Goal: Task Accomplishment & Management: Manage account settings

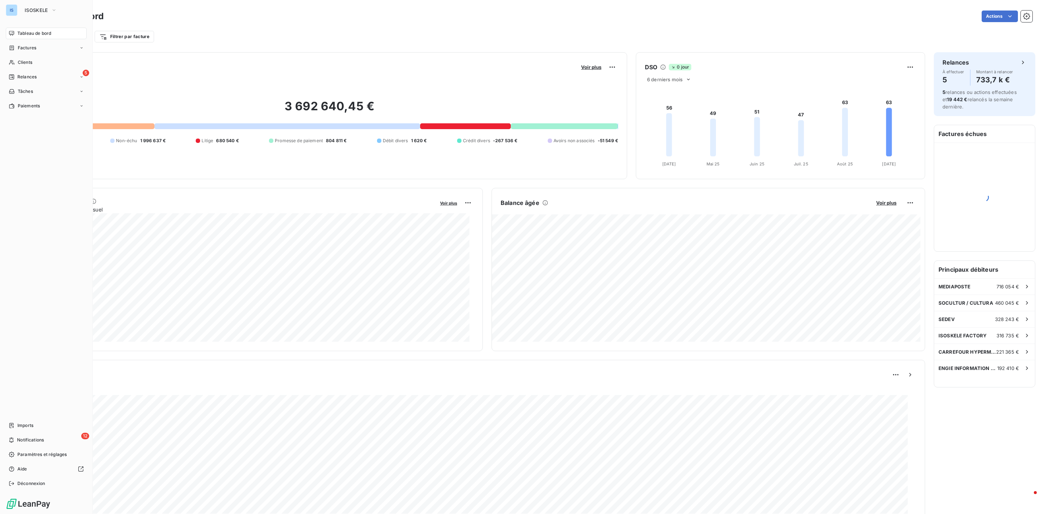
click at [20, 63] on span "Clients" at bounding box center [25, 62] width 15 height 7
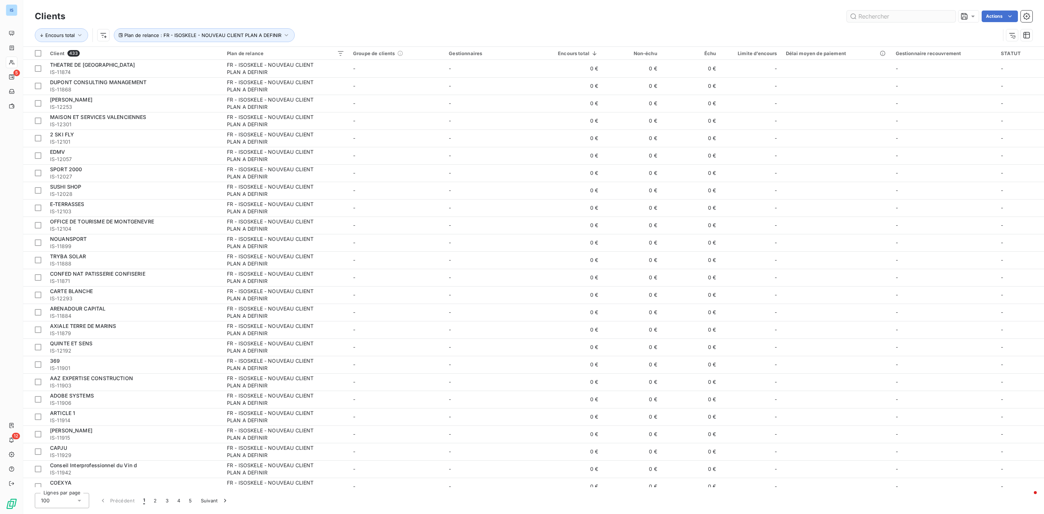
click at [868, 15] on input "text" at bounding box center [901, 17] width 109 height 12
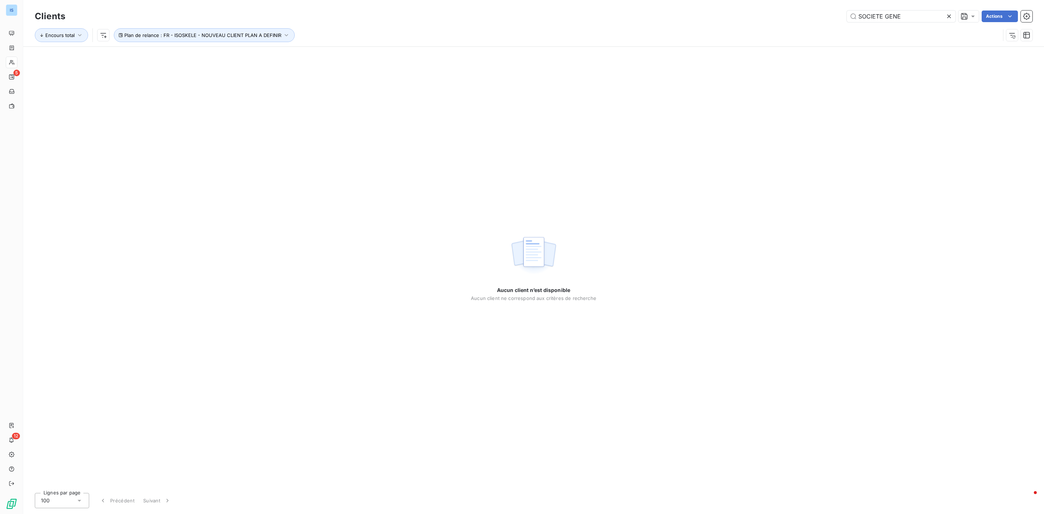
type input "SOCIETE GENE"
click at [286, 37] on icon "button" at bounding box center [286, 35] width 7 height 7
click at [140, 75] on span "Supprimer le filtre" at bounding box center [151, 74] width 42 height 7
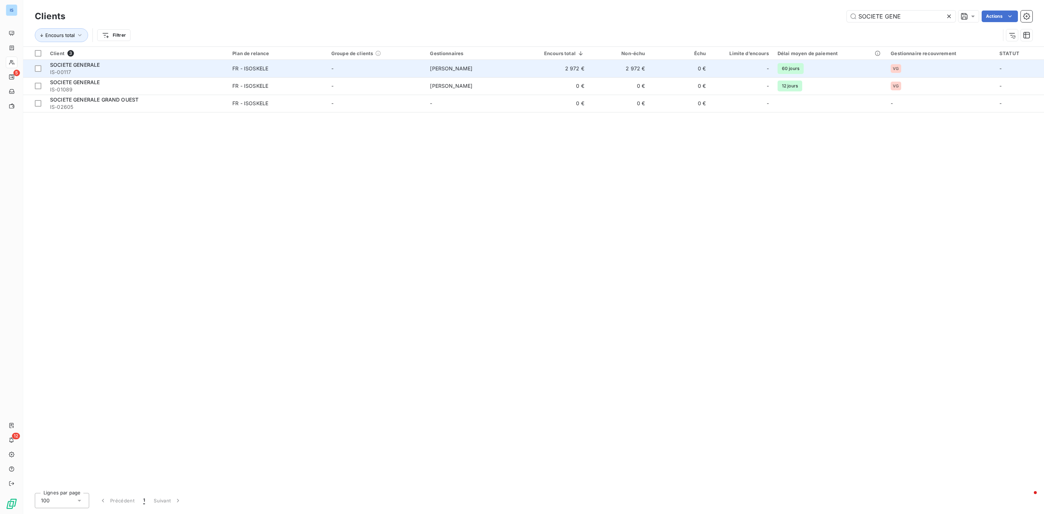
drag, startPoint x: 49, startPoint y: 50, endPoint x: 63, endPoint y: 68, distance: 22.5
click at [62, 68] on table "Client 3 Plan de relance Groupe de clients Gestionnaires Encours total Non-échu…" at bounding box center [533, 80] width 1021 height 66
click at [83, 63] on span "SOCIETE GENERALE" at bounding box center [75, 65] width 50 height 6
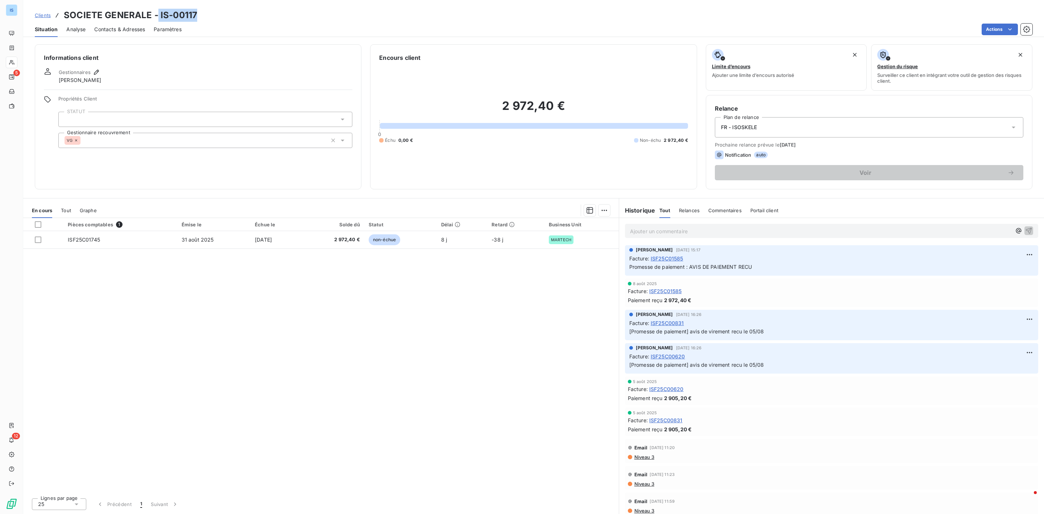
drag, startPoint x: 197, startPoint y: 19, endPoint x: 157, endPoint y: 18, distance: 40.2
click at [157, 18] on div "Clients SOCIETE GENERALE - IS-00117" at bounding box center [533, 15] width 1021 height 13
copy h3 "IS-00117"
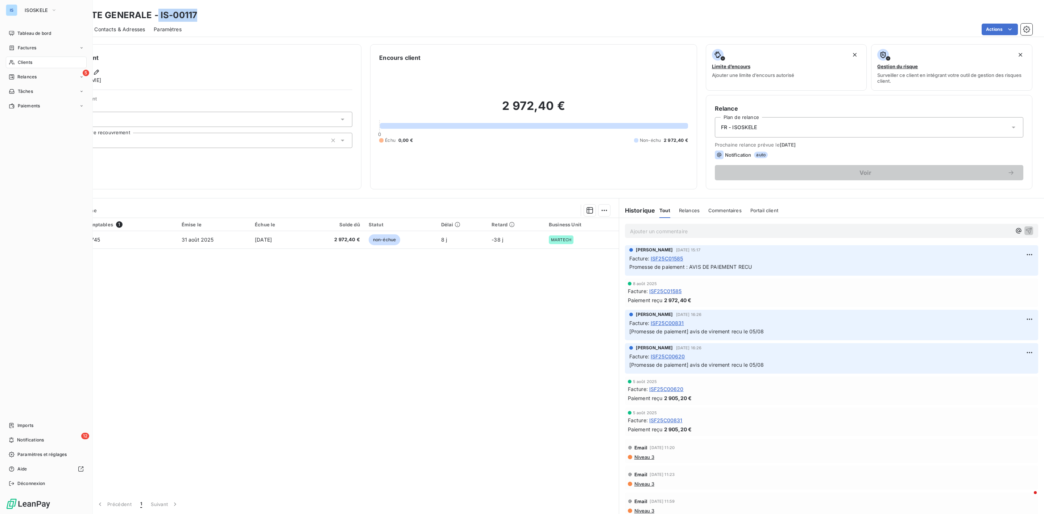
drag, startPoint x: 28, startPoint y: 62, endPoint x: 52, endPoint y: 61, distance: 24.7
click at [27, 62] on span "Clients" at bounding box center [25, 62] width 15 height 7
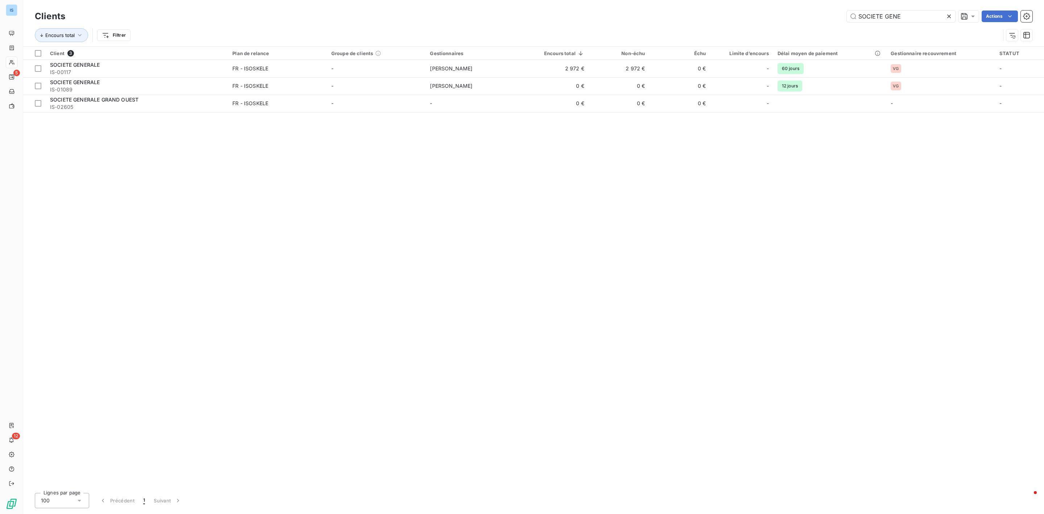
drag, startPoint x: 934, startPoint y: 18, endPoint x: 763, endPoint y: 14, distance: 171.5
click at [763, 15] on div "SOCIETE GENE Actions" at bounding box center [553, 17] width 959 height 12
type input "ASM T"
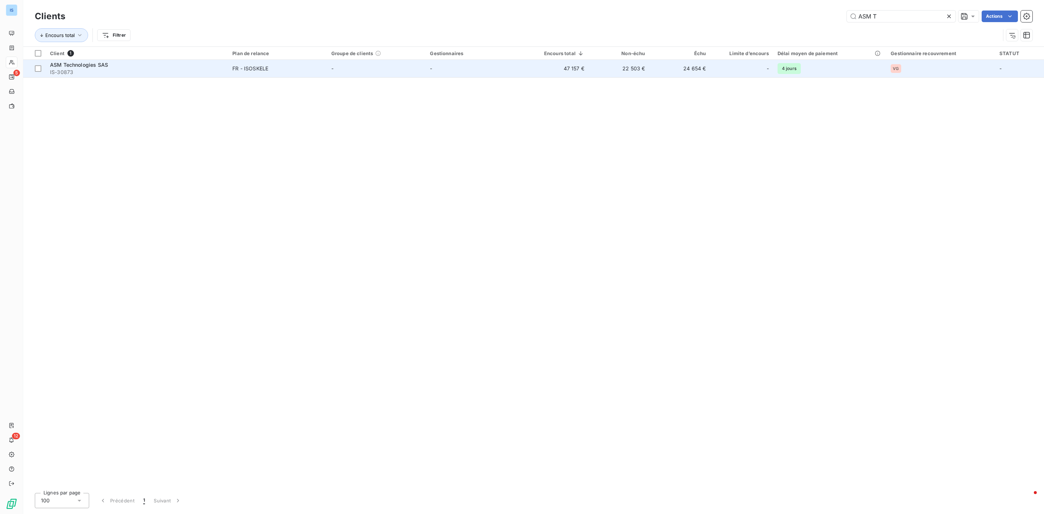
click at [92, 72] on span "IS-30873" at bounding box center [137, 72] width 174 height 7
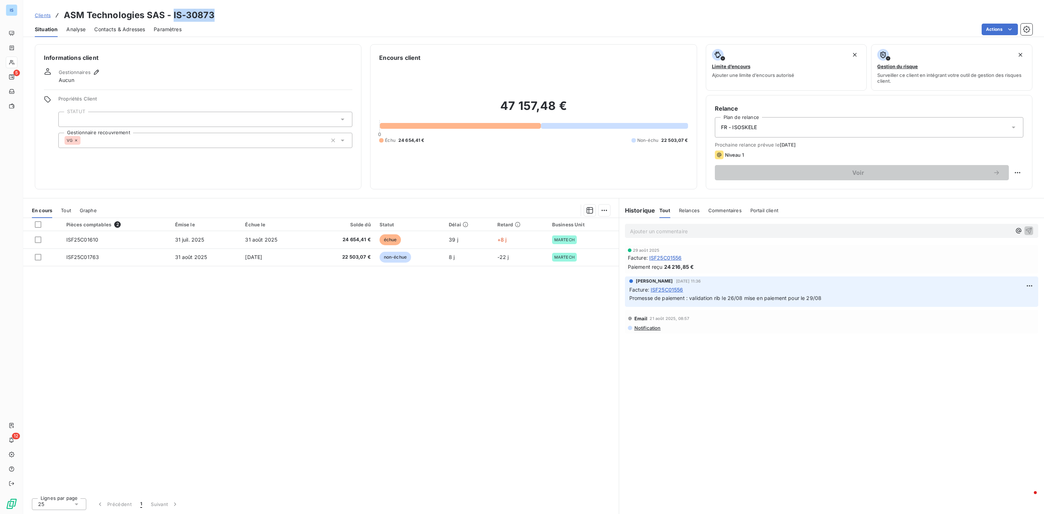
drag, startPoint x: 211, startPoint y: 16, endPoint x: 173, endPoint y: 16, distance: 38.4
click at [173, 16] on h3 "ASM Technologies SAS - IS-30873" at bounding box center [139, 15] width 151 height 13
copy h3 "IS-30873"
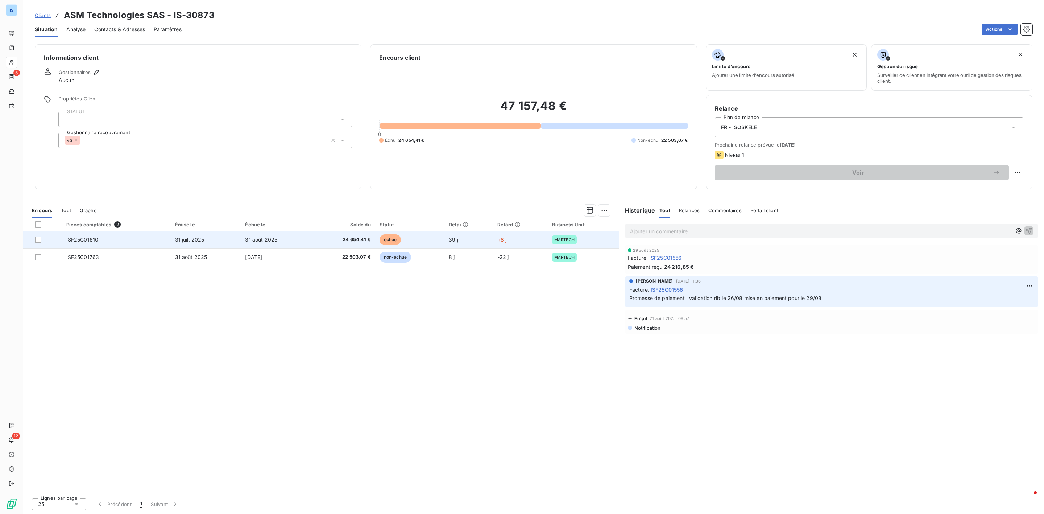
click at [88, 236] on span "ISF25C01610" at bounding box center [82, 239] width 32 height 6
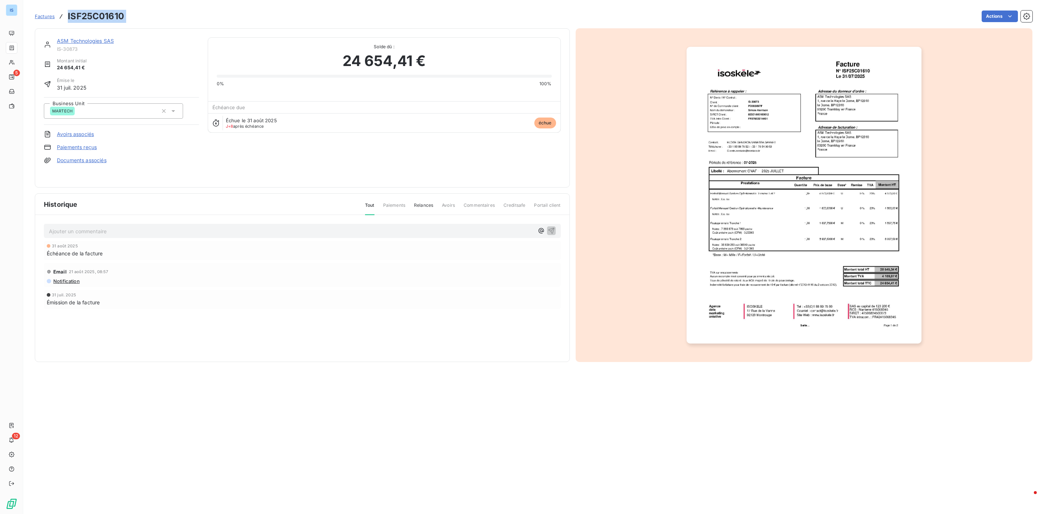
drag, startPoint x: 133, startPoint y: 20, endPoint x: 69, endPoint y: 18, distance: 64.2
click at [69, 18] on div "Factures ISF25C01610 Actions" at bounding box center [534, 16] width 998 height 15
copy section "ISF25C01610 Actions"
click at [49, 13] on link "Factures" at bounding box center [45, 16] width 20 height 7
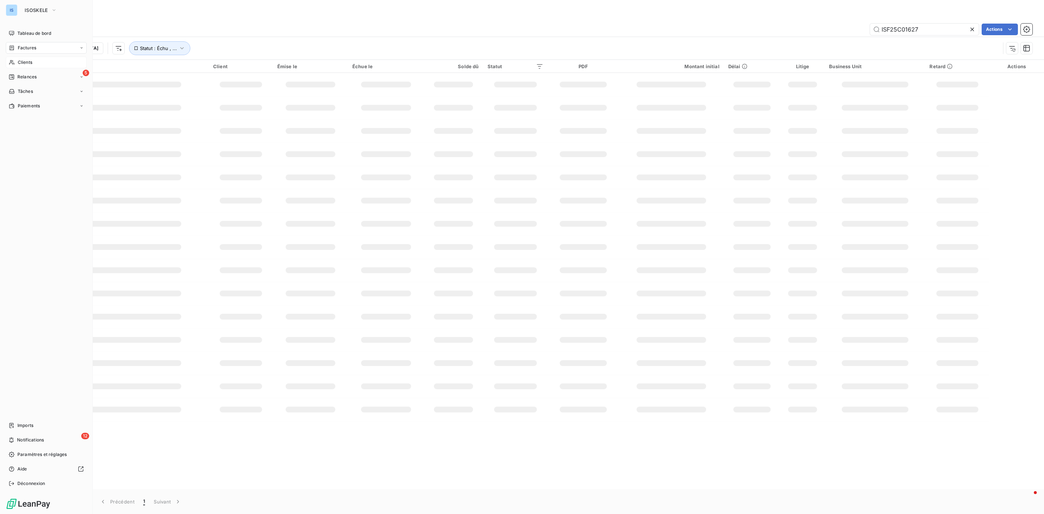
click at [22, 63] on span "Clients" at bounding box center [25, 62] width 15 height 7
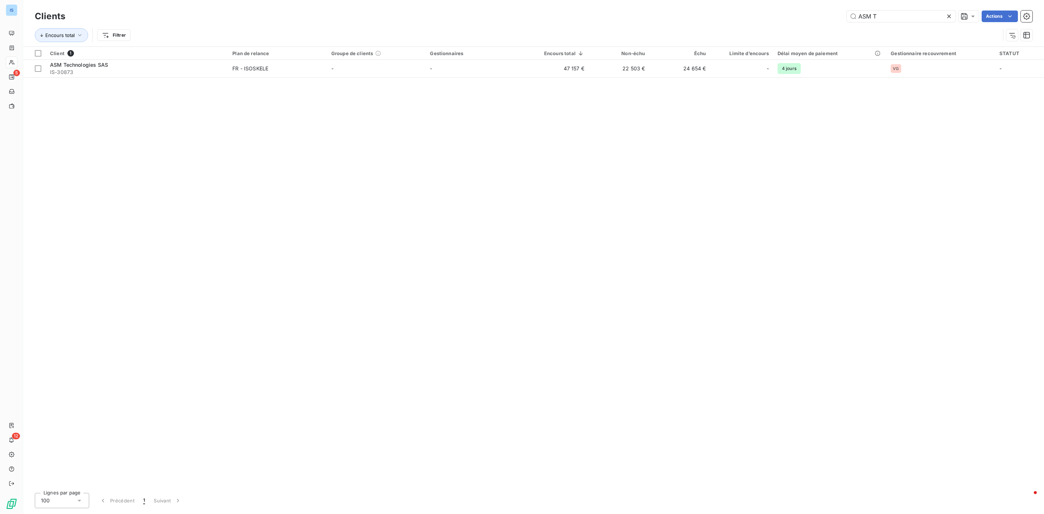
drag, startPoint x: 892, startPoint y: 15, endPoint x: 766, endPoint y: -5, distance: 127.8
click at [766, 0] on html "IS 5 12 Clients ASM T Actions Encours total Filtrer Client 1 Plan de relance Gr…" at bounding box center [522, 257] width 1044 height 514
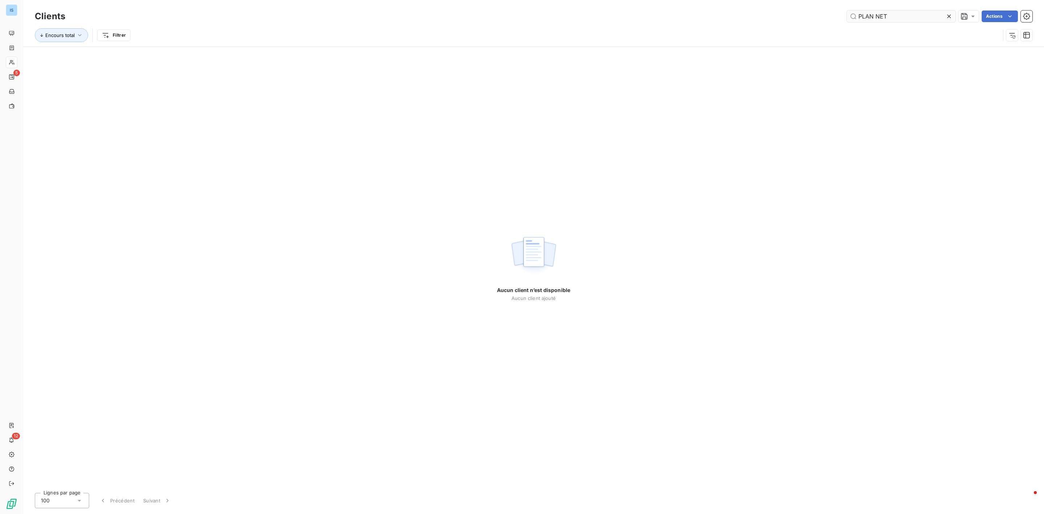
click at [873, 16] on input "PLAN NET" at bounding box center [901, 17] width 109 height 12
drag, startPoint x: 892, startPoint y: 12, endPoint x: 869, endPoint y: 13, distance: 22.5
click at [869, 13] on input "PLAN NET" at bounding box center [901, 17] width 109 height 12
type input "[DOMAIN_NAME]"
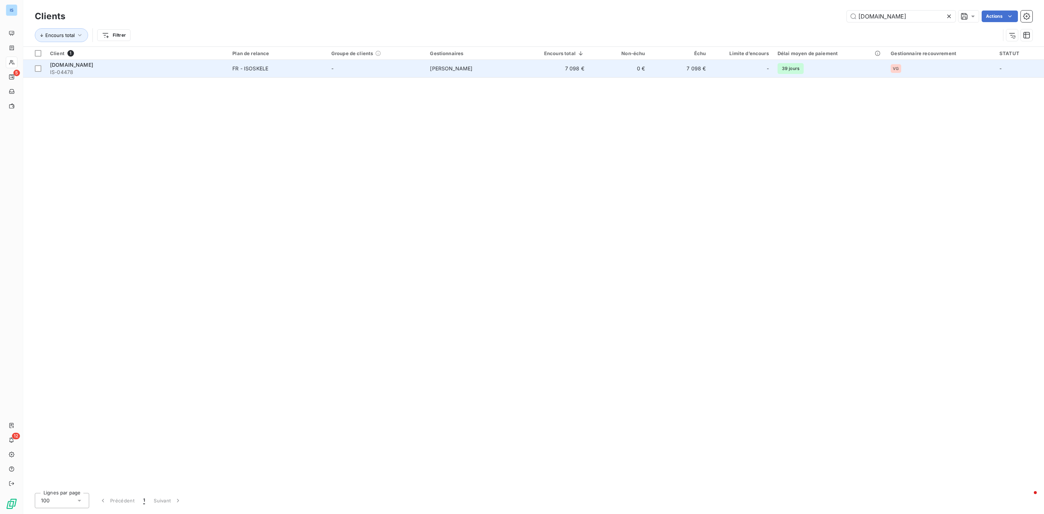
click at [67, 65] on span "[DOMAIN_NAME]" at bounding box center [71, 65] width 43 height 6
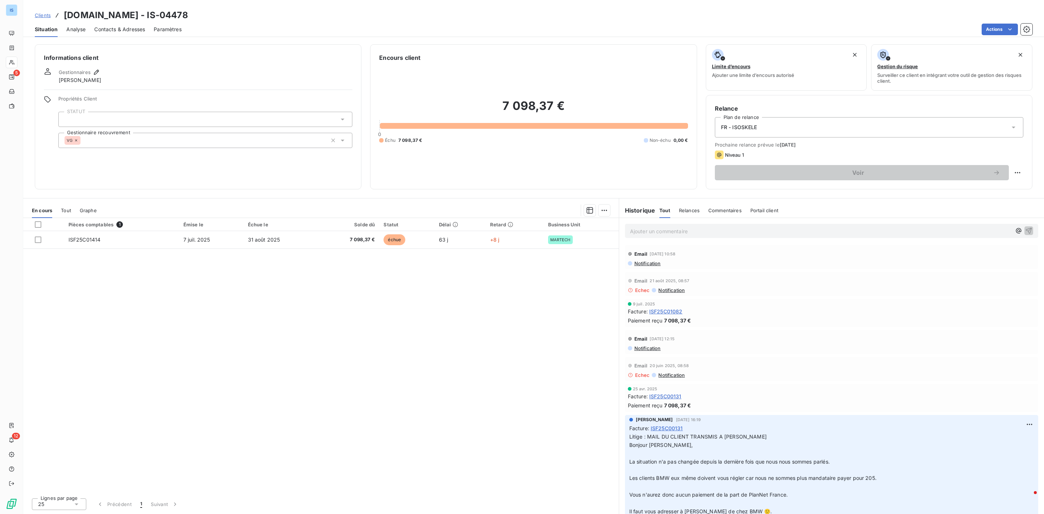
click at [159, 11] on div "Clients [DOMAIN_NAME] - IS-04478" at bounding box center [533, 15] width 1021 height 13
drag, startPoint x: 157, startPoint y: 14, endPoint x: 116, endPoint y: 11, distance: 41.4
click at [116, 11] on h3 "[DOMAIN_NAME] - IS-04478" at bounding box center [126, 15] width 124 height 13
copy h3 "IS-04478"
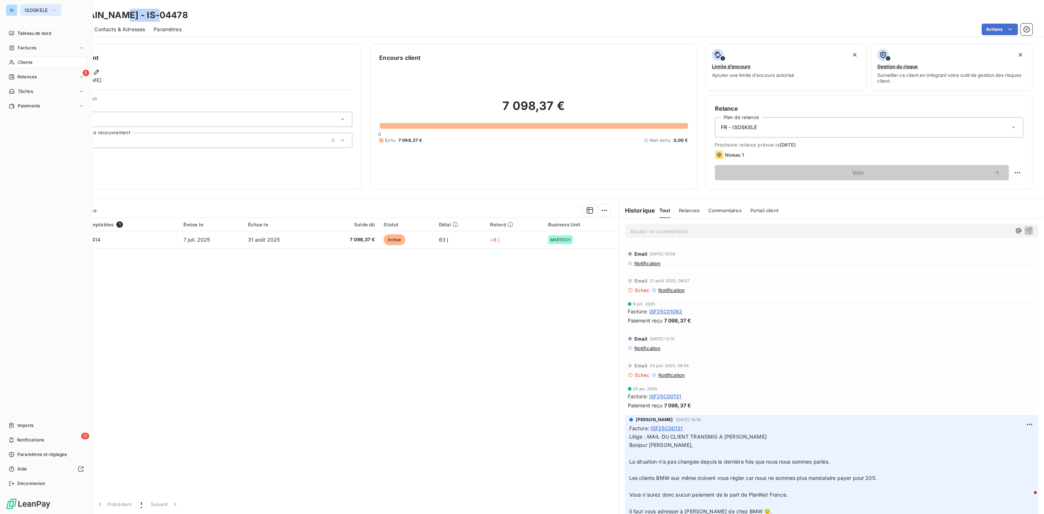
click at [28, 12] on span "ISOSKELE" at bounding box center [37, 10] width 24 height 6
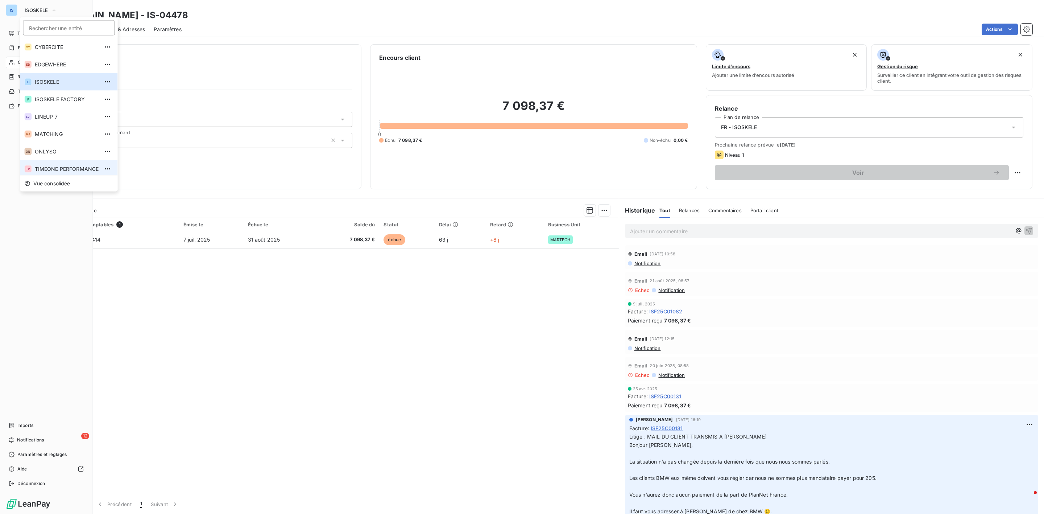
click at [77, 171] on li "TP TIMEONE PERFORMANCE" at bounding box center [69, 168] width 98 height 17
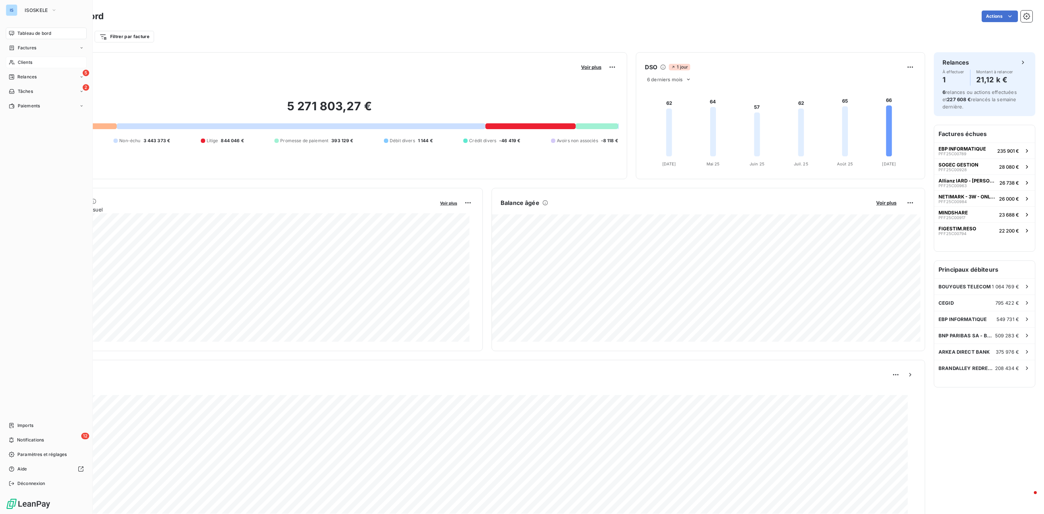
click at [26, 65] on span "Clients" at bounding box center [25, 62] width 15 height 7
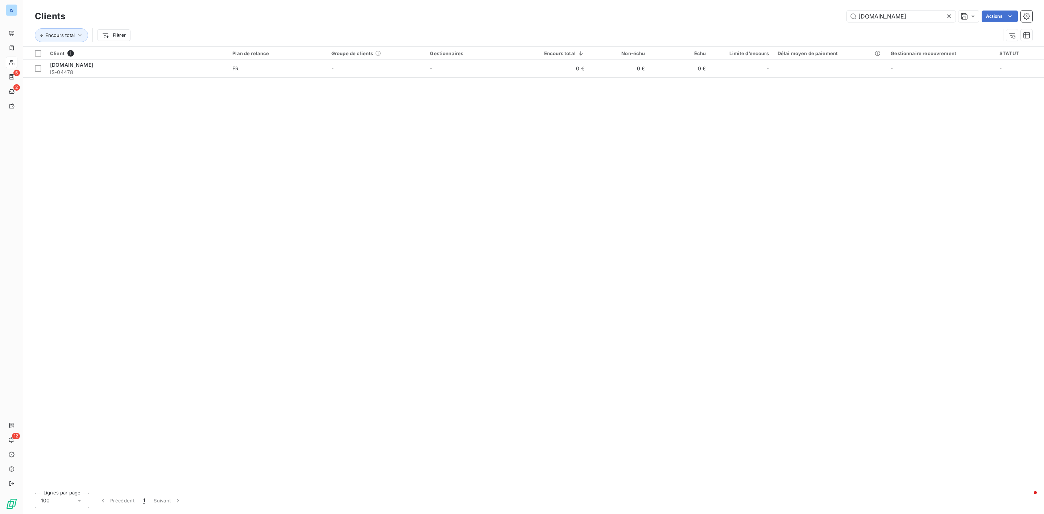
click at [442, 175] on div "Client 1 Plan de relance Groupe de clients Gestionnaires Encours total Non-échu…" at bounding box center [533, 267] width 1021 height 440
click at [891, 16] on input "[DOMAIN_NAME]" at bounding box center [901, 17] width 109 height 12
drag, startPoint x: 891, startPoint y: 16, endPoint x: 855, endPoint y: 18, distance: 36.3
click at [824, 15] on div "[DOMAIN_NAME] Actions" at bounding box center [553, 17] width 959 height 12
paste input "MEDIA MARKET FACTORY"
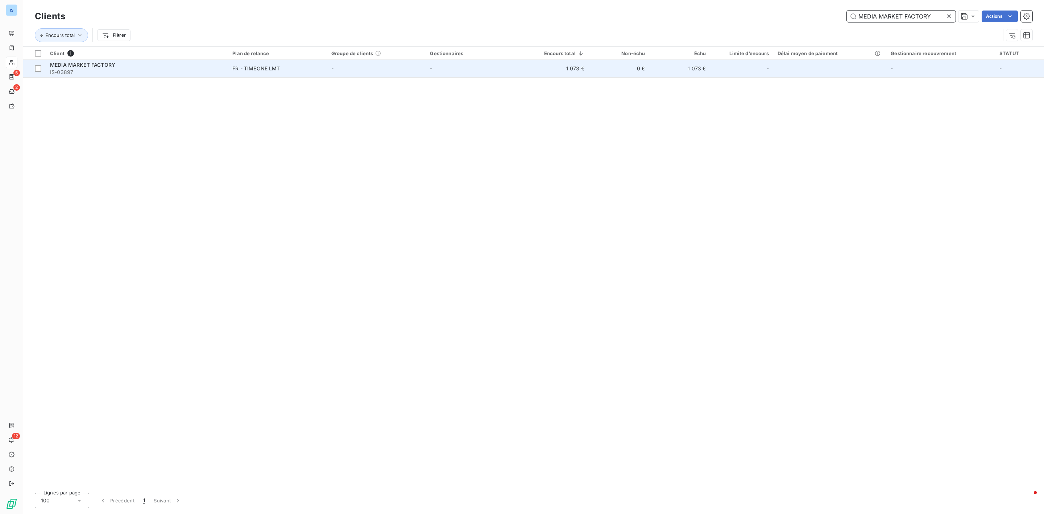
type input "MEDIA MARKET FACTORY"
click at [66, 72] on span "IS-03897" at bounding box center [137, 72] width 174 height 7
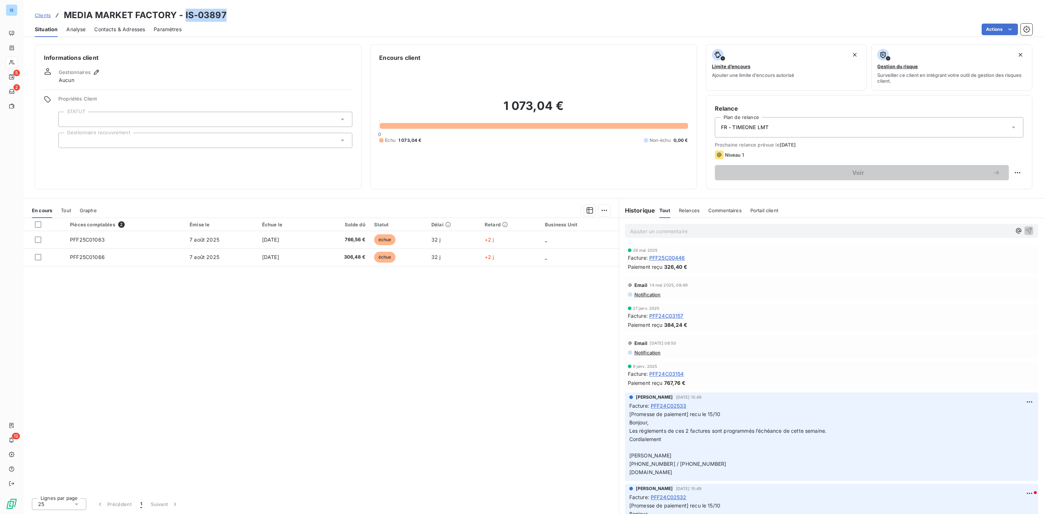
drag, startPoint x: 237, startPoint y: 15, endPoint x: 183, endPoint y: 15, distance: 54.0
click at [183, 15] on div "Clients MEDIA MARKET FACTORY - IS-03897" at bounding box center [533, 15] width 1021 height 13
copy h3 "IS-03897"
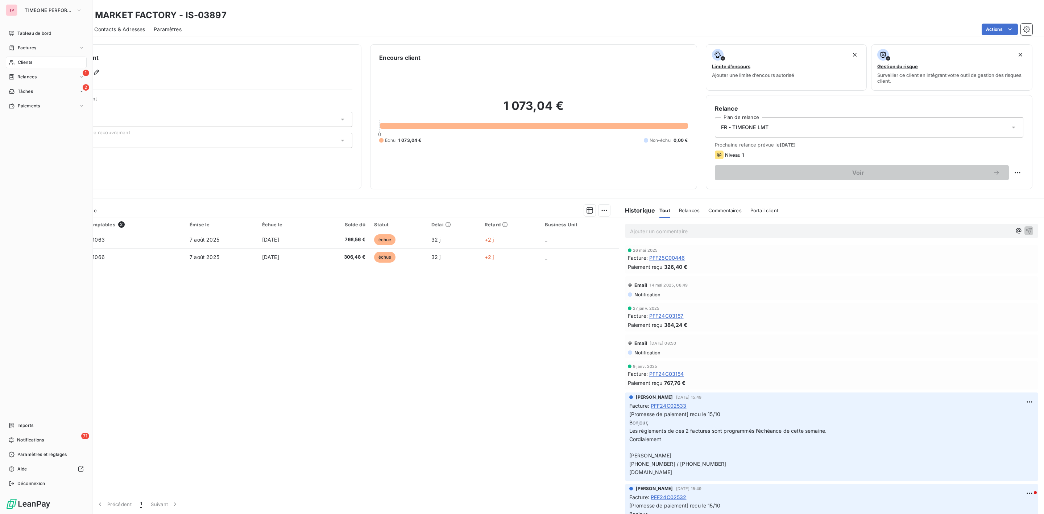
click at [42, 16] on div "TP TIMEONE PERFORMANCE Tableau de bord Factures Clients 1 Relances 2 Tâches Pai…" at bounding box center [46, 257] width 93 height 514
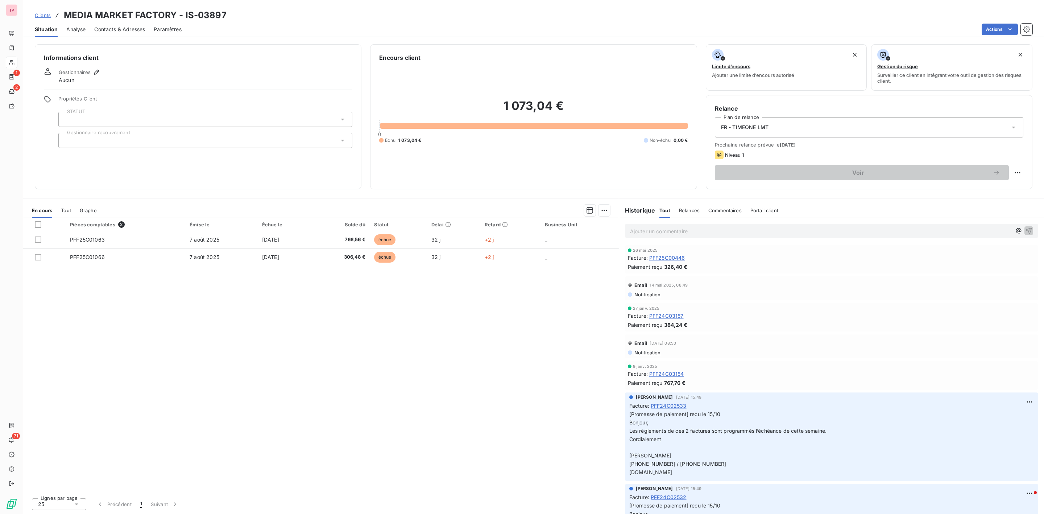
click at [44, 18] on link "Clients" at bounding box center [43, 15] width 16 height 7
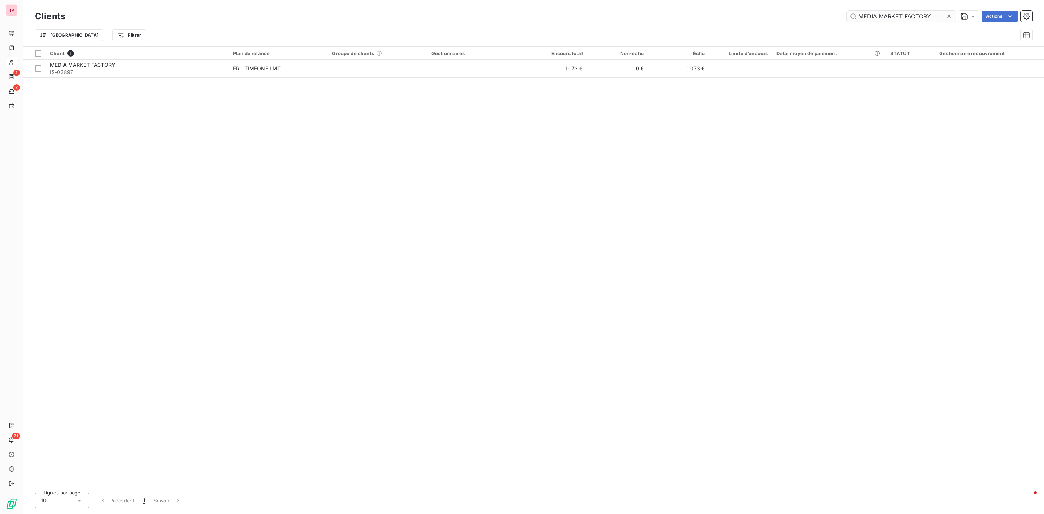
click at [928, 17] on input "MEDIA MARKET FACTORY" at bounding box center [901, 17] width 109 height 12
drag, startPoint x: 932, startPoint y: 16, endPoint x: 773, endPoint y: 10, distance: 158.9
click at [776, 11] on div "MEDIA MARKET FACTORY Actions" at bounding box center [553, 17] width 959 height 12
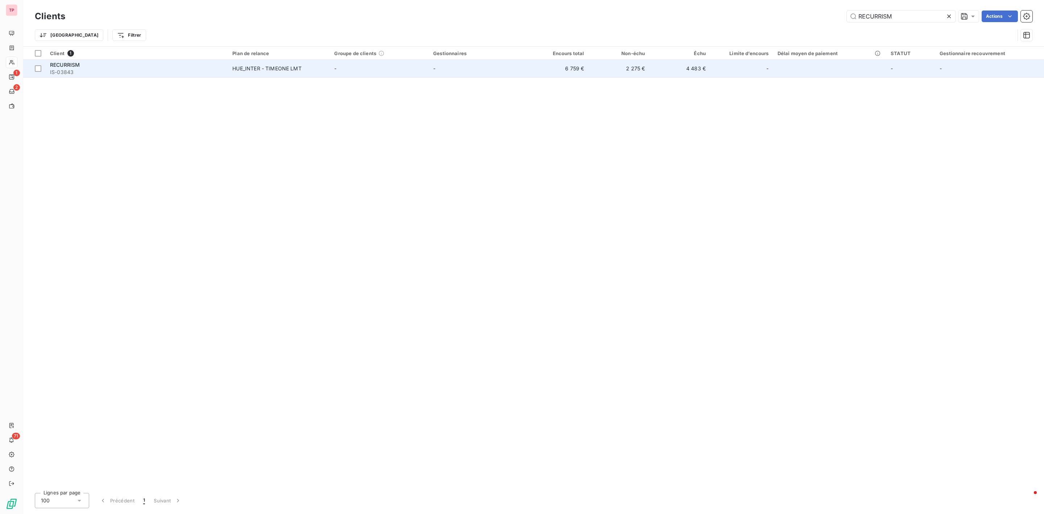
type input "RECURRISM"
click at [67, 69] on span "IS-03843" at bounding box center [137, 72] width 174 height 7
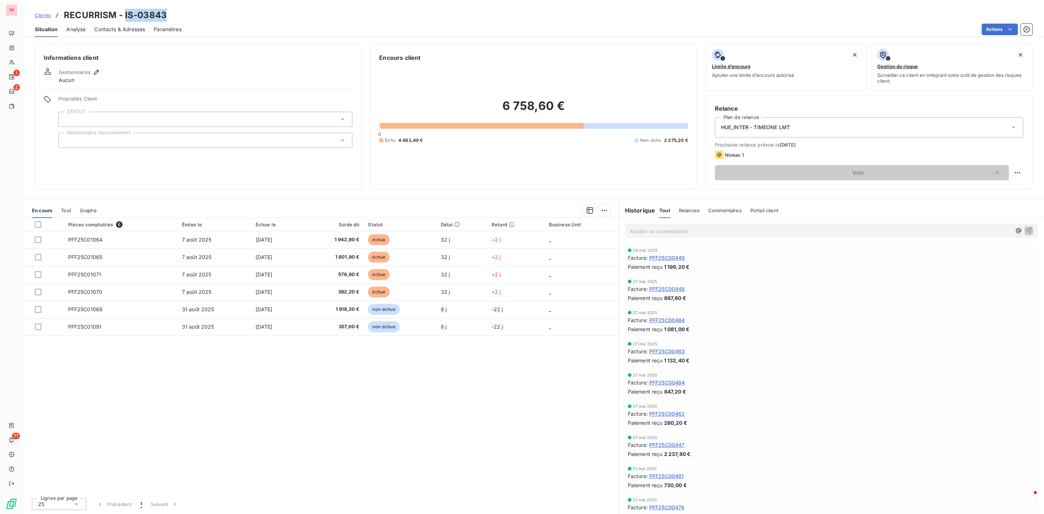
drag, startPoint x: 165, startPoint y: 16, endPoint x: 123, endPoint y: 11, distance: 41.6
click at [123, 11] on h3 "RECURRISM - IS-03843" at bounding box center [115, 15] width 103 height 13
copy h3 "IS-03843"
click at [45, 14] on span "Clients" at bounding box center [43, 15] width 16 height 6
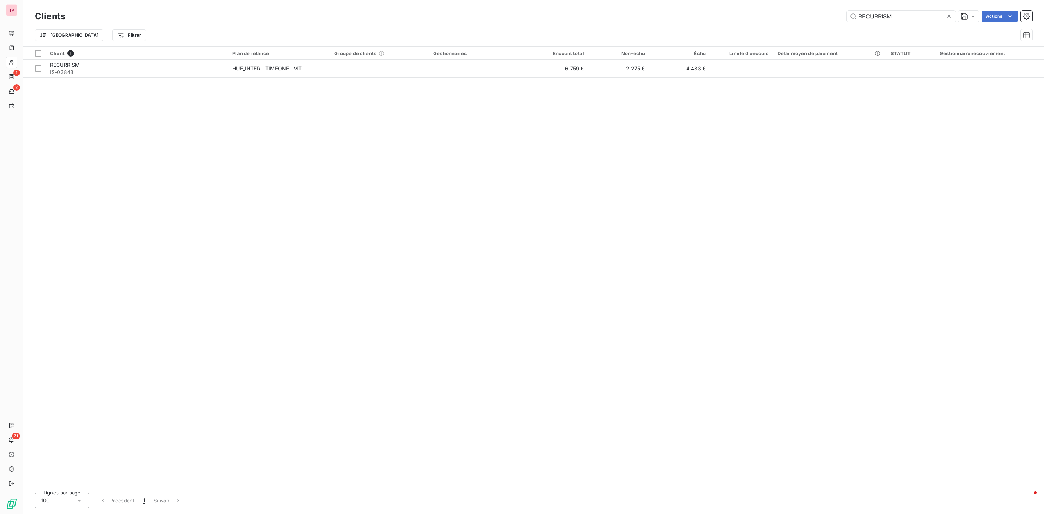
drag, startPoint x: 930, startPoint y: 20, endPoint x: 733, endPoint y: 5, distance: 197.4
click at [733, 5] on div "Clients RECURRISM Actions Trier Filtrer" at bounding box center [533, 23] width 1021 height 46
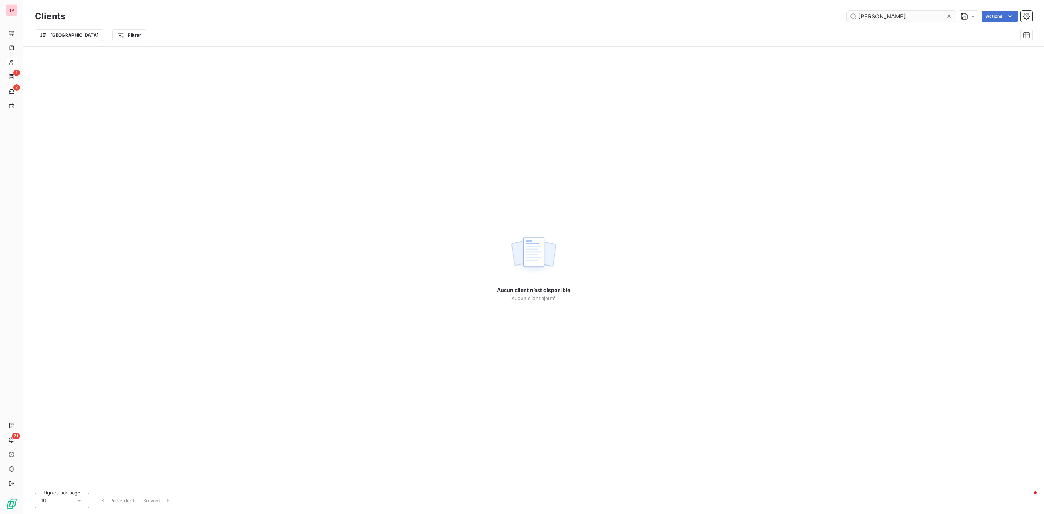
drag, startPoint x: 886, startPoint y: 15, endPoint x: 882, endPoint y: 15, distance: 4.0
click at [882, 15] on input "[PERSON_NAME]" at bounding box center [901, 17] width 109 height 12
drag, startPoint x: 927, startPoint y: 14, endPoint x: 882, endPoint y: 14, distance: 44.6
click at [882, 14] on input "[PERSON_NAME]" at bounding box center [901, 17] width 109 height 12
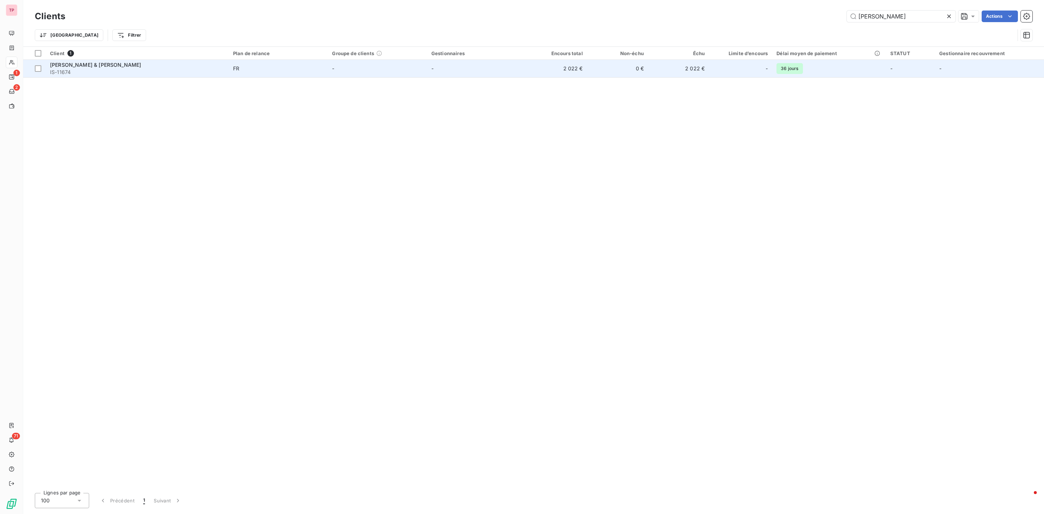
type input "[PERSON_NAME]"
click at [90, 70] on span "IS-11674" at bounding box center [137, 72] width 174 height 7
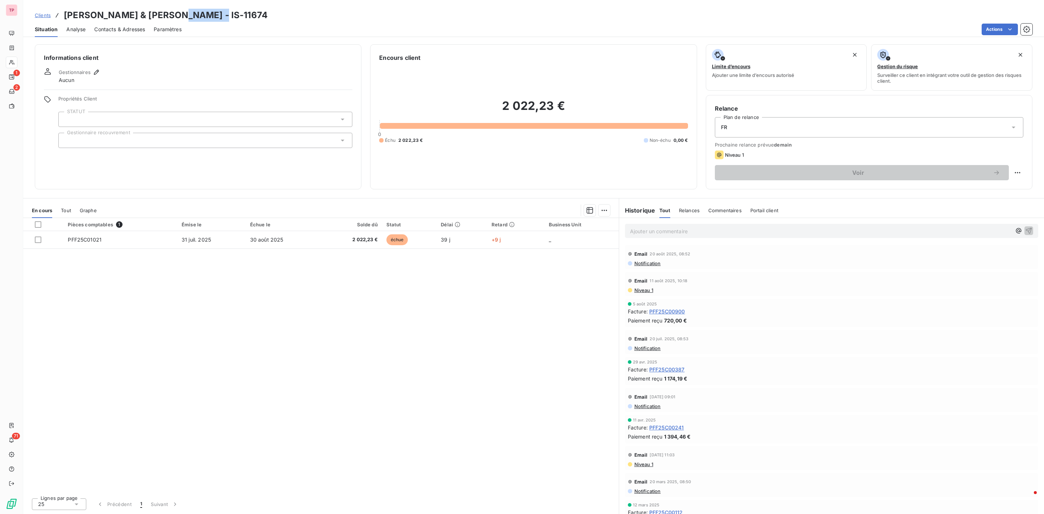
drag, startPoint x: 203, startPoint y: 15, endPoint x: 177, endPoint y: 15, distance: 25.4
click at [177, 15] on div "Clients [PERSON_NAME] & [PERSON_NAME] - IS-11674" at bounding box center [533, 15] width 1021 height 13
copy h3 "IS-11674"
click at [37, 16] on span "Clients" at bounding box center [43, 15] width 16 height 6
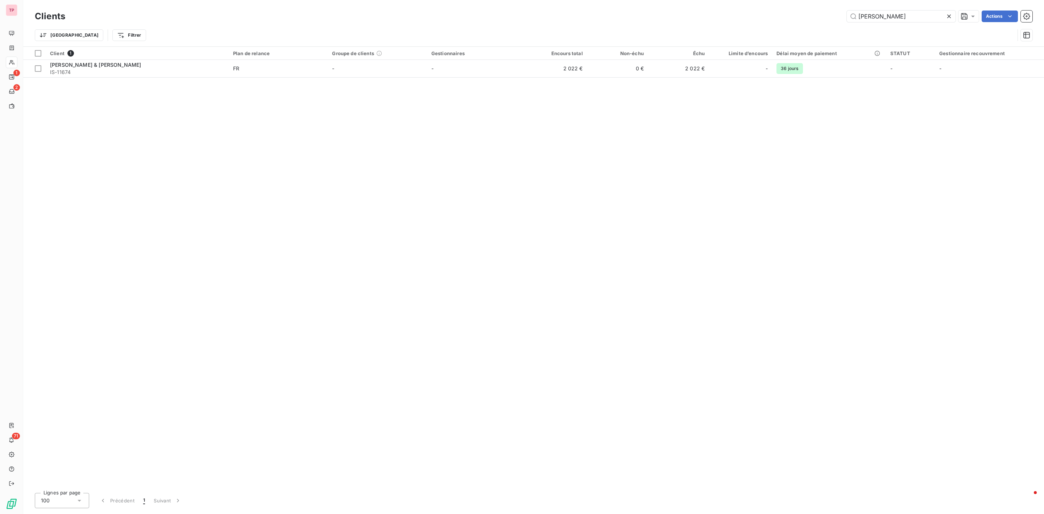
drag, startPoint x: 902, startPoint y: 21, endPoint x: 762, endPoint y: 6, distance: 140.8
click at [762, 6] on div "Clients CAMILLE Actions Trier Filtrer" at bounding box center [533, 23] width 1021 height 46
type input "versaille"
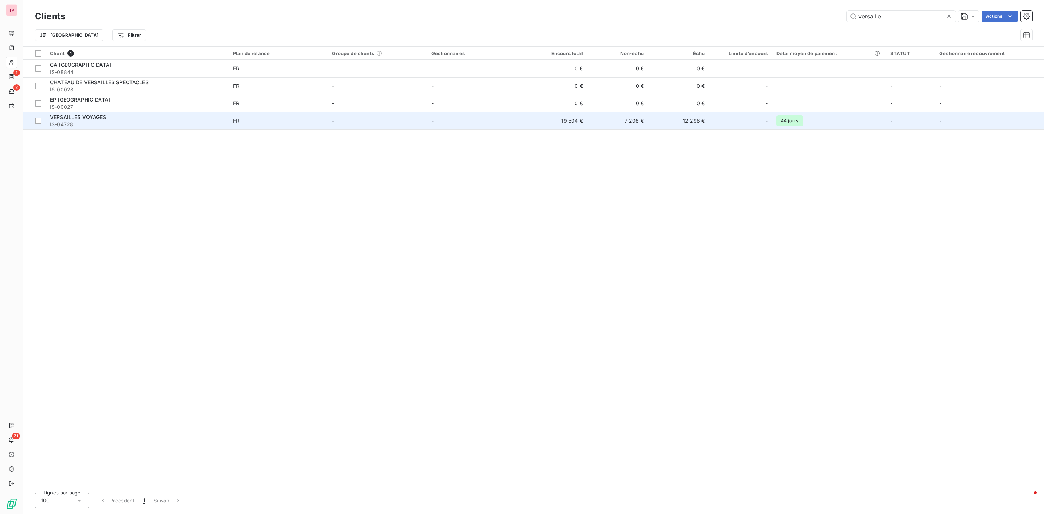
click at [107, 124] on span "IS-04728" at bounding box center [137, 124] width 174 height 7
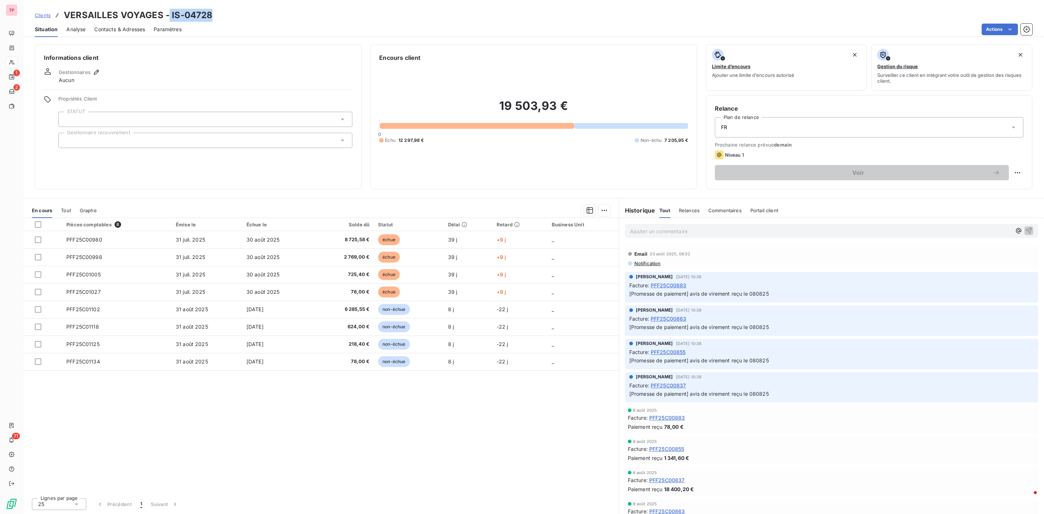
drag, startPoint x: 212, startPoint y: 20, endPoint x: 169, endPoint y: 18, distance: 43.9
click at [169, 18] on div "Clients VERSAILLES VOYAGES - IS-04728" at bounding box center [533, 15] width 1021 height 13
copy h3 "IS-04728"
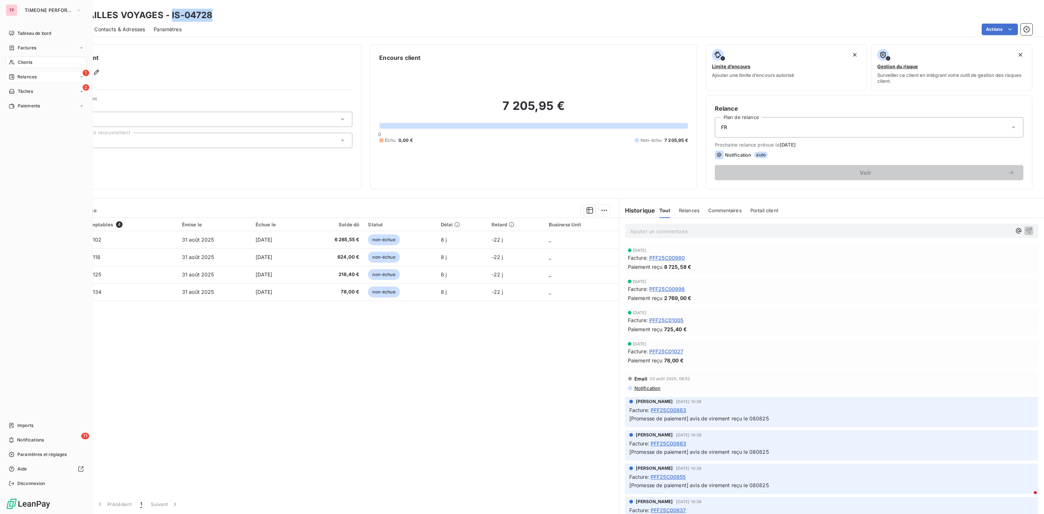
click at [33, 78] on span "Relances" at bounding box center [26, 77] width 19 height 7
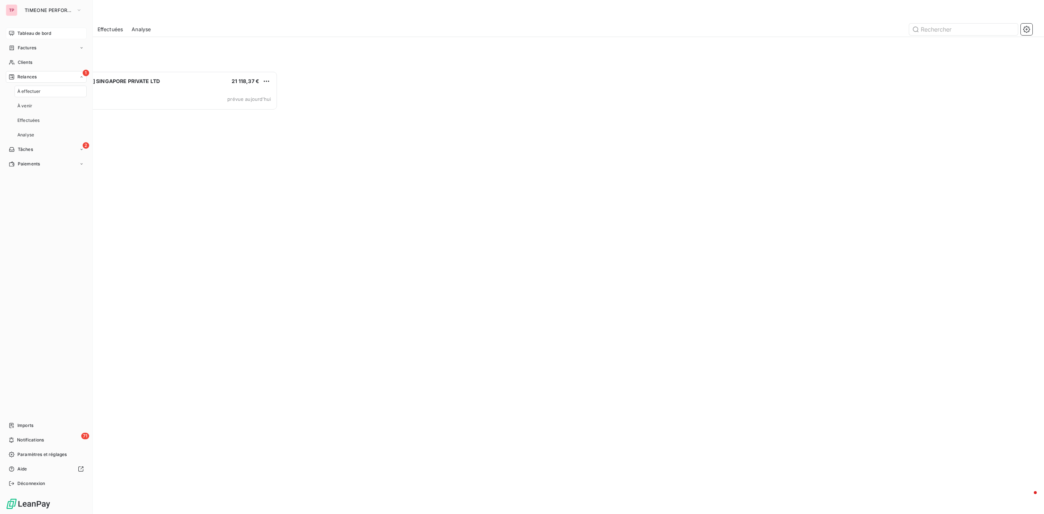
scroll to position [435, 234]
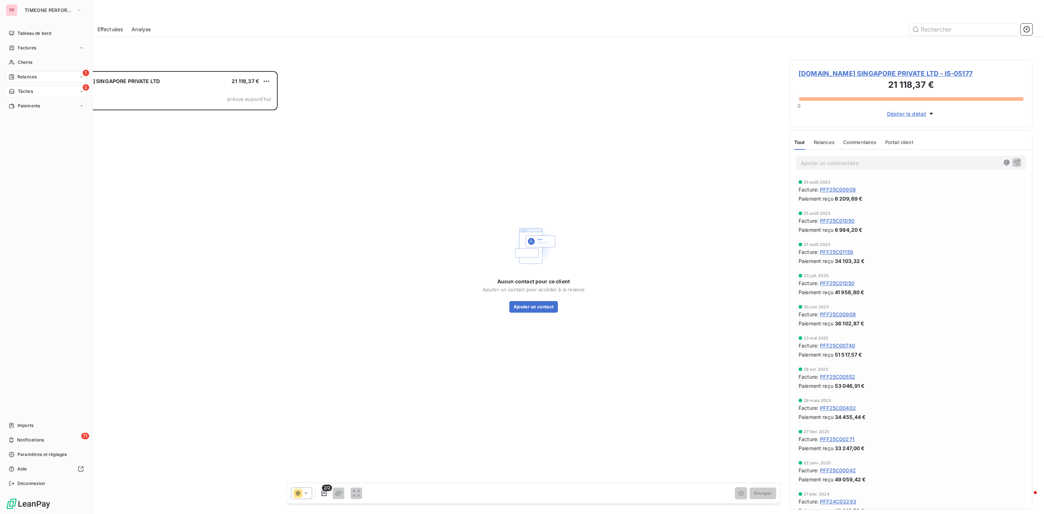
click at [8, 92] on div "2 Tâches" at bounding box center [46, 92] width 81 height 12
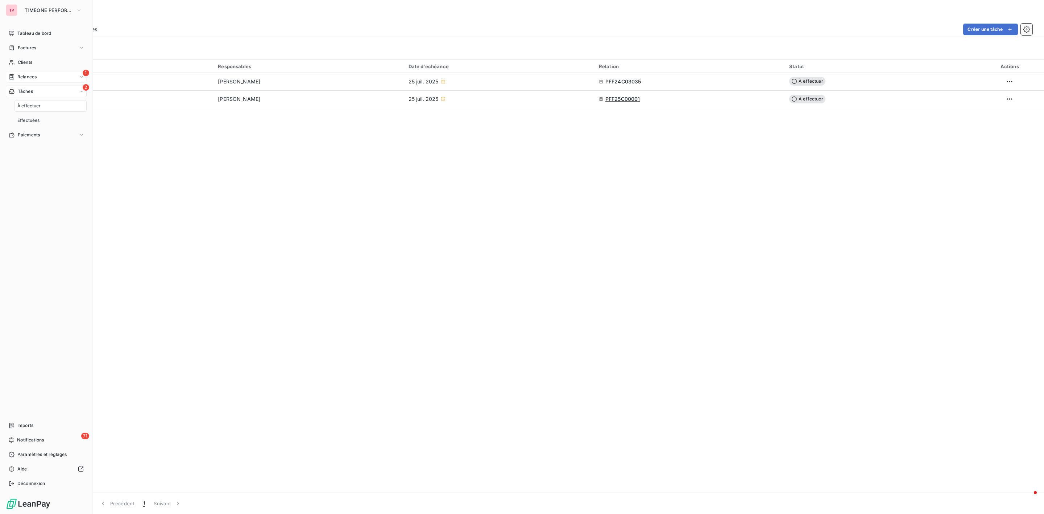
click at [37, 77] on div "1 Relances" at bounding box center [46, 77] width 81 height 12
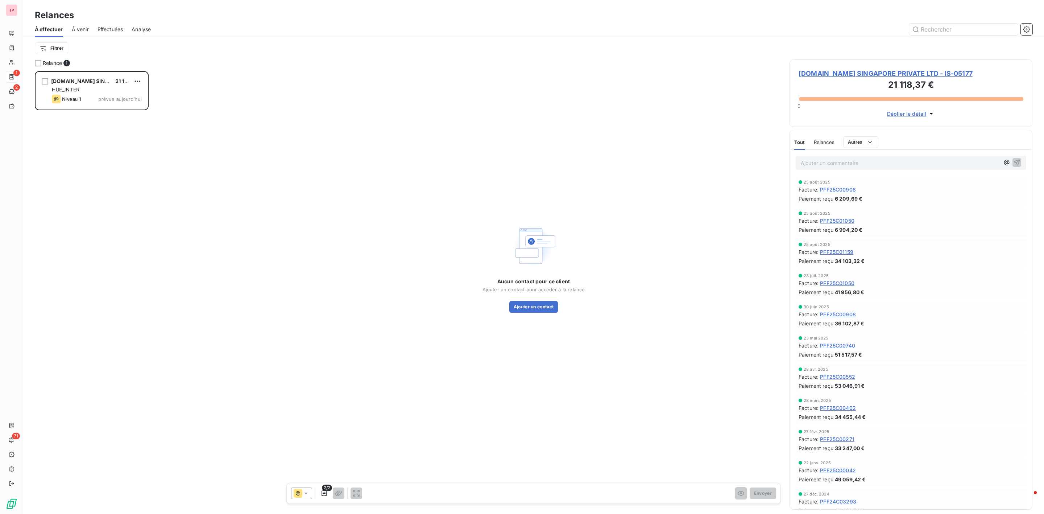
scroll to position [435, 234]
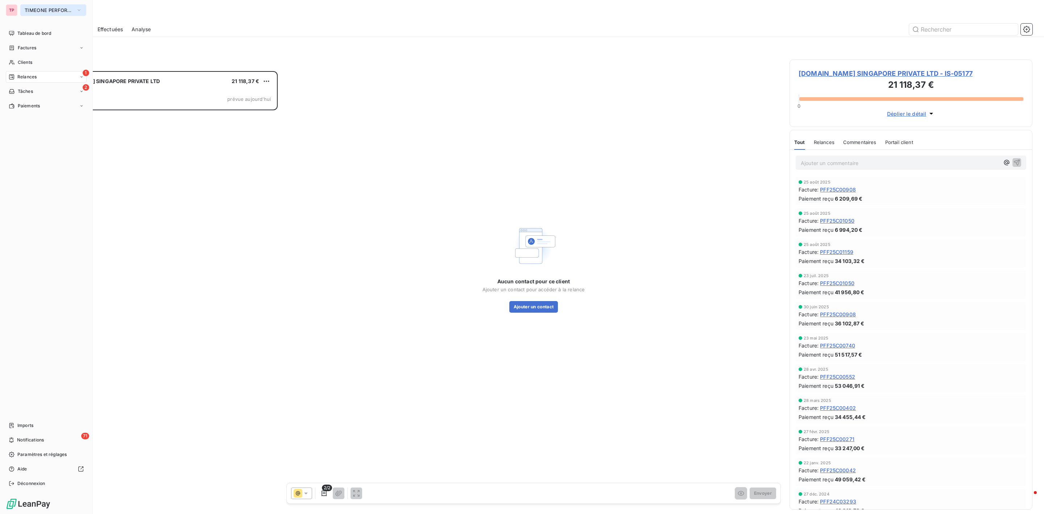
click at [37, 10] on span "TIMEONE PERFORMANCE" at bounding box center [49, 10] width 49 height 6
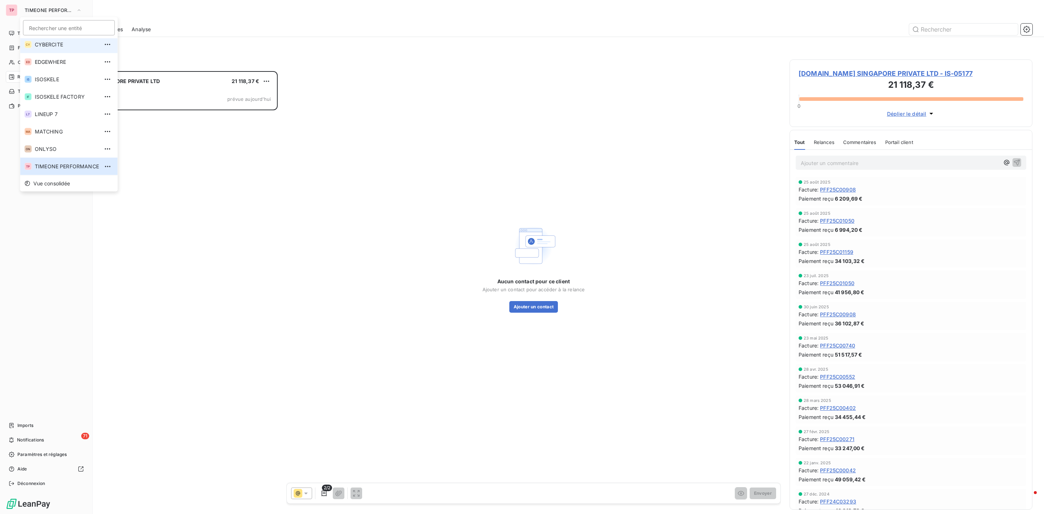
scroll to position [0, 0]
drag, startPoint x: 67, startPoint y: 42, endPoint x: 65, endPoint y: 63, distance: 21.4
click at [65, 63] on div "CY CYBERCITE ED EDGEWHERE IS ISOSKELE IF ISOSKELE FACTORY L7 LINEUP 7 MA MATCHI…" at bounding box center [69, 106] width 98 height 137
click at [65, 63] on span "EDGEWHERE" at bounding box center [67, 64] width 64 height 7
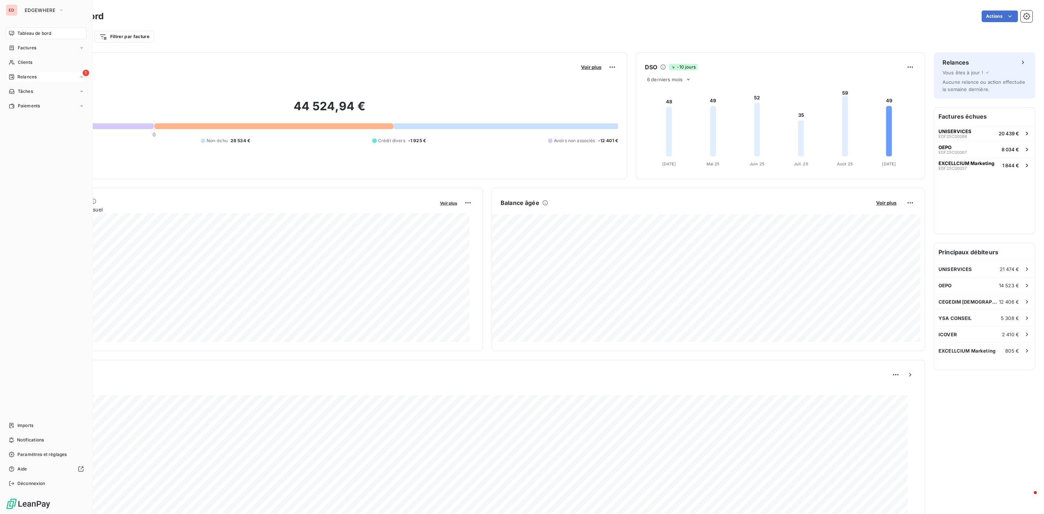
click at [31, 74] on span "Relances" at bounding box center [26, 77] width 19 height 7
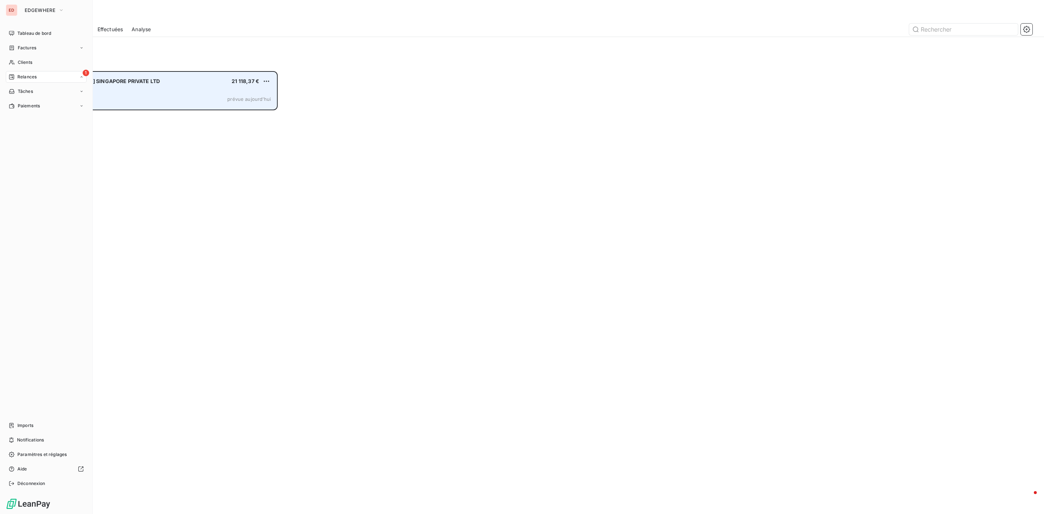
scroll to position [435, 234]
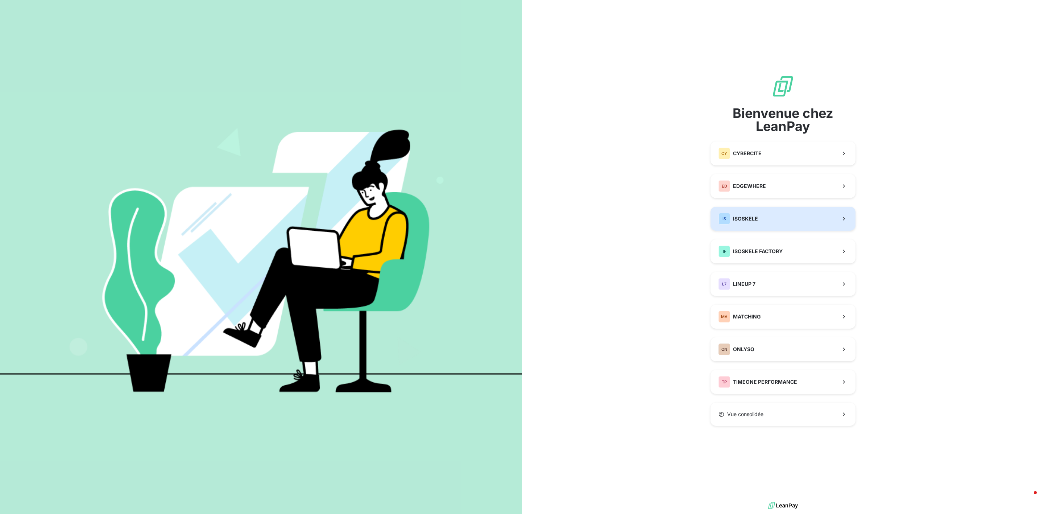
click at [768, 225] on button "IS ISOSKELE" at bounding box center [783, 219] width 145 height 24
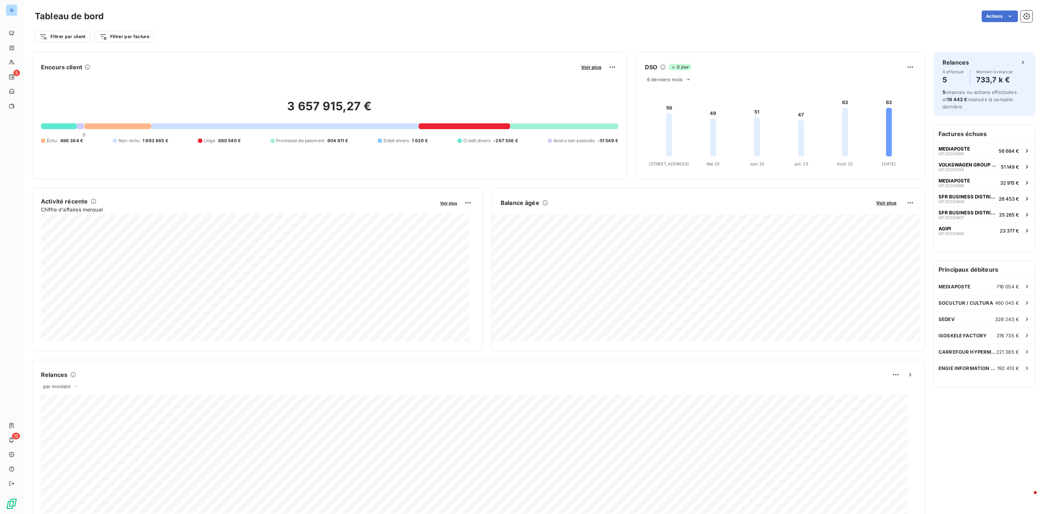
drag, startPoint x: 21, startPoint y: 80, endPoint x: 282, endPoint y: 91, distance: 261.3
click at [296, 92] on div "IS 5 12 Tableau de bord Actions Filtrer par client Filtrer par facture Encours …" at bounding box center [522, 257] width 1044 height 514
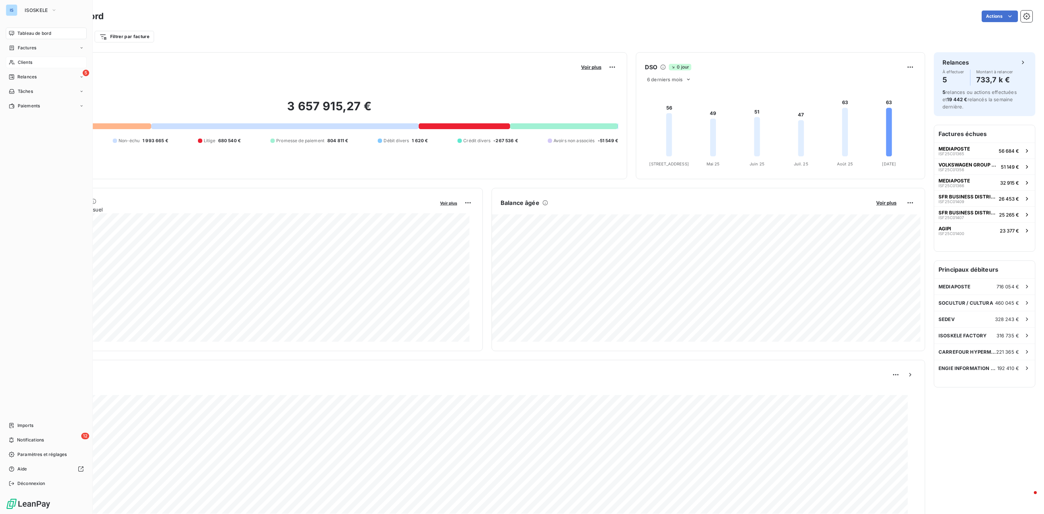
click at [33, 59] on div "Clients" at bounding box center [46, 63] width 81 height 12
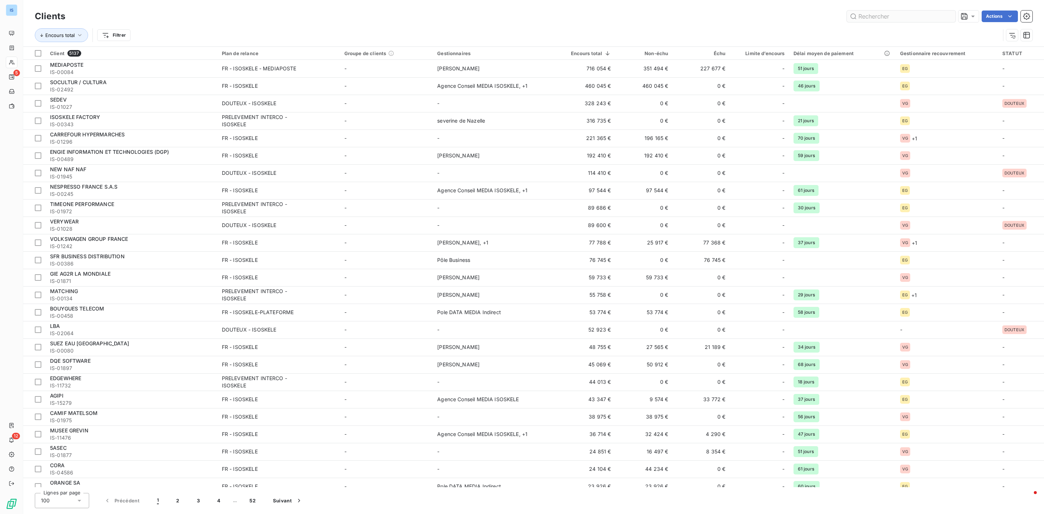
click at [875, 17] on input "text" at bounding box center [901, 17] width 109 height 12
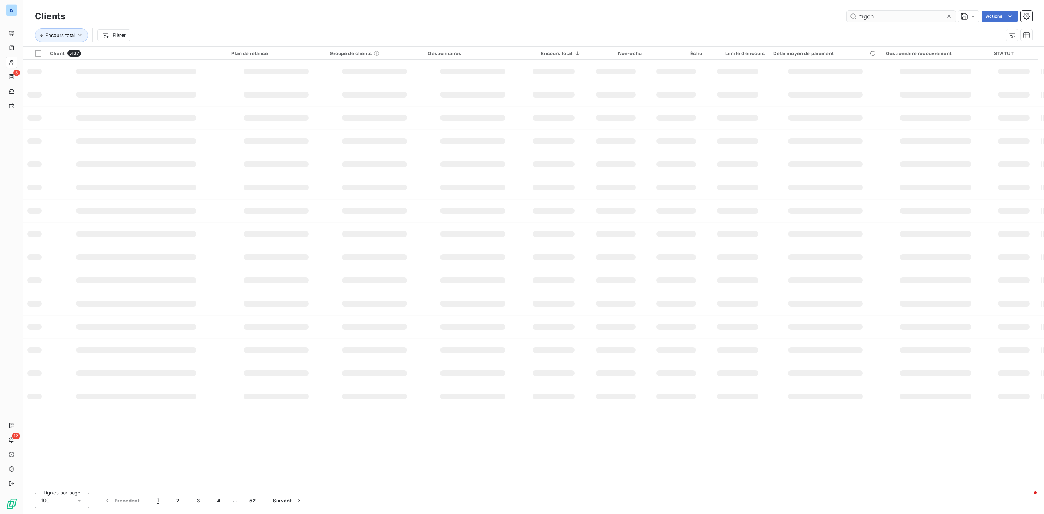
type input "mgen"
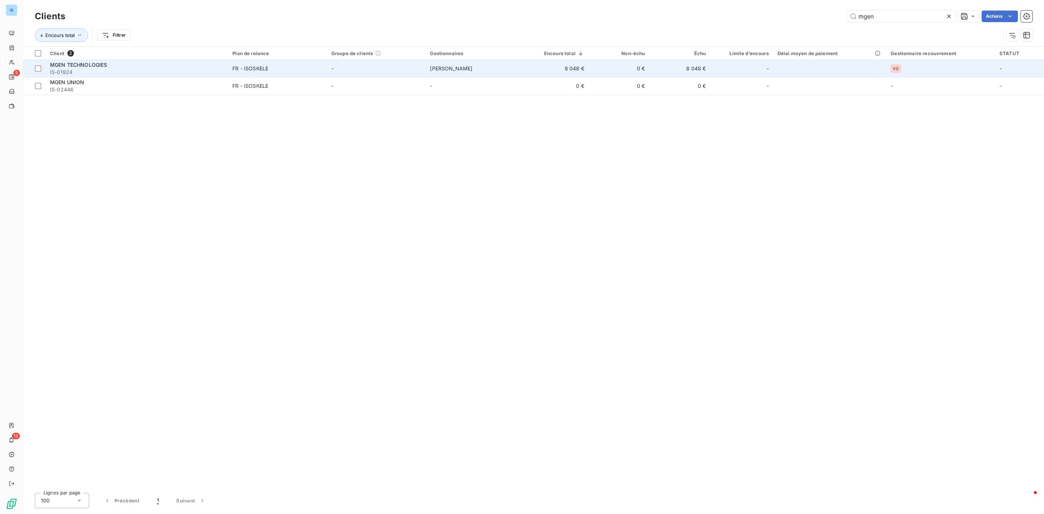
click at [578, 73] on td "8 048 €" at bounding box center [557, 68] width 64 height 17
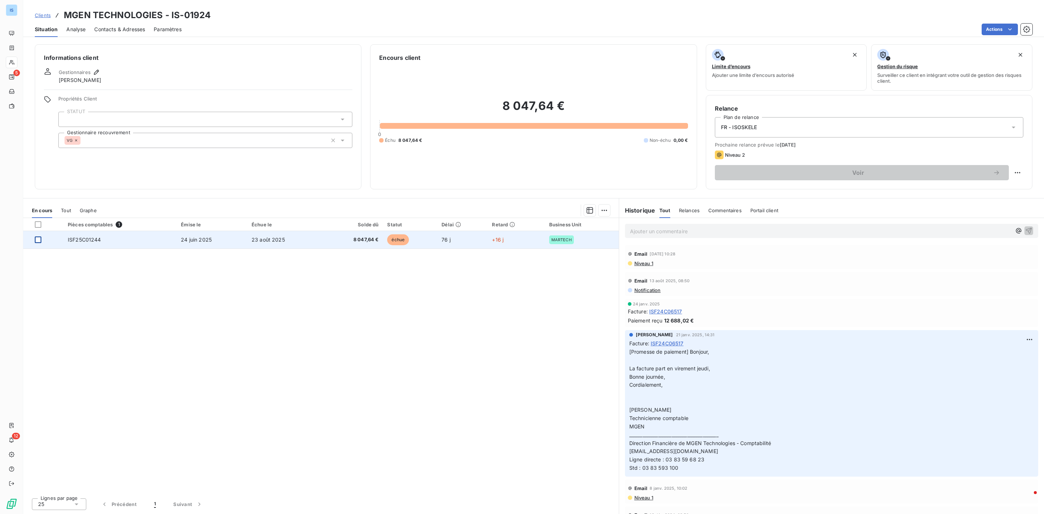
click at [35, 239] on div at bounding box center [38, 239] width 7 height 7
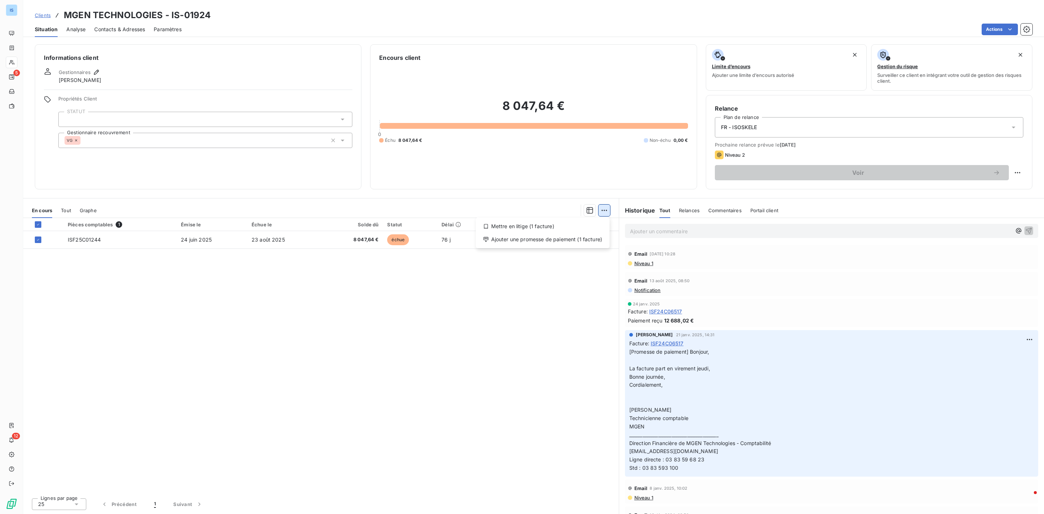
click at [606, 212] on html "IS 5 12 Clients MGEN TECHNOLOGIES - IS-01924 Situation Analyse Contacts & Adres…" at bounding box center [522, 257] width 1044 height 514
click at [533, 242] on div "Ajouter une promesse de paiement (1 facture)" at bounding box center [543, 239] width 128 height 12
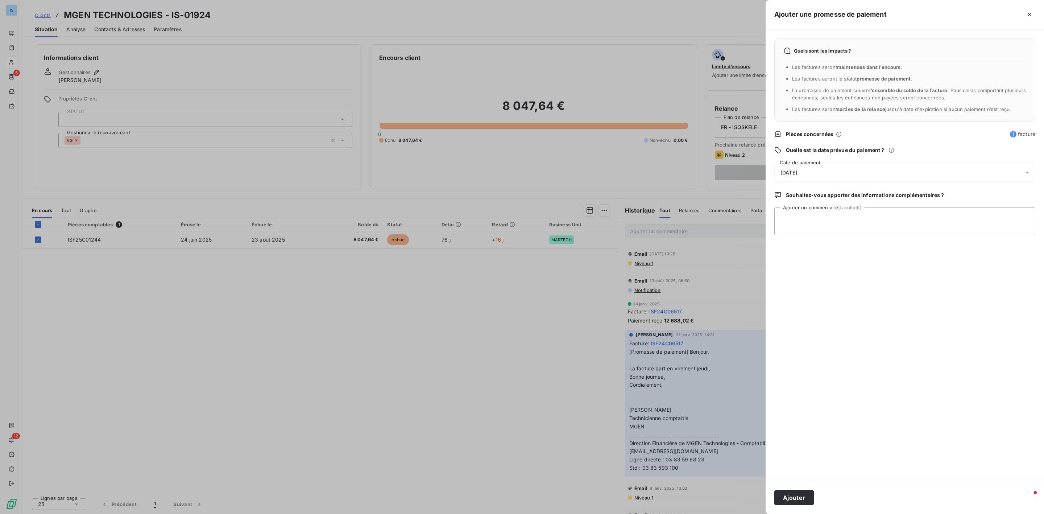
click at [873, 166] on div "09/09/2025" at bounding box center [904, 172] width 261 height 20
click at [809, 262] on button "16" at bounding box center [810, 262] width 15 height 15
drag, startPoint x: 954, startPoint y: 222, endPoint x: 948, endPoint y: 235, distance: 14.8
click at [948, 235] on div "Quels sont les impacts ? Les factures seront maintenues dans l’encours . Les fa…" at bounding box center [905, 254] width 278 height 451
paste textarea "Objet : Avis de virement Montant réglé : 8047.64 € Banque : BRED VINCENNES IBAN…"
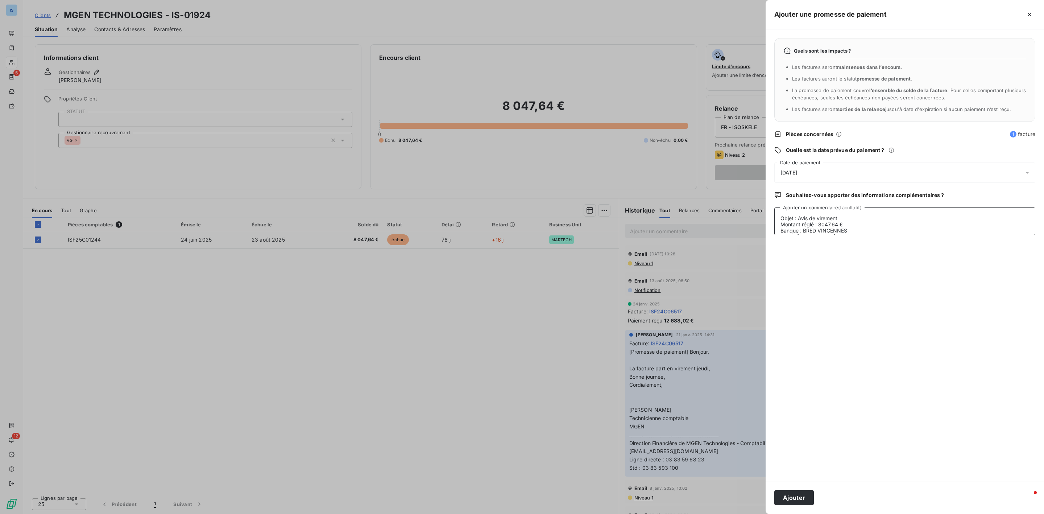
scroll to position [5, 0]
type textarea "Objet : Avis de virement Montant réglé : 8047.64 € Banque : BRED VINCENNES IBAN…"
click at [795, 493] on button "Ajouter" at bounding box center [794, 497] width 40 height 15
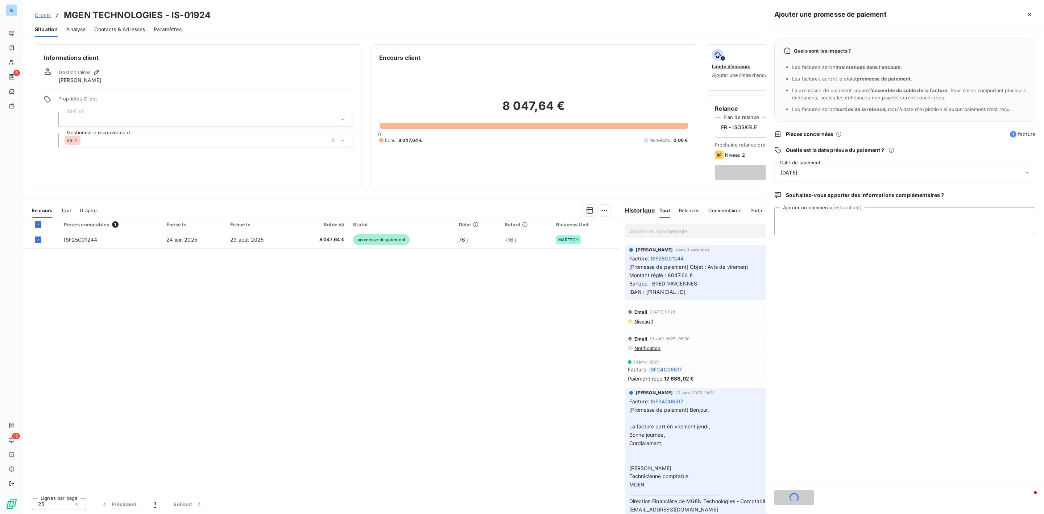
scroll to position [0, 0]
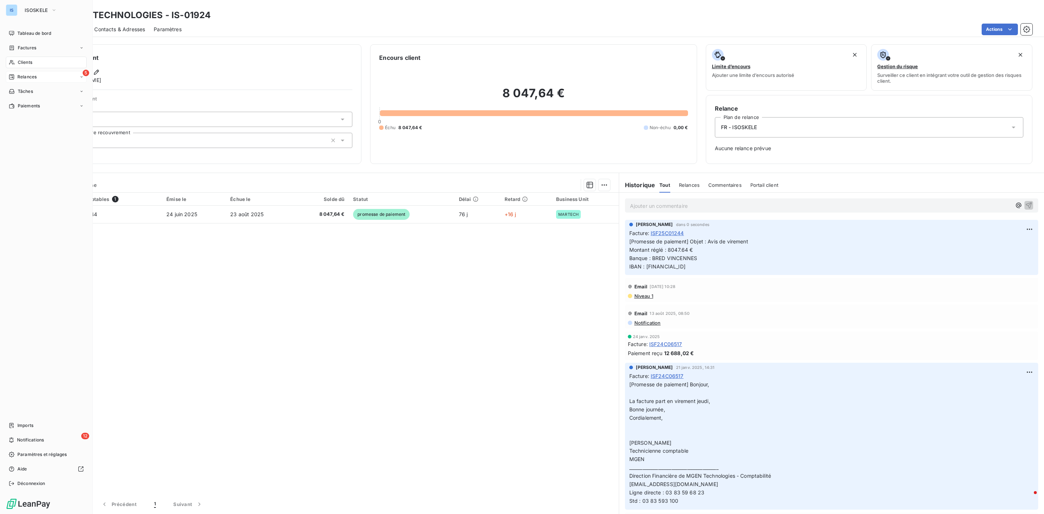
click at [34, 76] on span "Relances" at bounding box center [26, 77] width 19 height 7
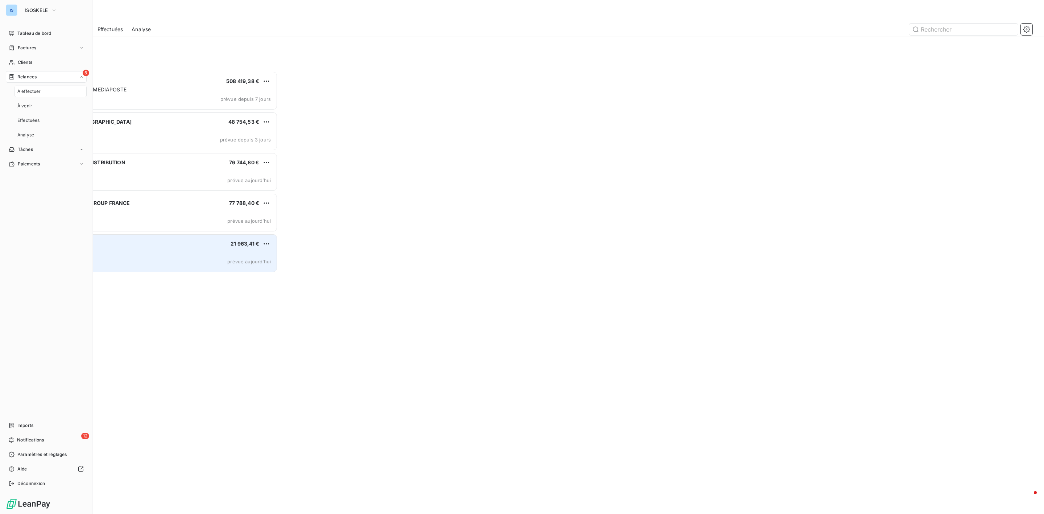
scroll to position [435, 234]
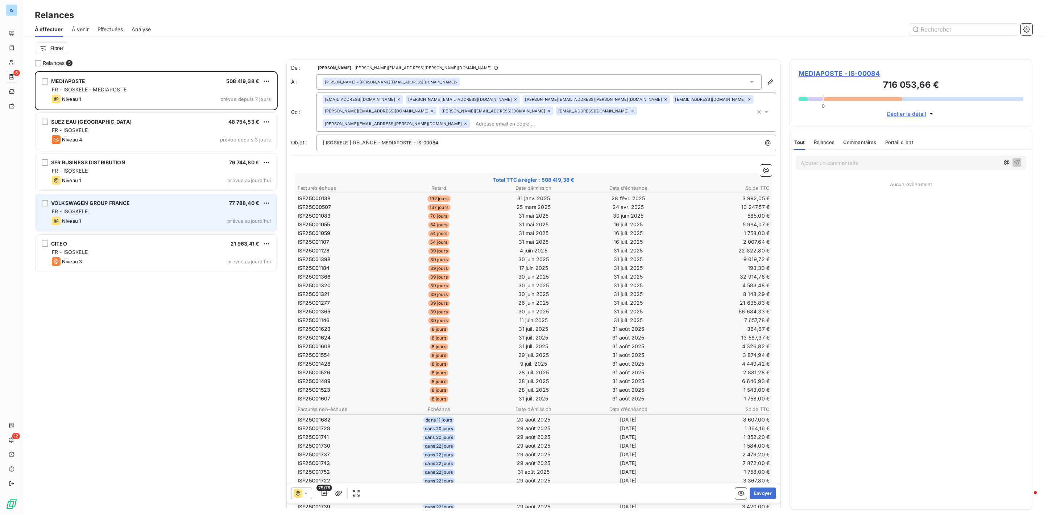
click at [156, 211] on div "FR - ISOSKELE" at bounding box center [161, 211] width 219 height 7
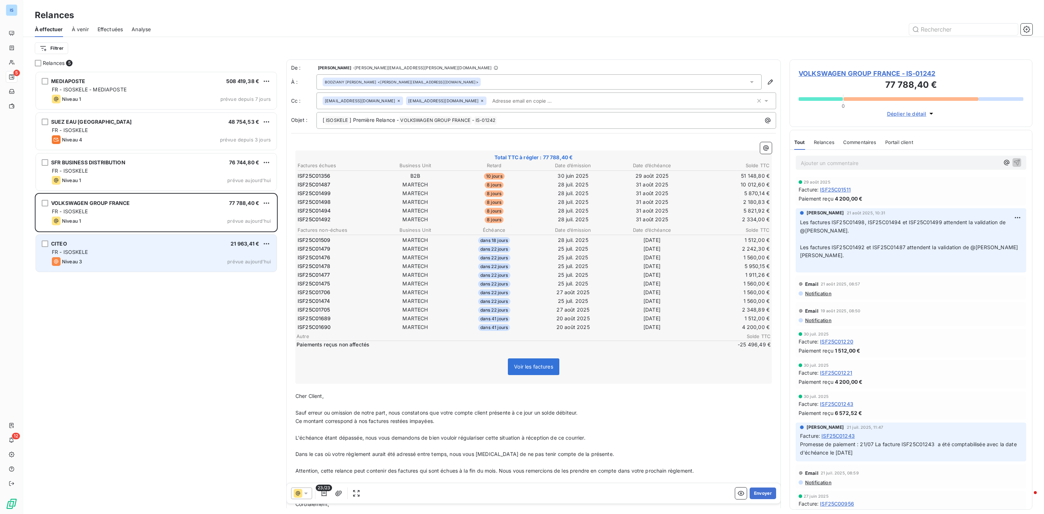
click at [107, 255] on div "FR - ISOSKELE" at bounding box center [161, 251] width 219 height 7
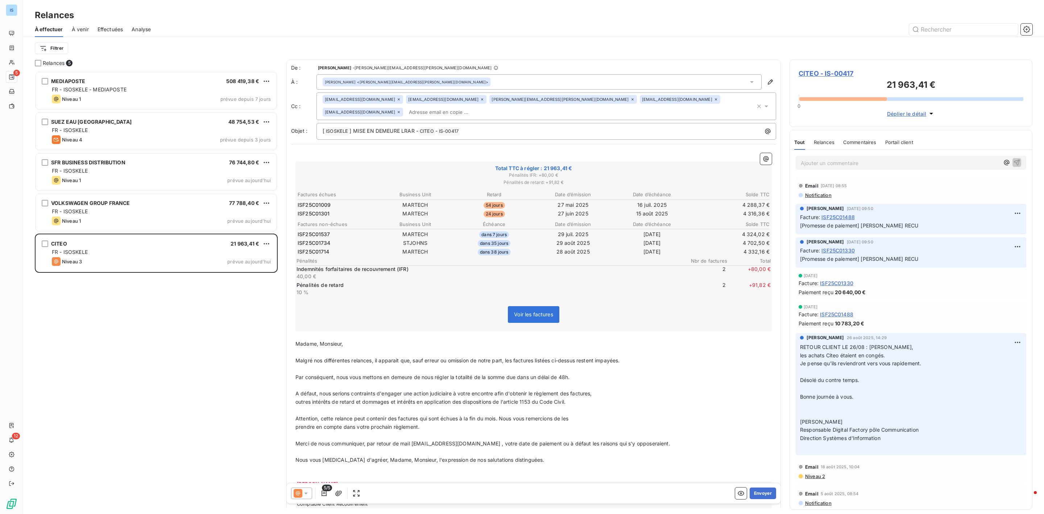
drag, startPoint x: 756, startPoint y: 492, endPoint x: 684, endPoint y: 332, distance: 175.4
click at [684, 332] on div "De : Vanessa GRENET - vanessa.grenet@isoskele.fr À : Ralph MORLE <ralph.morle.p…" at bounding box center [533, 283] width 495 height 448
drag, startPoint x: 683, startPoint y: 471, endPoint x: 554, endPoint y: 495, distance: 131.3
drag, startPoint x: 554, startPoint y: 495, endPoint x: 152, endPoint y: 355, distance: 425.5
click at [152, 355] on div "MEDIAPOSTE 508 419,38 € FR - ISOSKELE - MEDIAPOSTE Niveau 1 prévue depuis 7 jou…" at bounding box center [156, 292] width 243 height 443
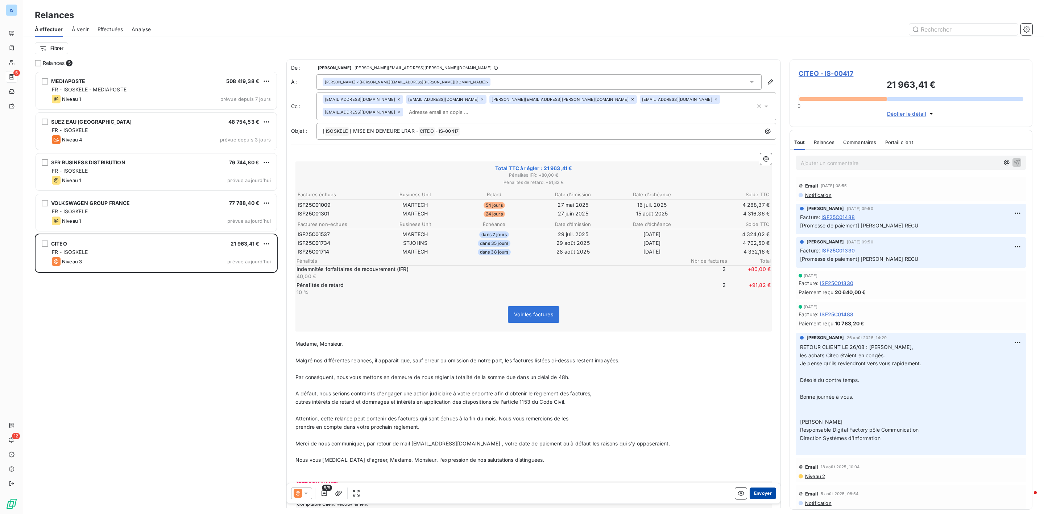
click at [757, 492] on button "Envoyer" at bounding box center [763, 493] width 26 height 12
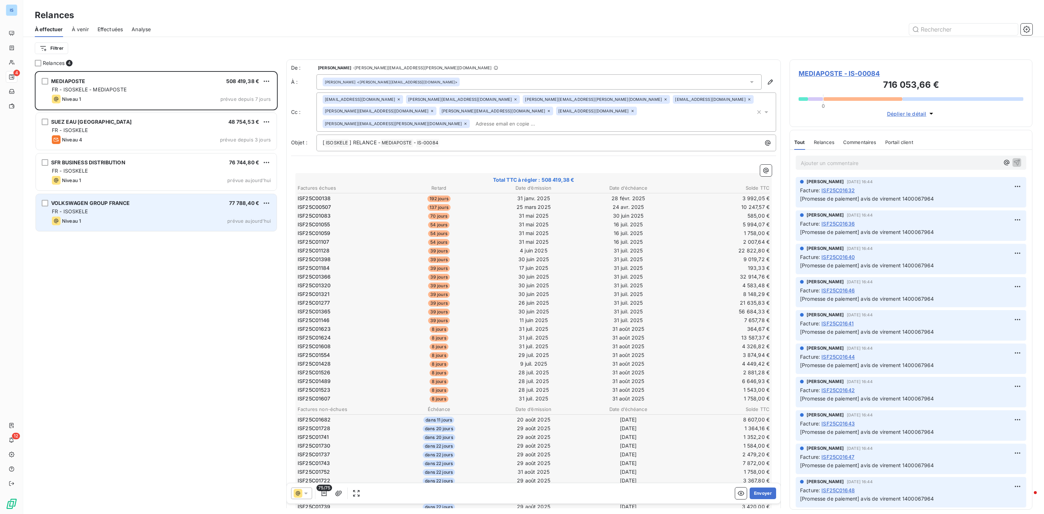
click at [115, 210] on div "FR - ISOSKELE" at bounding box center [161, 211] width 219 height 7
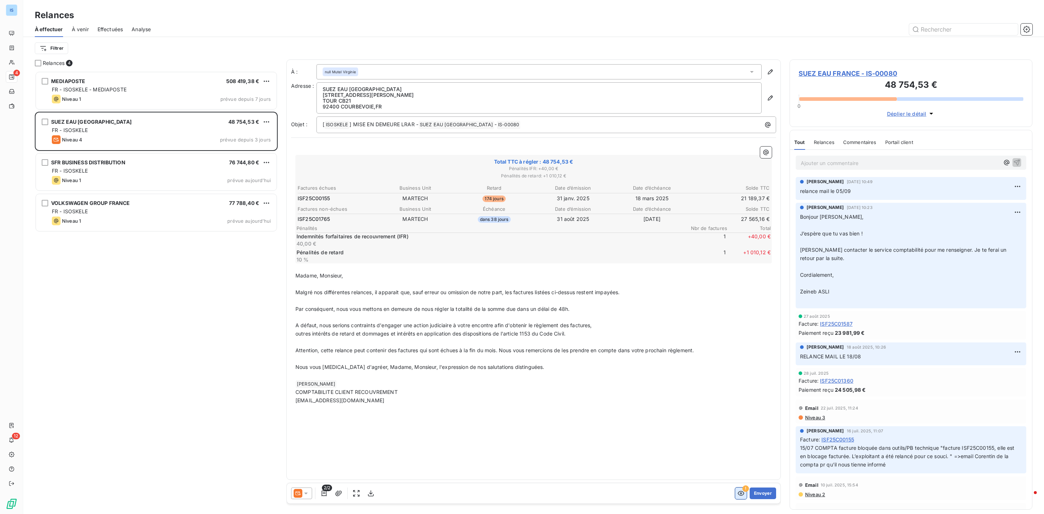
click at [744, 494] on button "button" at bounding box center [741, 493] width 12 height 12
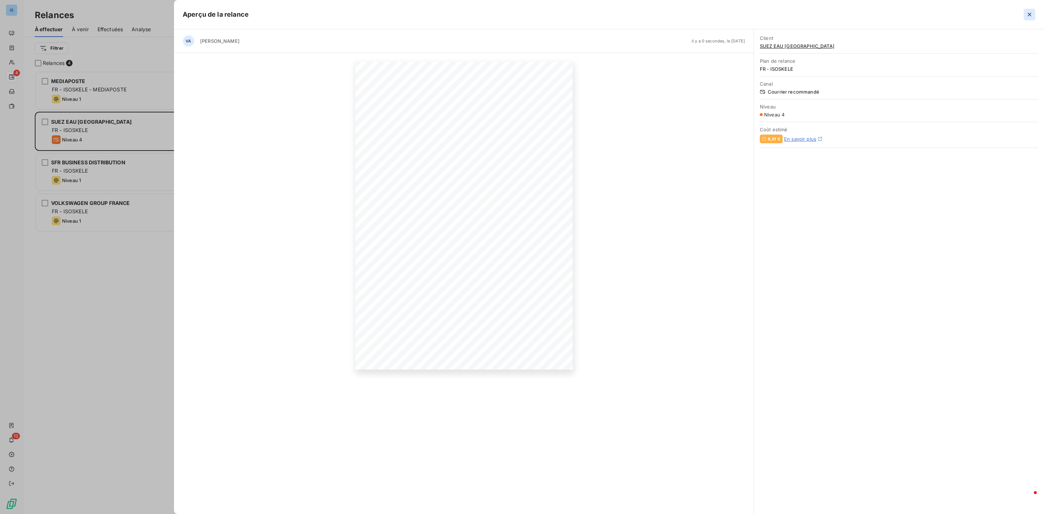
click at [1033, 10] on button "button" at bounding box center [1030, 15] width 12 height 12
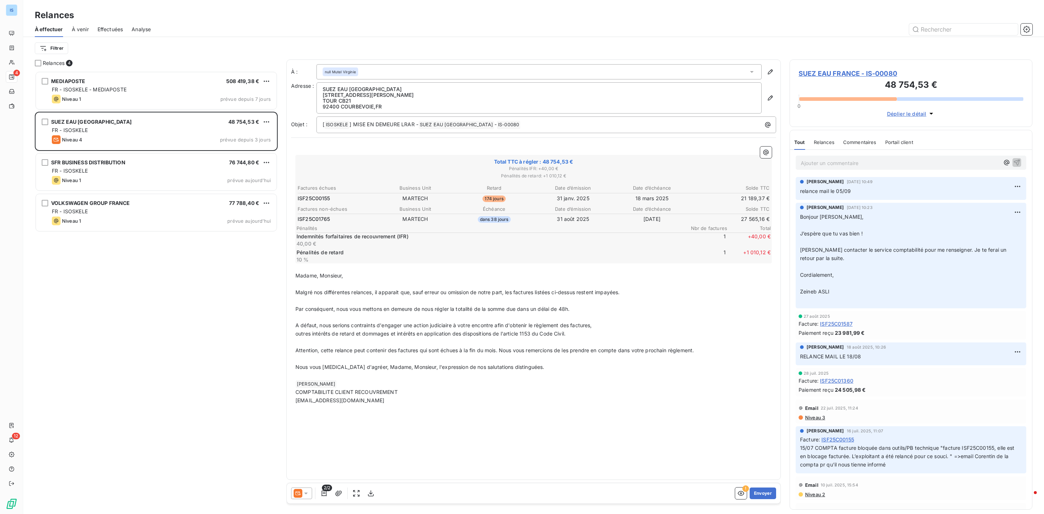
click at [353, 452] on div "À : null Mutel Virginie Adresse : SUEZ EAU FRANCE 16 PLACE DE L IRIS TOUR CB21 …" at bounding box center [533, 269] width 495 height 420
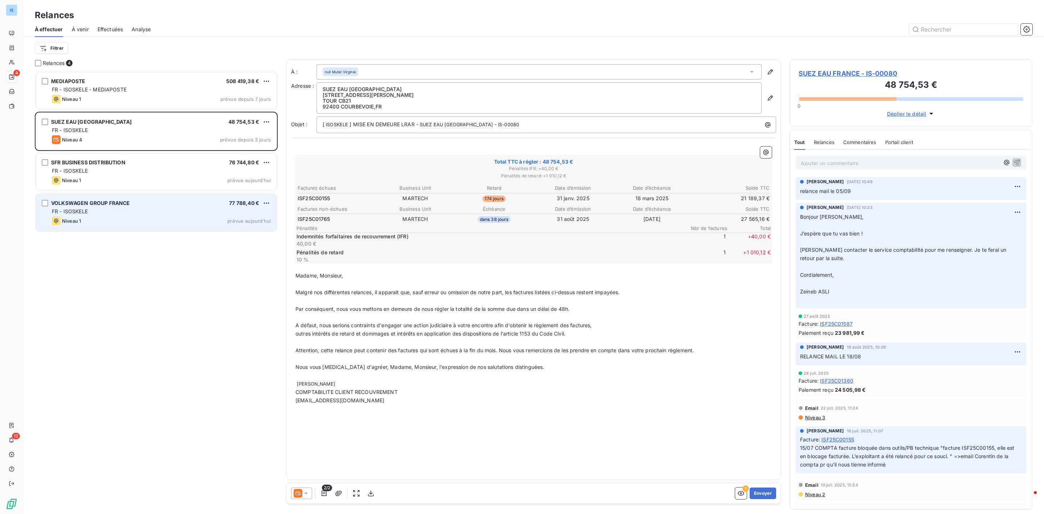
click at [93, 219] on div "Niveau 1 prévue aujourd’hui" at bounding box center [161, 220] width 219 height 9
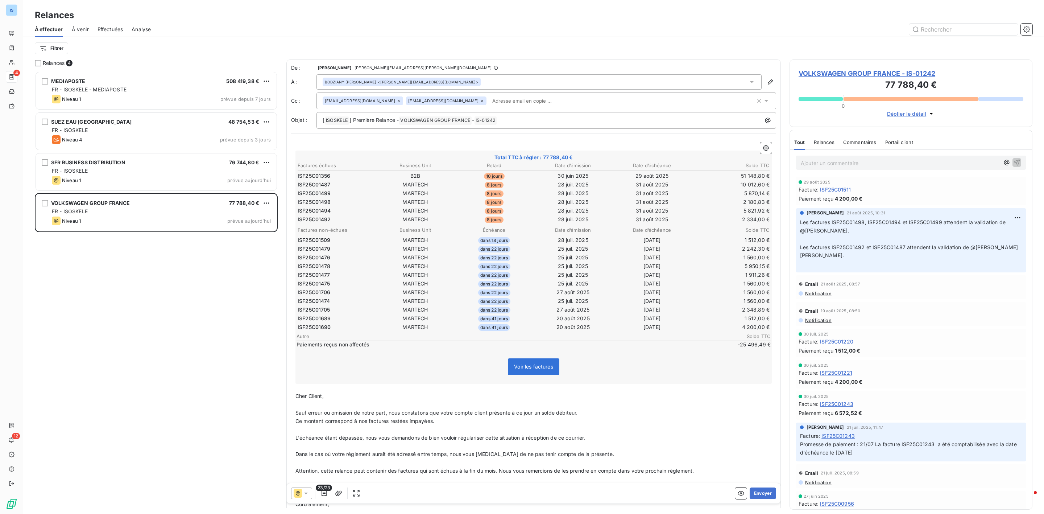
click at [332, 495] on div "23/23" at bounding box center [326, 493] width 71 height 12
click at [323, 491] on icon "button" at bounding box center [324, 492] width 7 height 7
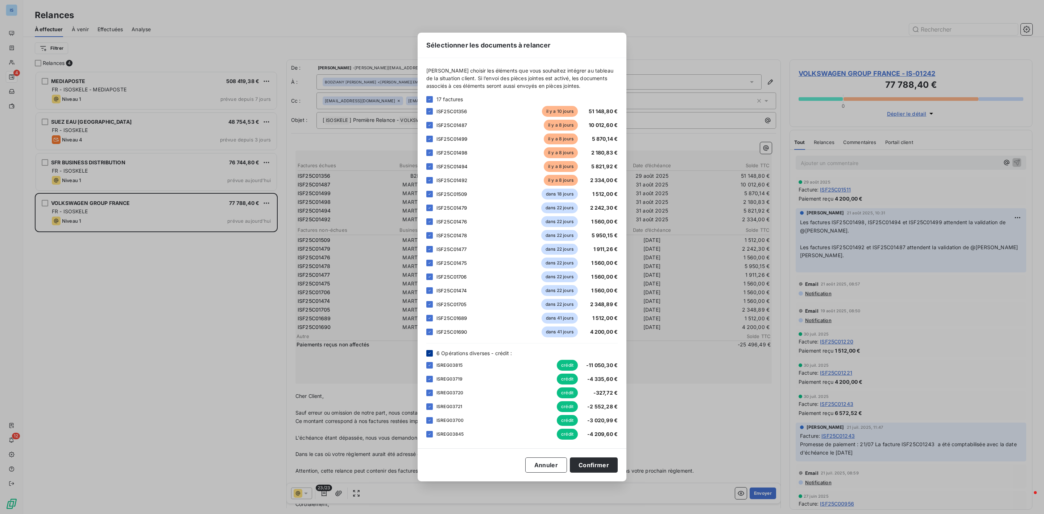
click at [429, 352] on icon at bounding box center [429, 353] width 4 height 4
click at [605, 466] on button "Confirmer" at bounding box center [594, 464] width 48 height 15
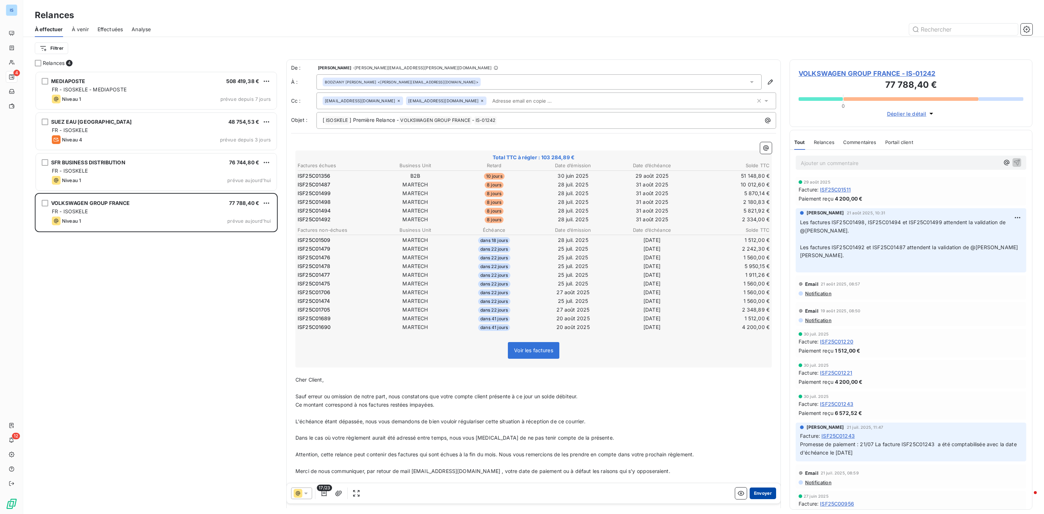
click at [759, 494] on button "Envoyer" at bounding box center [763, 493] width 26 height 12
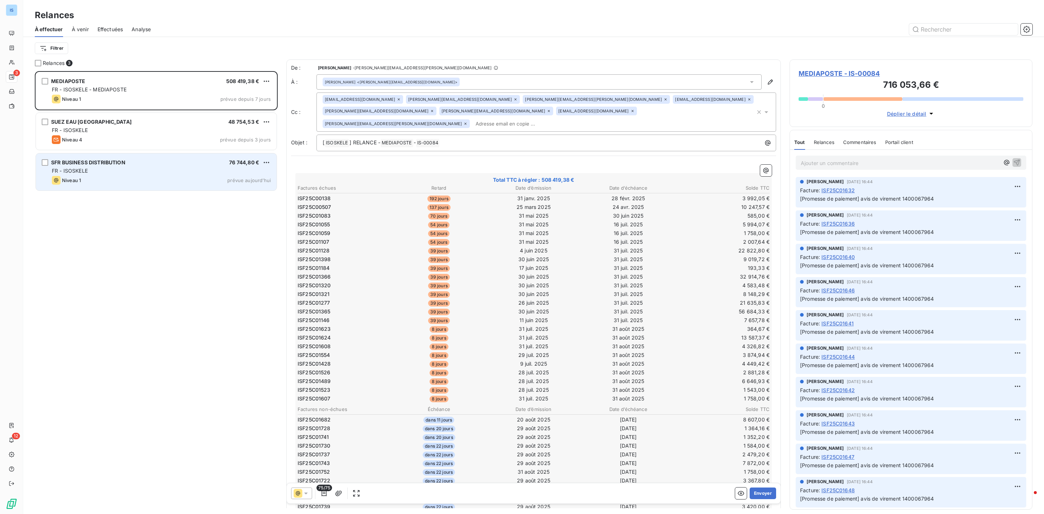
click at [149, 173] on div "FR - ISOSKELE" at bounding box center [161, 170] width 219 height 7
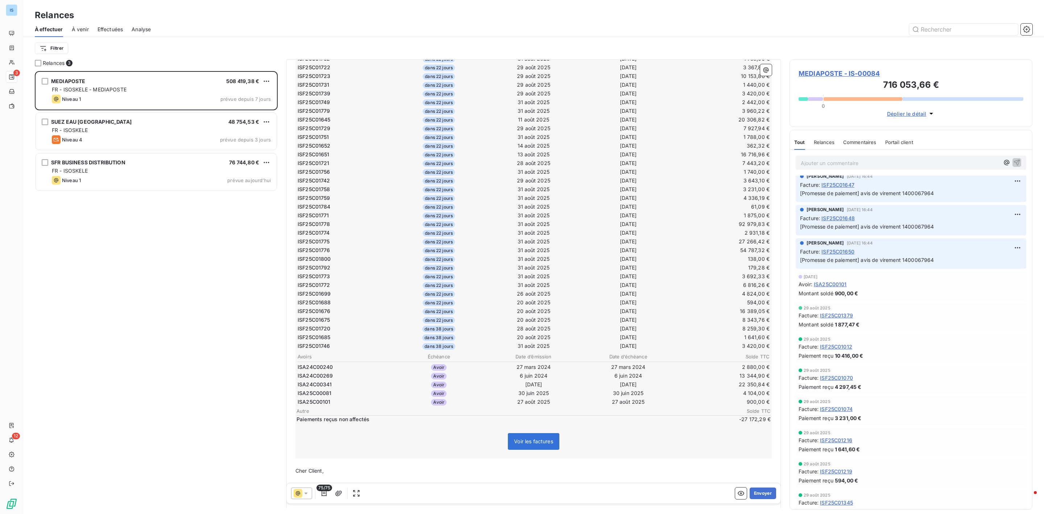
scroll to position [599, 0]
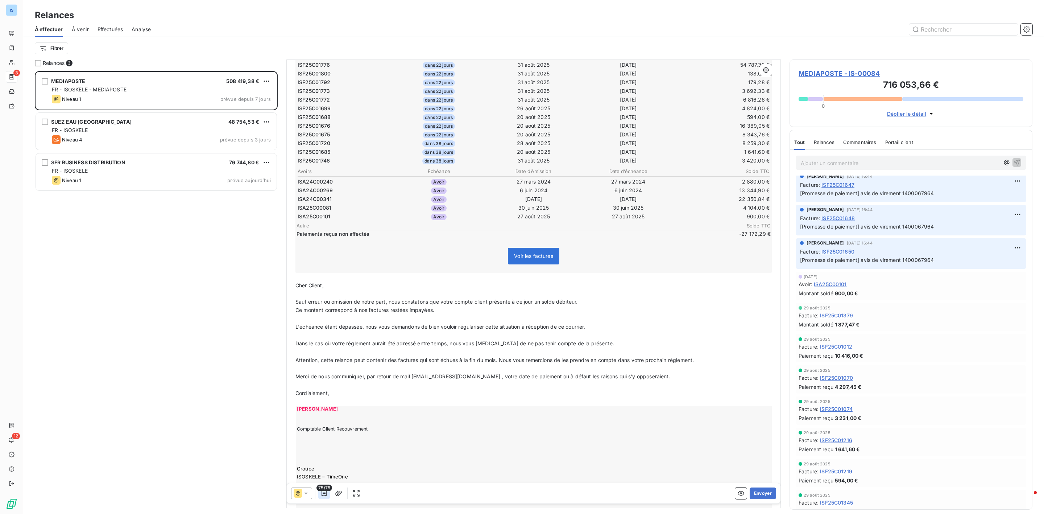
click at [326, 492] on icon "button" at bounding box center [324, 493] width 5 height 6
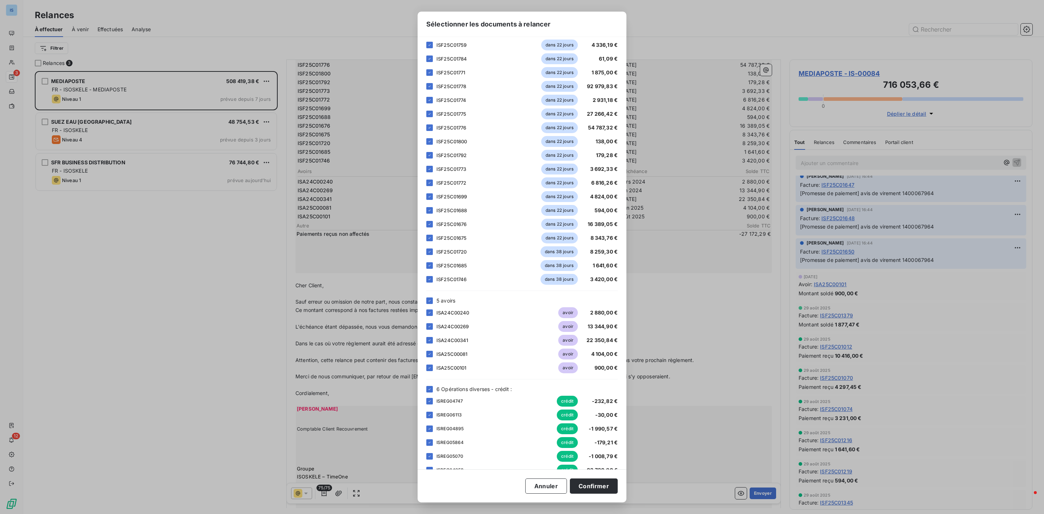
scroll to position [693, 0]
click at [426, 284] on div at bounding box center [429, 286] width 7 height 7
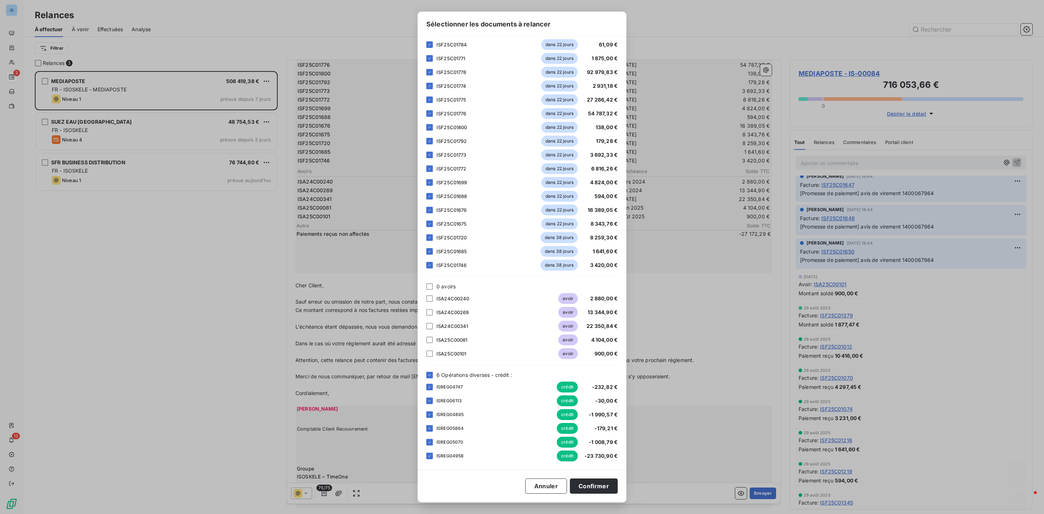
click at [425, 372] on div "Veuillez choisir les éléments que vous souhaitez intégrer au tableau de la situ…" at bounding box center [522, 253] width 209 height 432
click at [430, 374] on icon at bounding box center [429, 375] width 4 height 4
click at [593, 487] on button "Confirmer" at bounding box center [594, 485] width 48 height 15
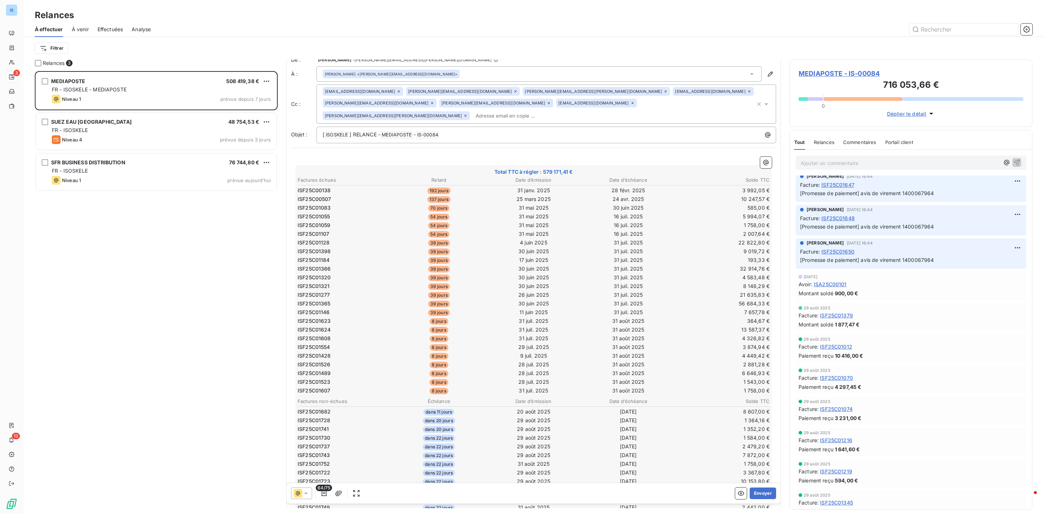
scroll to position [0, 0]
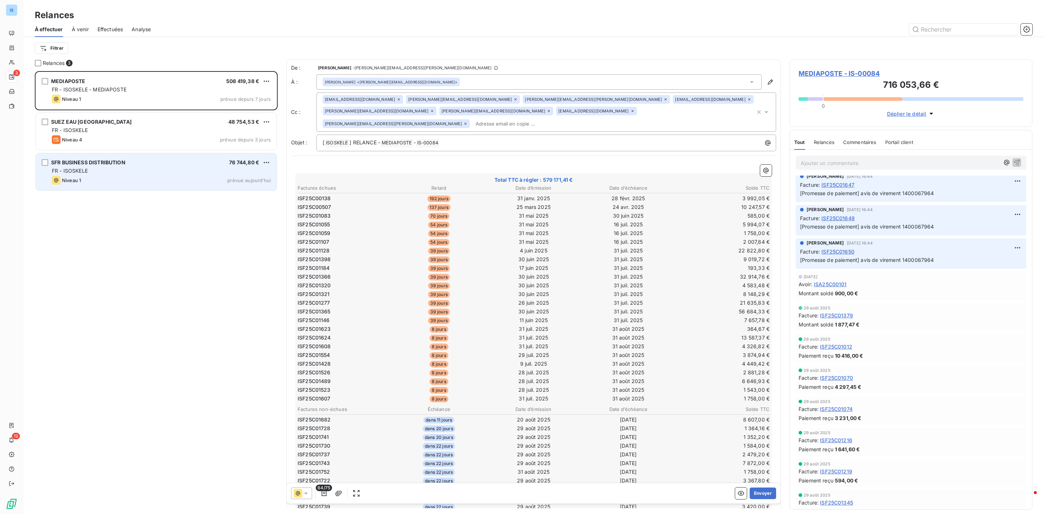
click at [131, 163] on div "SFR BUSINESS DISTRIBUTION 76 744,80 €" at bounding box center [161, 162] width 219 height 7
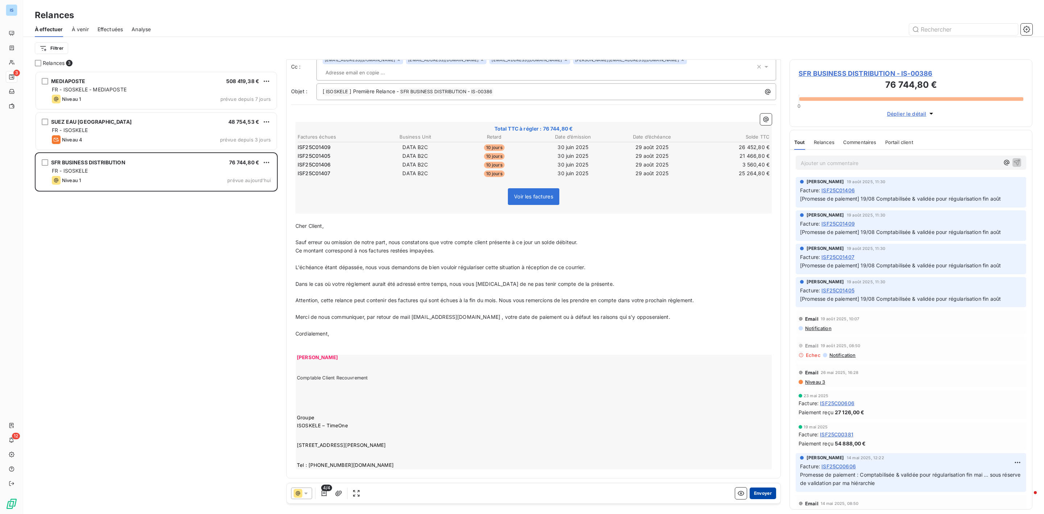
click at [754, 492] on button "Envoyer" at bounding box center [763, 493] width 26 height 12
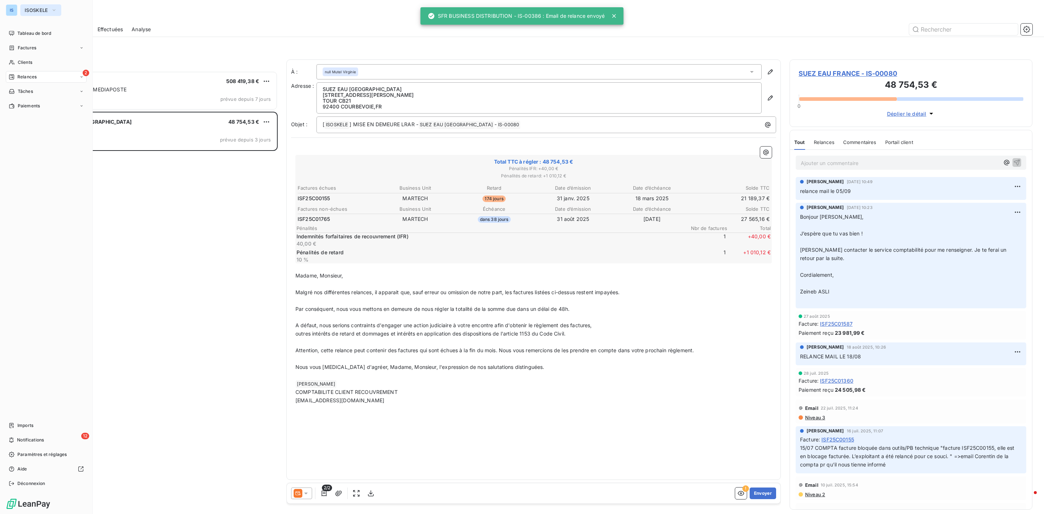
click at [39, 10] on span "ISOSKELE" at bounding box center [37, 10] width 24 height 6
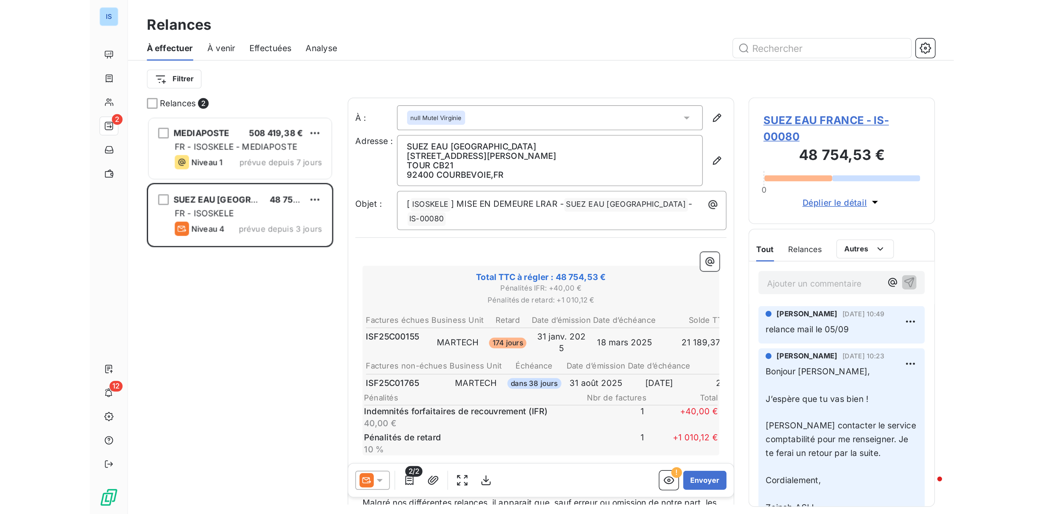
scroll to position [435, 234]
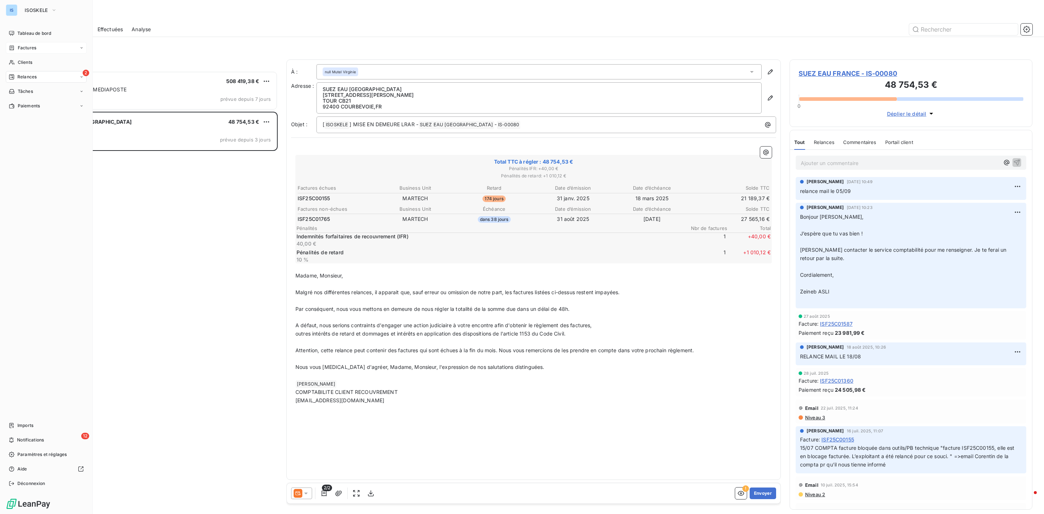
click at [30, 47] on span "Factures" at bounding box center [27, 48] width 18 height 7
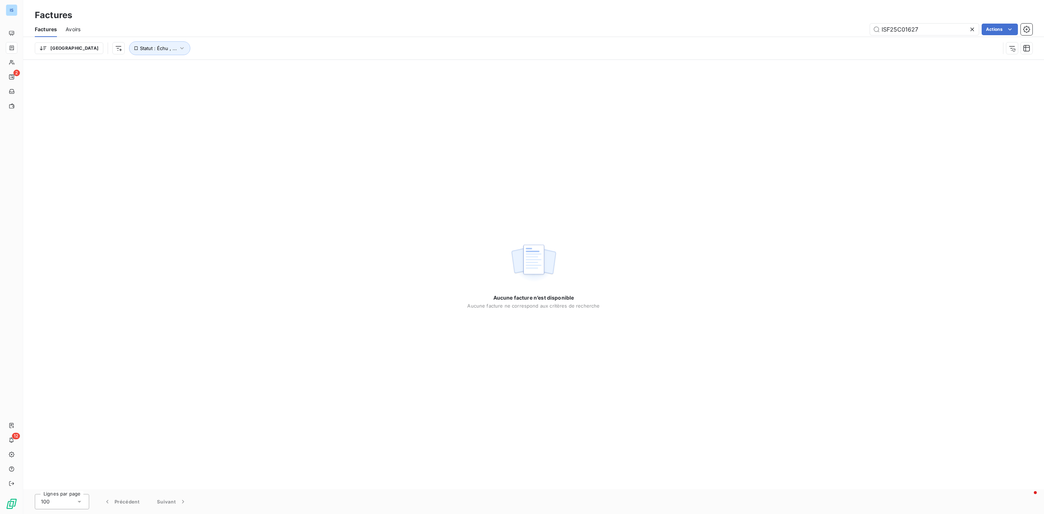
click at [931, 36] on div "Factures Avoirs ISF25C01627 Actions" at bounding box center [533, 29] width 1021 height 15
drag, startPoint x: 931, startPoint y: 26, endPoint x: 761, endPoint y: 25, distance: 170.4
click at [761, 25] on div "ISF25C01627 Actions" at bounding box center [560, 30] width 943 height 12
paste input "701"
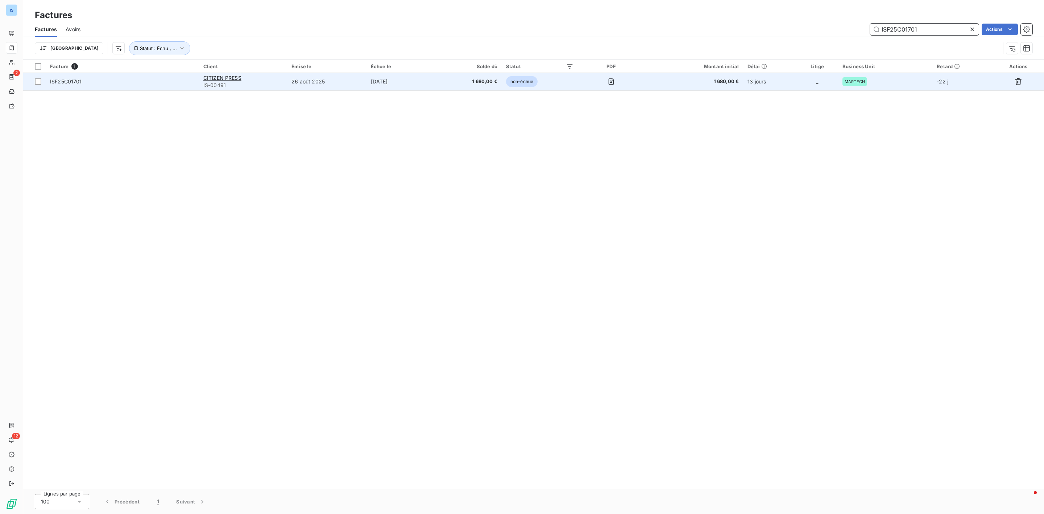
type input "ISF25C01701"
click at [70, 82] on span "ISF25C01701" at bounding box center [66, 81] width 32 height 6
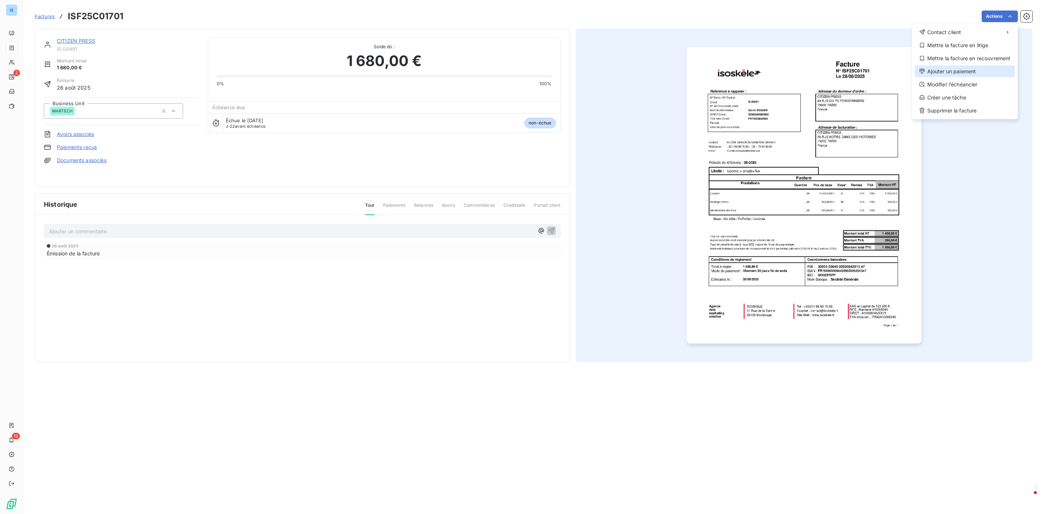
click at [952, 70] on div "Ajouter un paiement" at bounding box center [965, 72] width 100 height 12
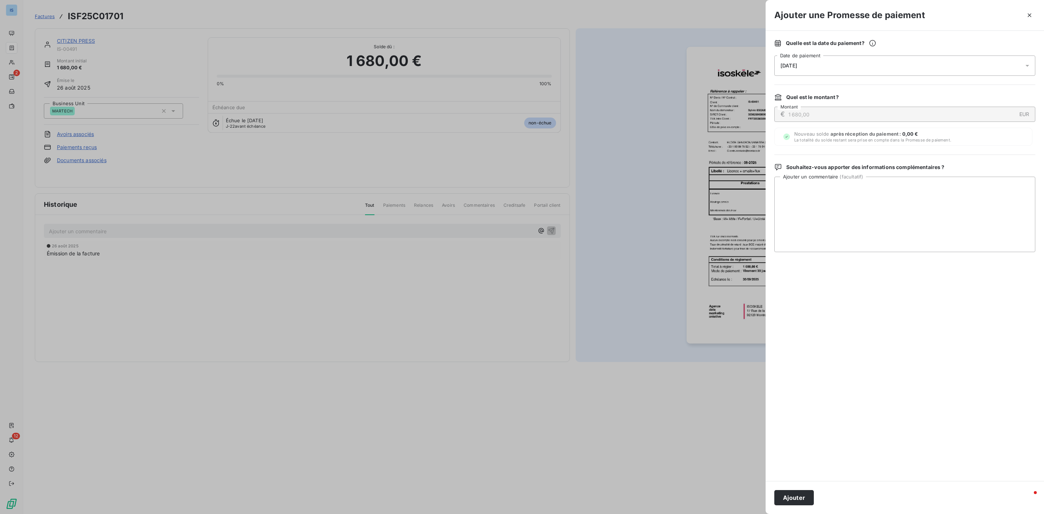
click at [795, 65] on span "09/09/2025" at bounding box center [789, 66] width 17 height 6
click at [812, 154] on button "16" at bounding box center [810, 155] width 15 height 15
click at [930, 227] on textarea "Ajouter un commentaire ( facultatif )" at bounding box center [904, 214] width 261 height 75
type textarea "avis de paiement recu"
click at [784, 496] on button "Ajouter" at bounding box center [794, 497] width 40 height 15
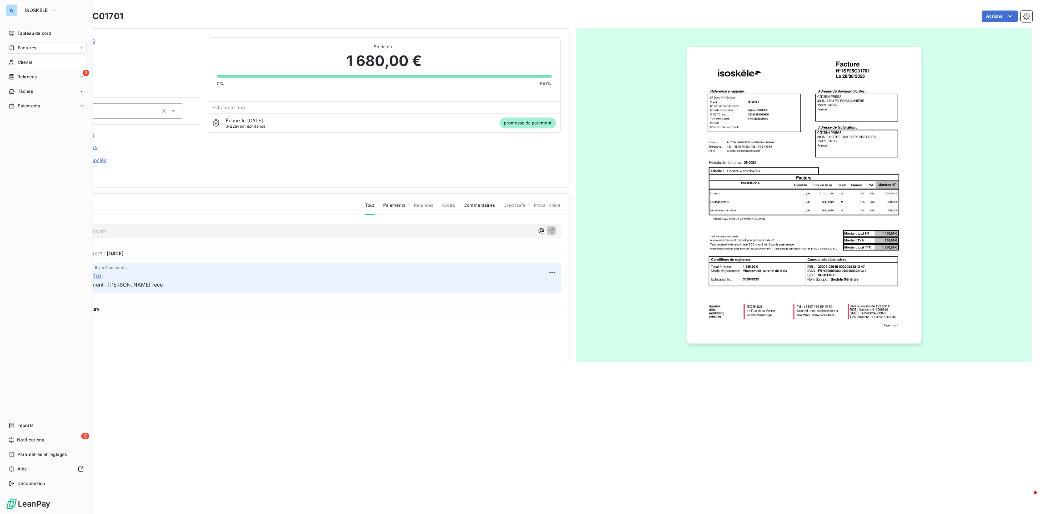
click at [40, 58] on div "Clients" at bounding box center [46, 63] width 81 height 12
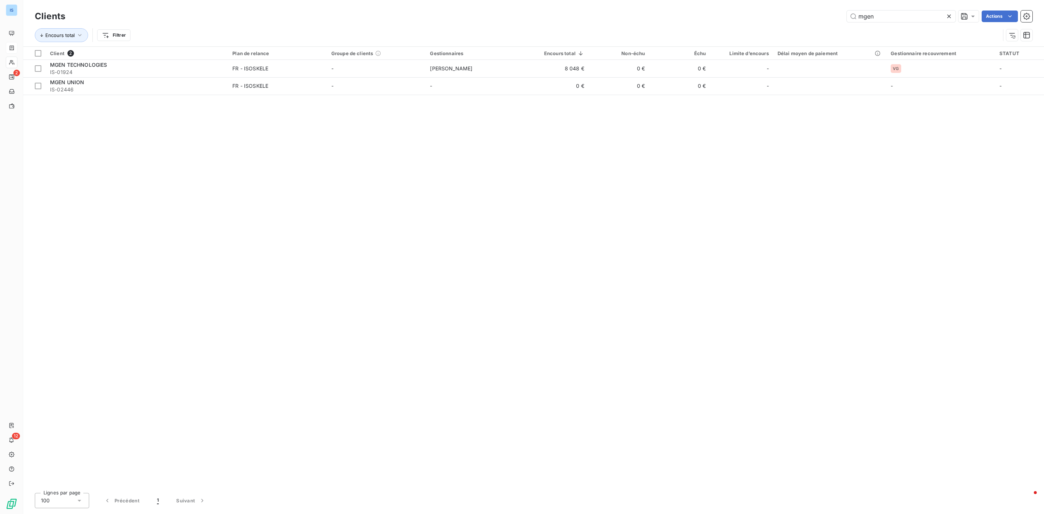
drag, startPoint x: 895, startPoint y: 21, endPoint x: 827, endPoint y: 20, distance: 68.5
click at [827, 20] on div "mgen Actions" at bounding box center [553, 17] width 959 height 12
type input "volkswa"
click at [104, 60] on div at bounding box center [137, 59] width 182 height 0
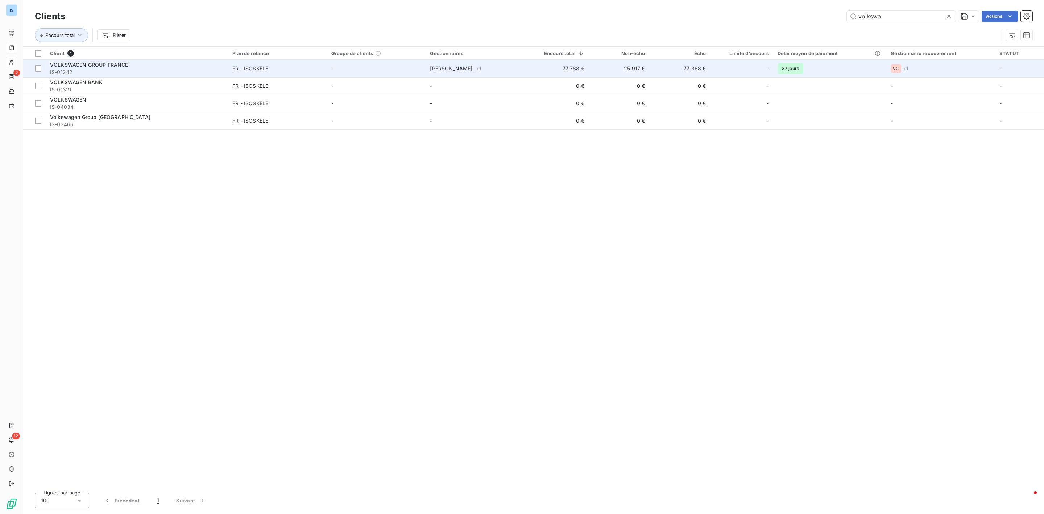
click at [102, 65] on span "VOLKSWAGEN GROUP FRANCE" at bounding box center [89, 65] width 78 height 6
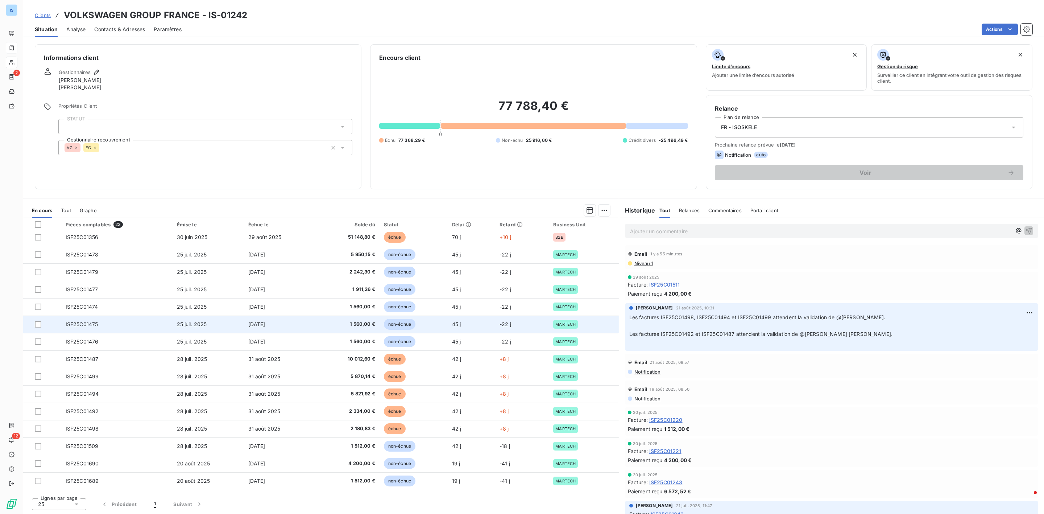
scroll to position [109, 0]
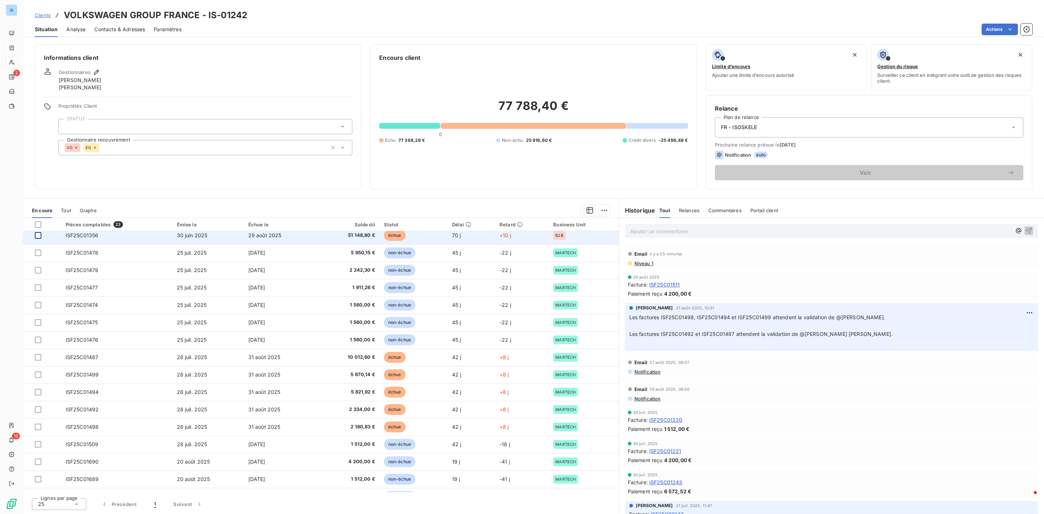
click at [40, 233] on div at bounding box center [38, 235] width 7 height 7
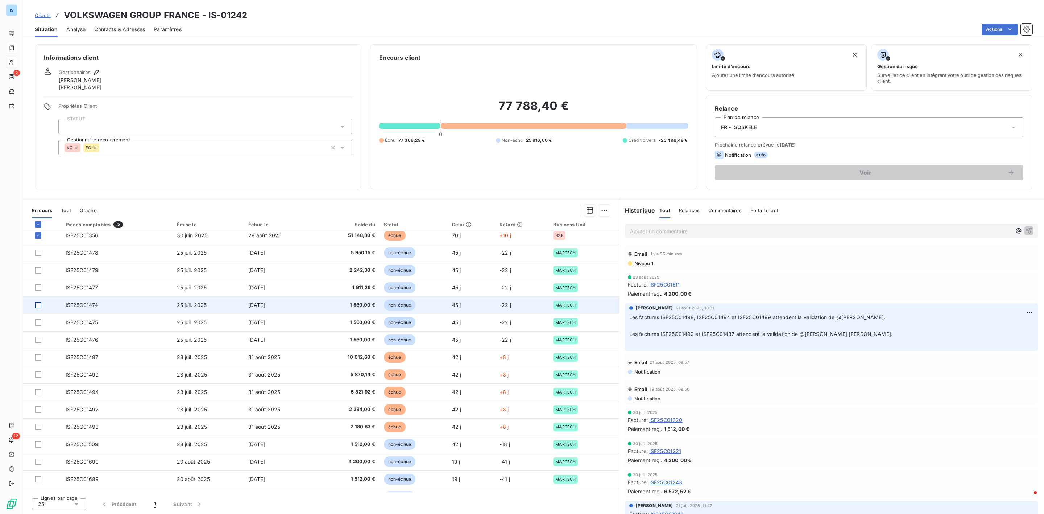
click at [40, 305] on div at bounding box center [38, 305] width 7 height 7
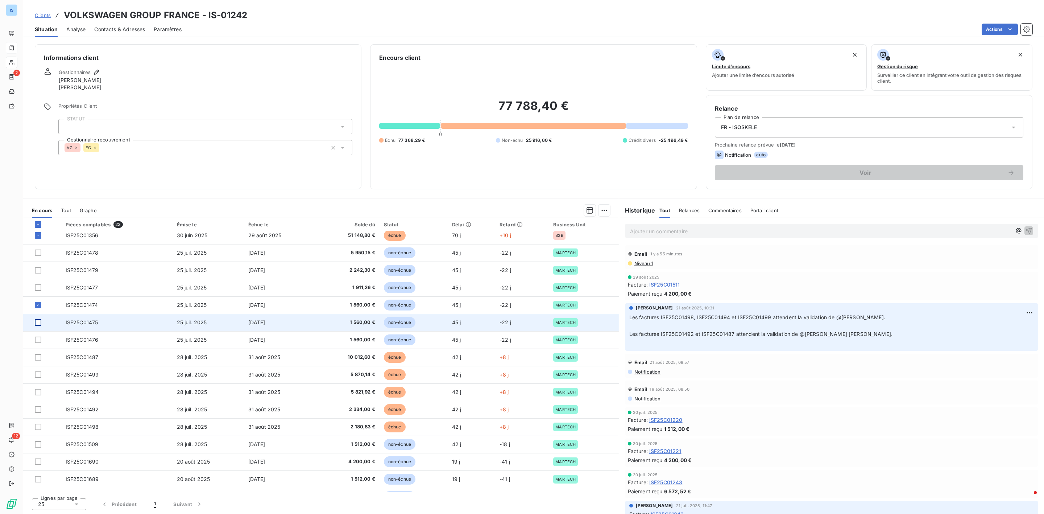
click at [38, 323] on div at bounding box center [38, 322] width 7 height 7
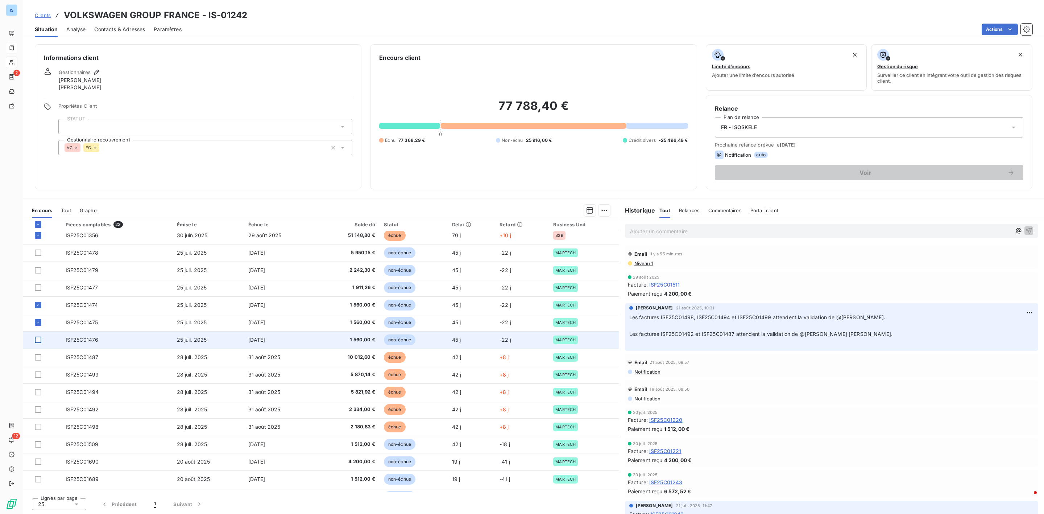
click at [40, 340] on div at bounding box center [38, 339] width 7 height 7
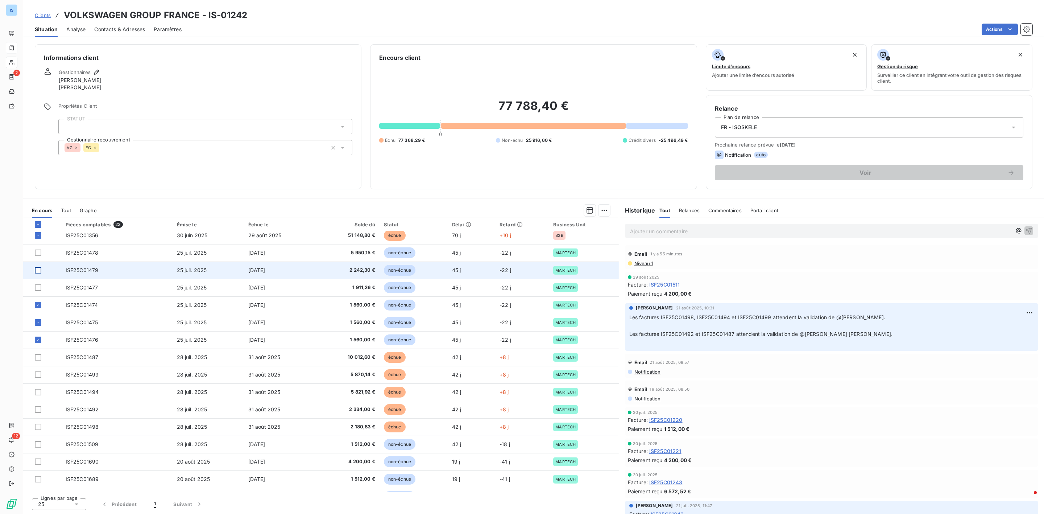
click at [36, 270] on div at bounding box center [38, 270] width 7 height 7
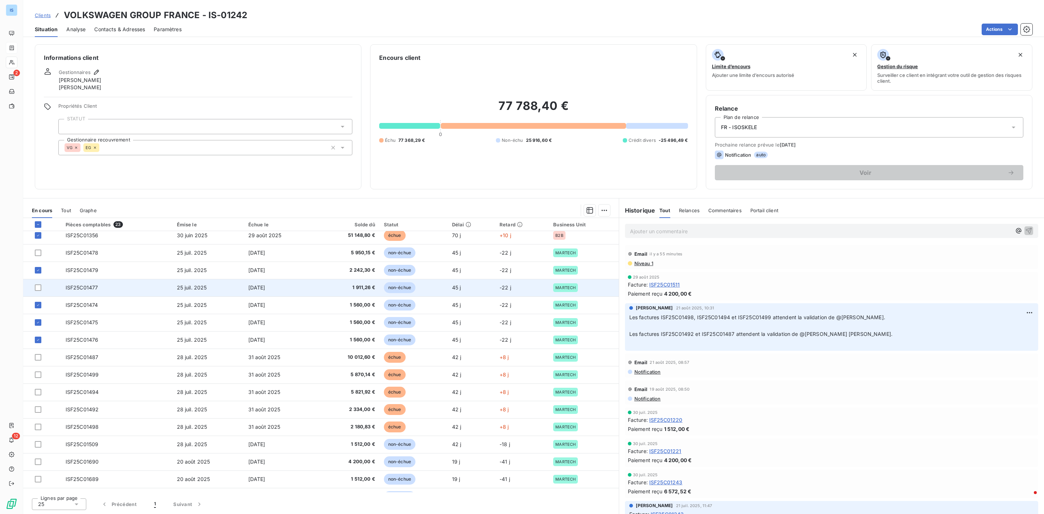
click at [37, 284] on td at bounding box center [42, 287] width 38 height 17
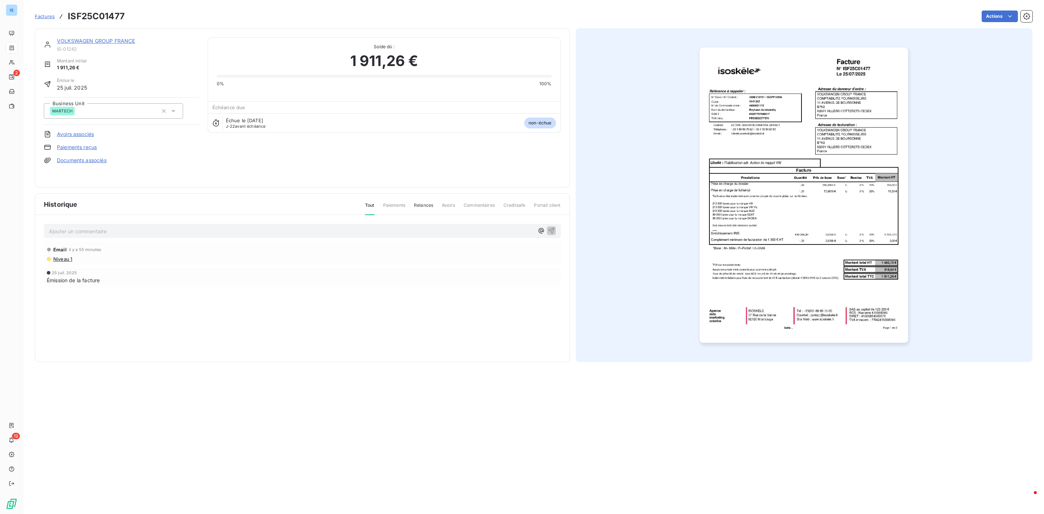
click at [45, 16] on span "Factures" at bounding box center [45, 16] width 20 height 6
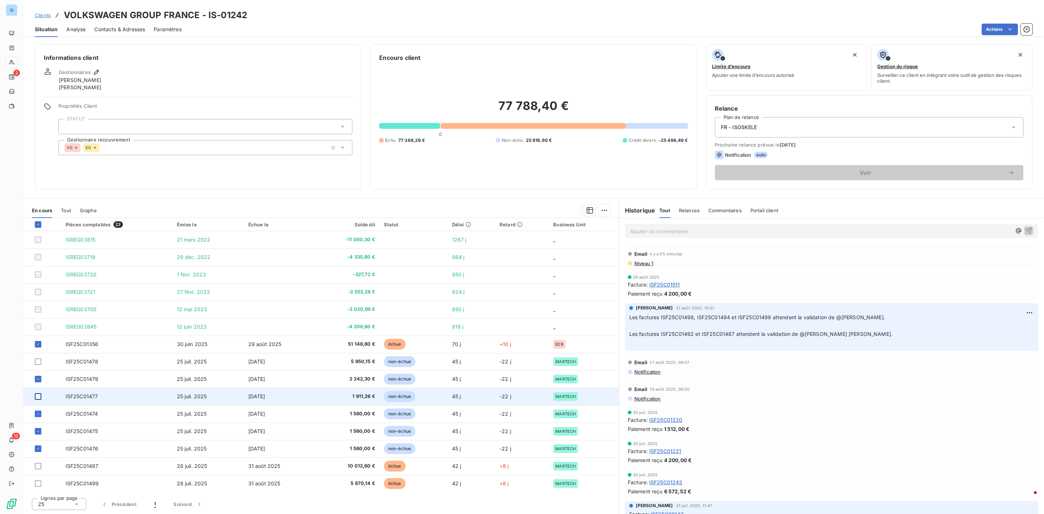
click at [38, 395] on div at bounding box center [38, 396] width 7 height 7
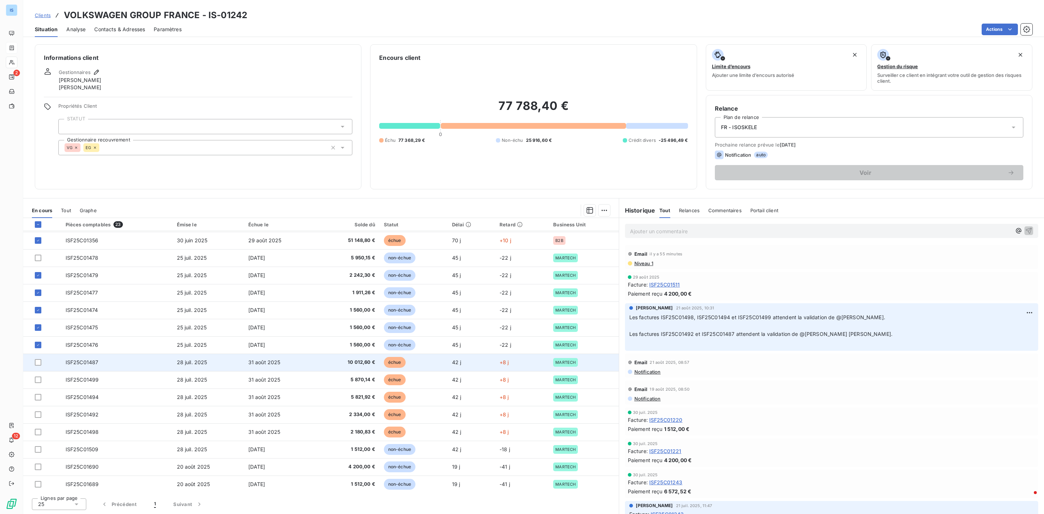
scroll to position [85, 0]
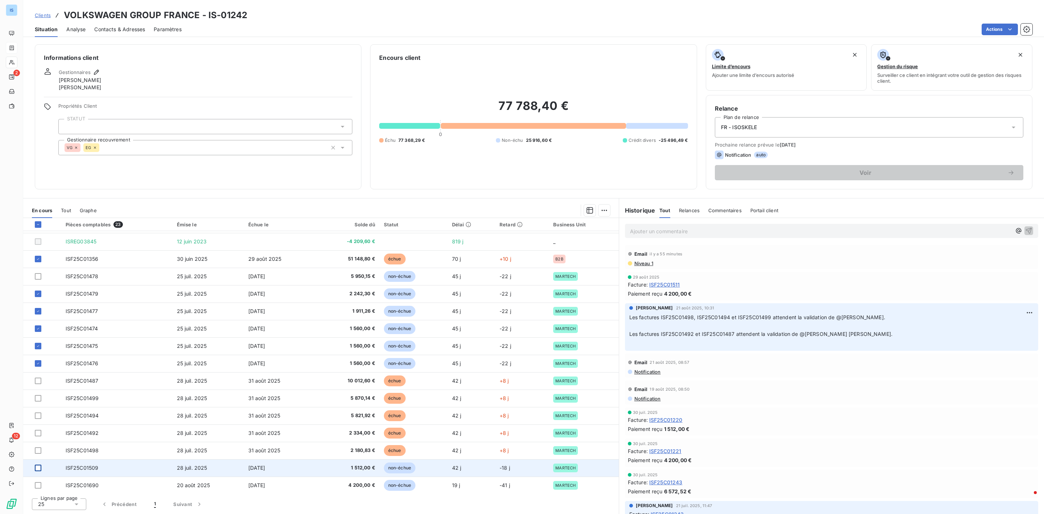
click at [38, 469] on div at bounding box center [38, 467] width 7 height 7
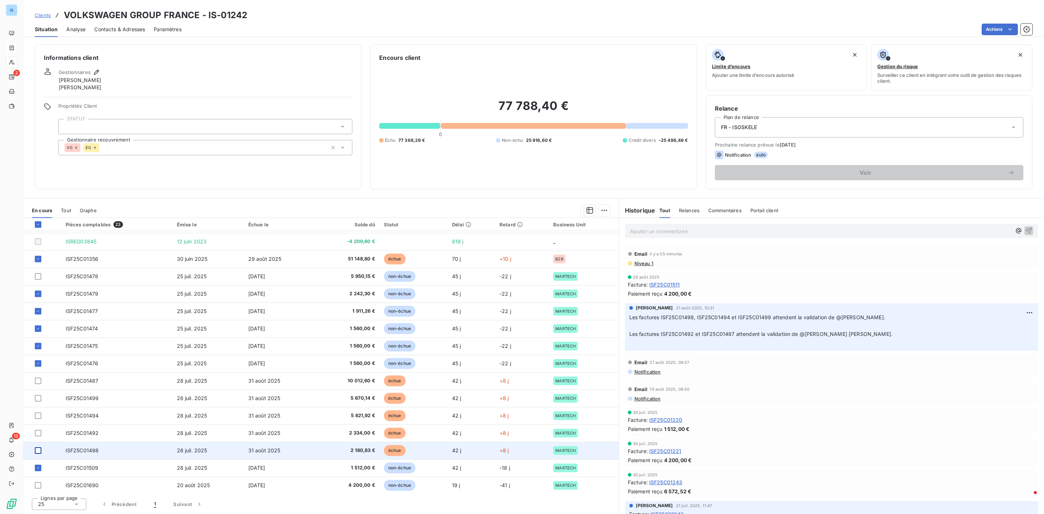
click at [36, 450] on div at bounding box center [38, 450] width 7 height 7
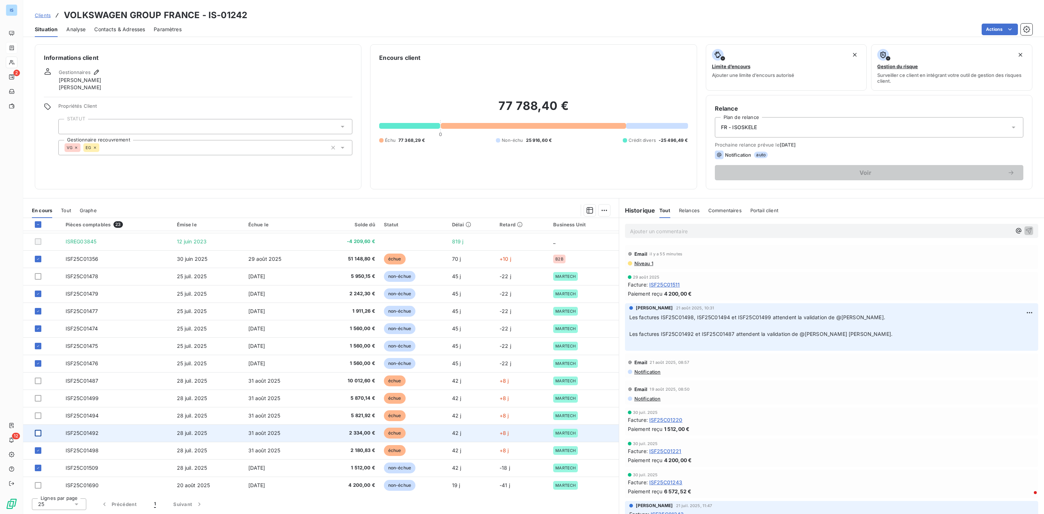
click at [36, 431] on div at bounding box center [38, 433] width 7 height 7
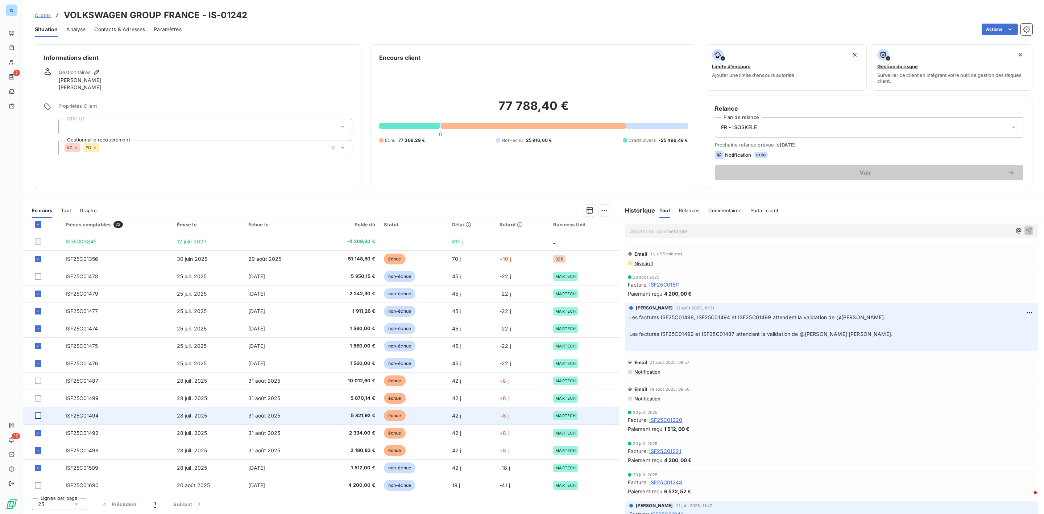
click at [38, 416] on div at bounding box center [38, 415] width 7 height 7
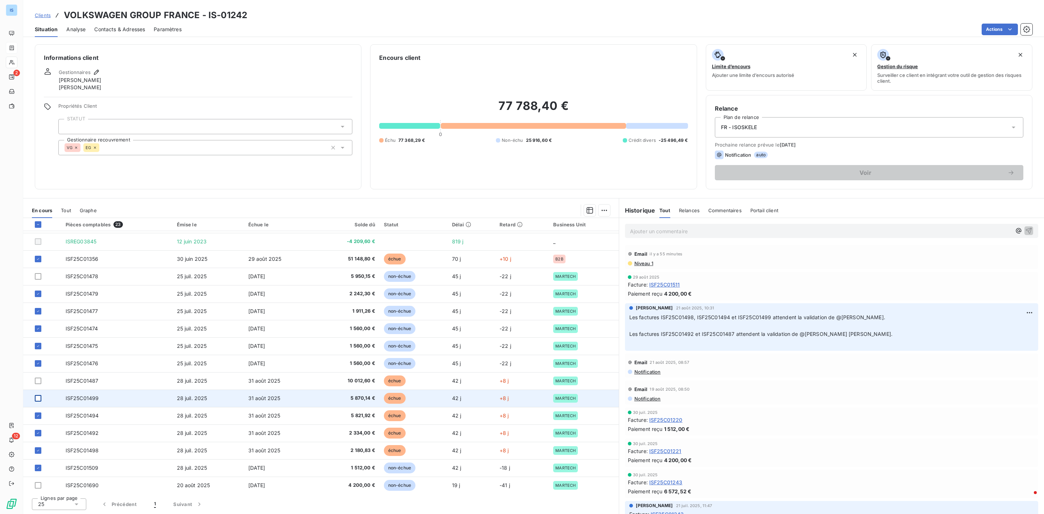
click at [36, 399] on div at bounding box center [38, 398] width 7 height 7
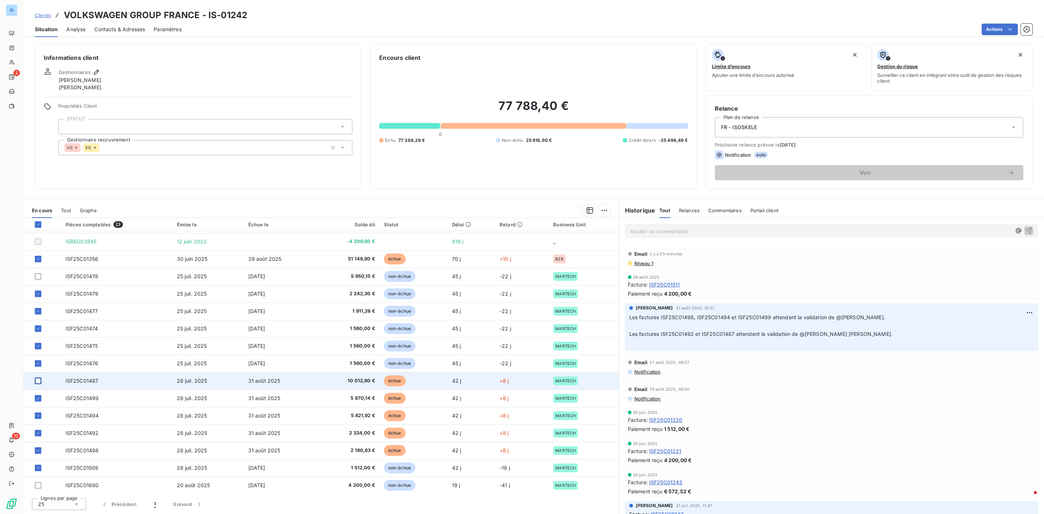
click at [37, 381] on div at bounding box center [38, 380] width 7 height 7
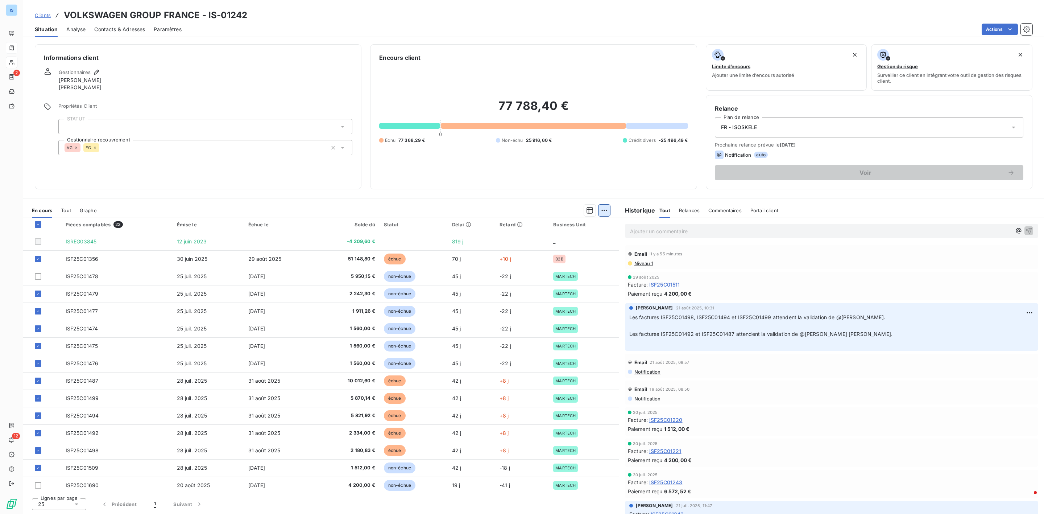
click at [606, 214] on html "IS 2 12 Clients VOLKSWAGEN GROUP FRANCE - IS-01242 Situation Analyse Contacts &…" at bounding box center [522, 257] width 1044 height 514
click at [518, 239] on div "Ajouter une promesse de paiement (12 factures)" at bounding box center [540, 239] width 134 height 12
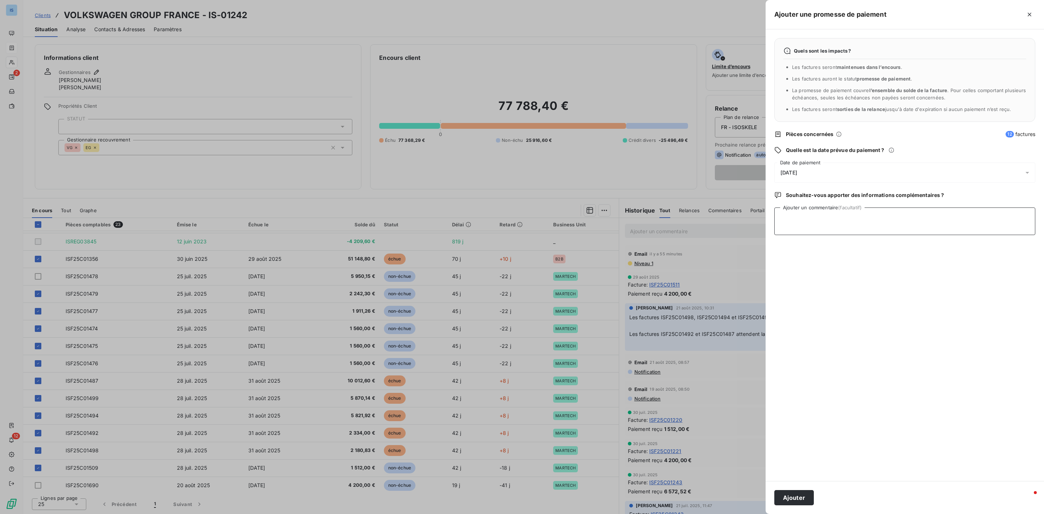
click at [852, 211] on textarea "Ajouter un commentaire (facultatif)" at bounding box center [904, 221] width 261 height 28
click at [863, 175] on div "09/09/2025" at bounding box center [904, 172] width 261 height 20
click at [854, 250] on button "12" at bounding box center [853, 248] width 15 height 15
click at [942, 221] on textarea "Ajouter un commentaire (facultatif)" at bounding box center [904, 221] width 261 height 28
type textarea "avis de virement recu"
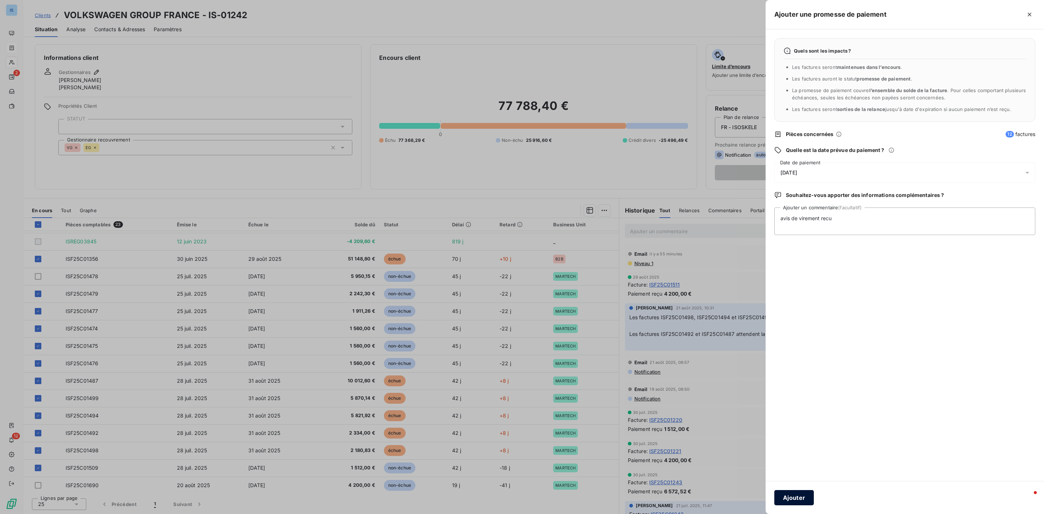
click at [800, 498] on button "Ajouter" at bounding box center [794, 497] width 40 height 15
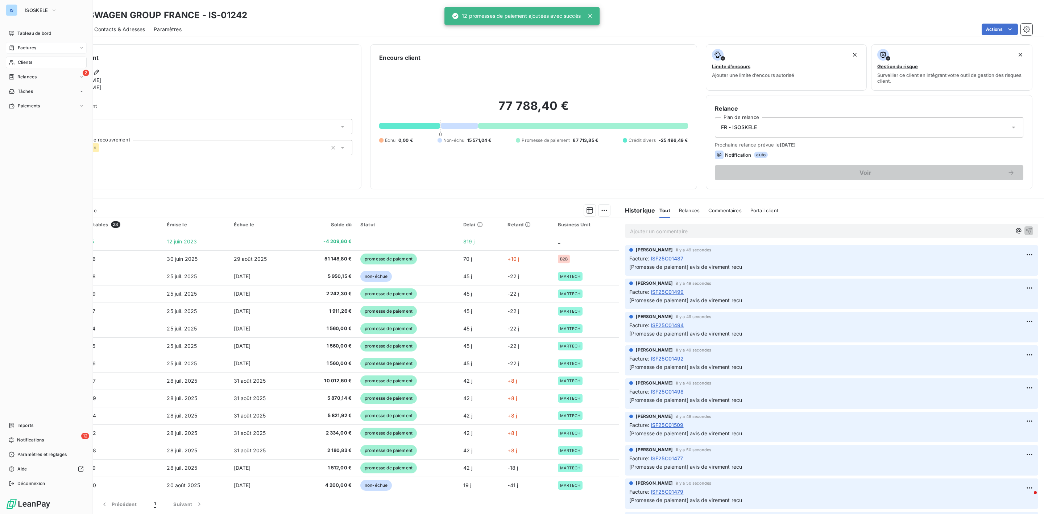
drag, startPoint x: 23, startPoint y: 49, endPoint x: 50, endPoint y: 53, distance: 27.8
click at [23, 49] on span "Factures" at bounding box center [27, 48] width 18 height 7
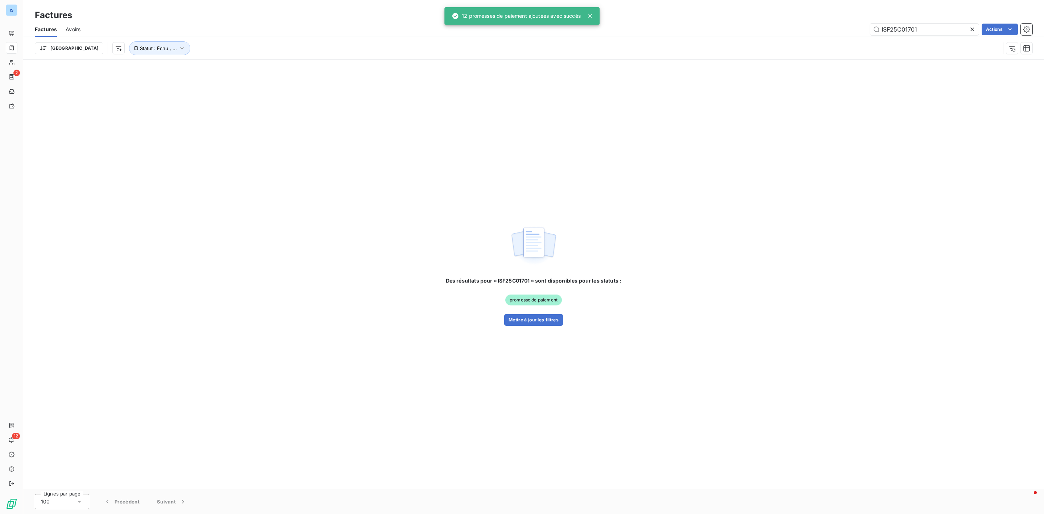
drag, startPoint x: 922, startPoint y: 32, endPoint x: 864, endPoint y: 26, distance: 58.3
click at [864, 26] on div "ISF25C01701 Actions" at bounding box center [560, 30] width 943 height 12
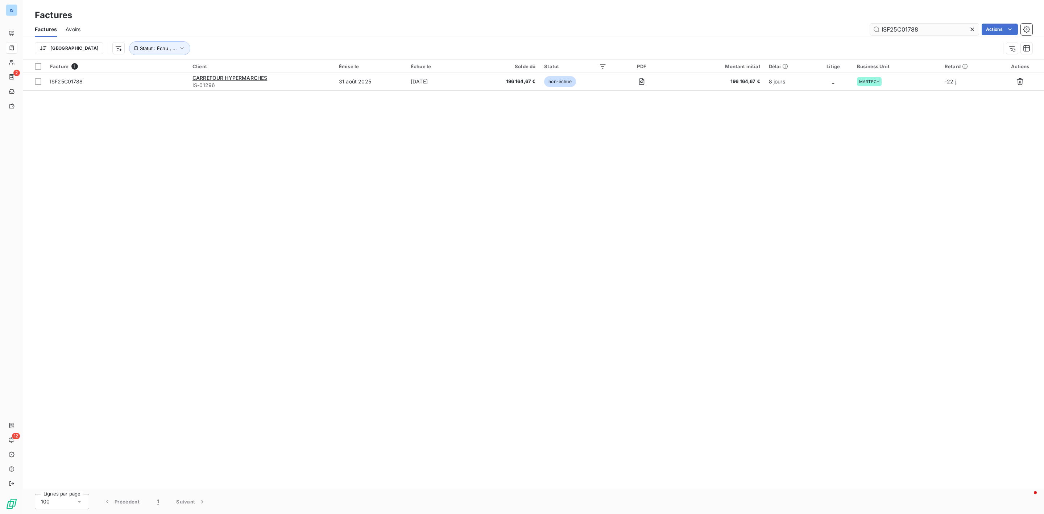
type input "ISF25C01788"
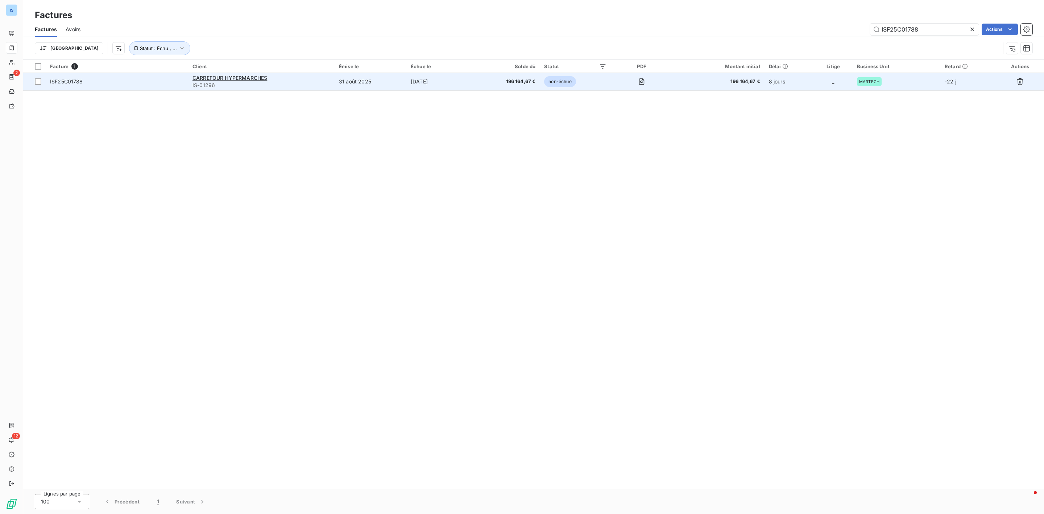
click at [58, 84] on span "ISF25C01788" at bounding box center [66, 81] width 33 height 6
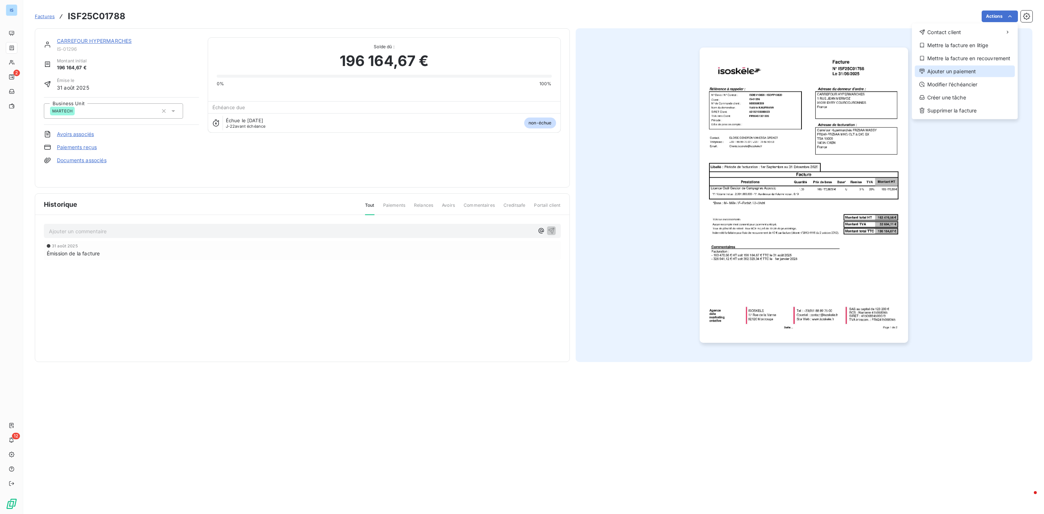
click at [955, 74] on div "Ajouter un paiement" at bounding box center [965, 72] width 100 height 12
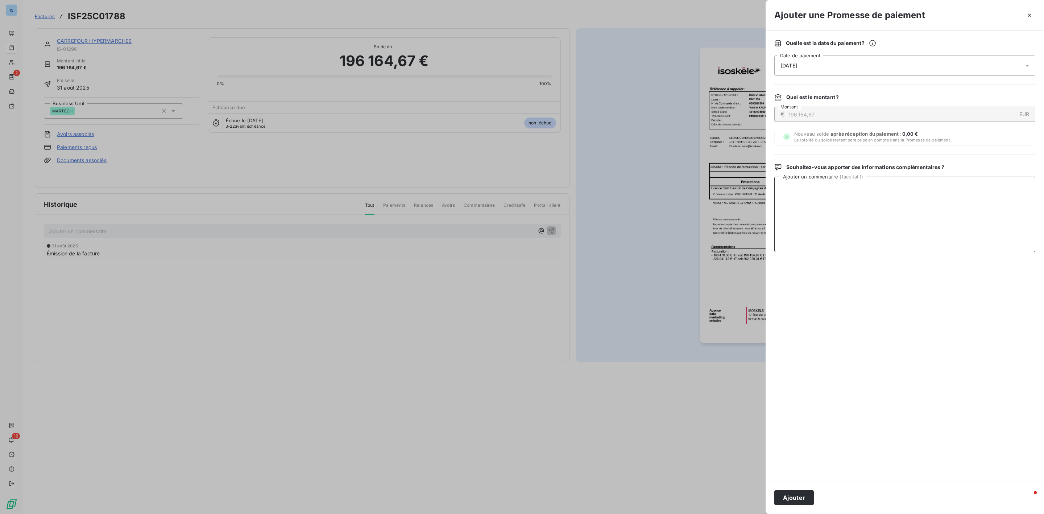
click at [811, 204] on textarea "Ajouter un commentaire ( facultatif )" at bounding box center [904, 214] width 261 height 75
click at [842, 199] on textarea "facture approuvé" at bounding box center [904, 214] width 261 height 75
click at [868, 196] on textarea "facture approuvé" at bounding box center [904, 214] width 261 height 75
click at [868, 187] on textarea "facture approuvé règlement au 30/*10/25" at bounding box center [904, 214] width 261 height 75
type textarea "facture approuvé règlement au 30/10/25"
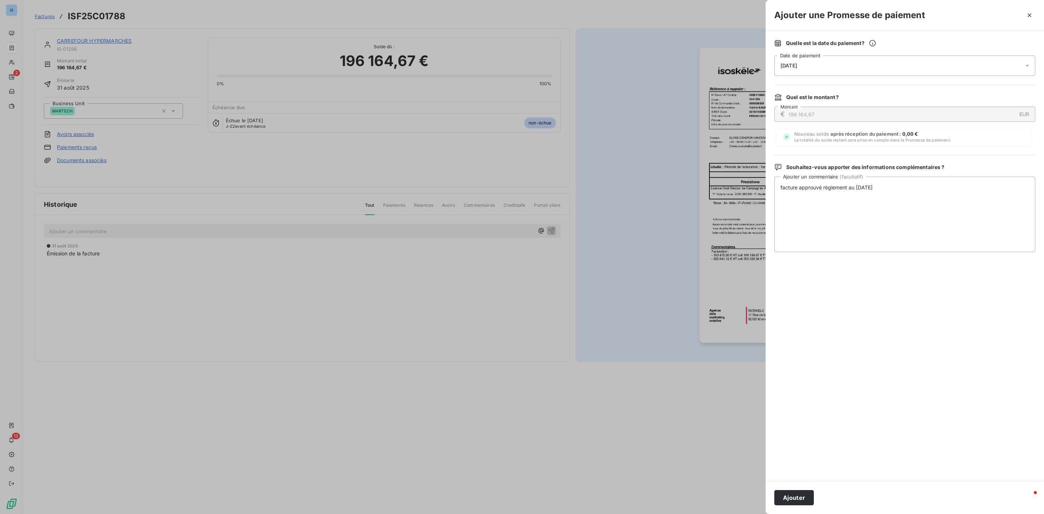
click at [815, 73] on div "09/09/2025" at bounding box center [904, 65] width 261 height 20
click at [888, 98] on button "Go to next month" at bounding box center [882, 97] width 15 height 15
click at [886, 97] on button "Go to next month" at bounding box center [882, 97] width 15 height 15
click at [869, 143] on button "8" at bounding box center [868, 140] width 15 height 15
click at [931, 215] on textarea "facture approuvé règlement au 30/10/25" at bounding box center [904, 214] width 261 height 75
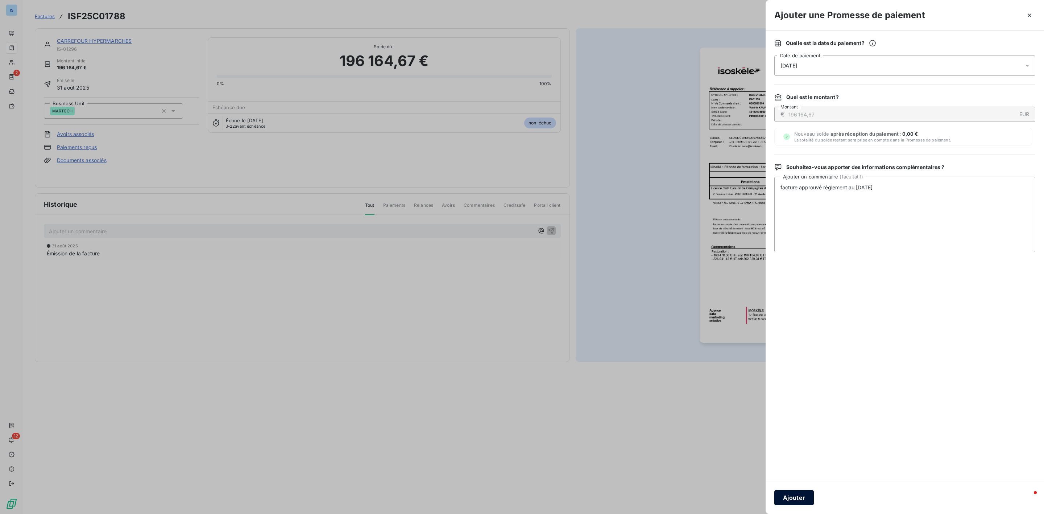
click at [797, 496] on button "Ajouter" at bounding box center [794, 497] width 40 height 15
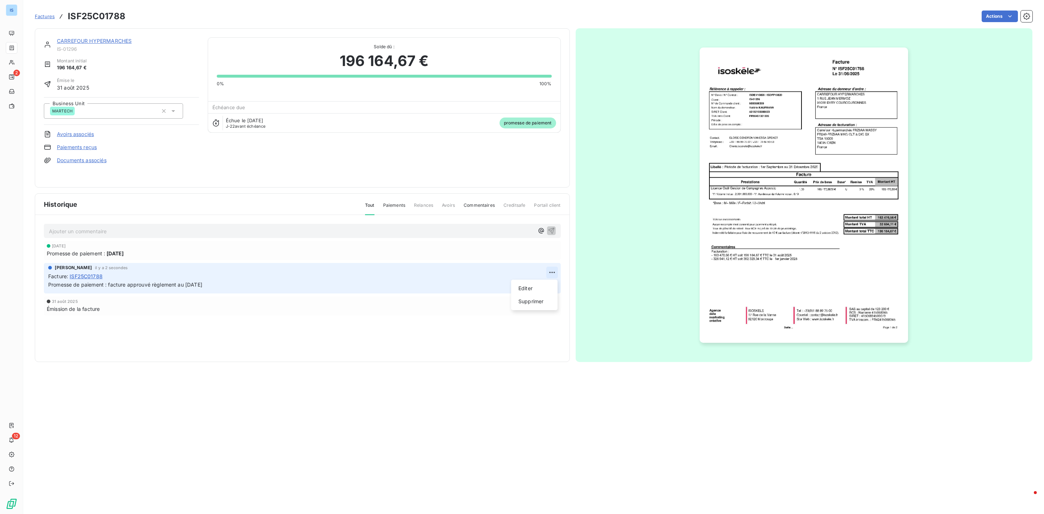
click at [548, 271] on html "IS 2 12 Factures ISF25C01788 Actions CARREFOUR HYPERMARCHES IS-01296 Montant in…" at bounding box center [522, 257] width 1044 height 514
click at [530, 290] on div "Editer" at bounding box center [534, 288] width 41 height 12
click at [149, 284] on span "Promesse de paiement : facture approuvé règlement au 30/10/25" at bounding box center [125, 284] width 154 height 6
click at [551, 285] on icon "button" at bounding box center [552, 284] width 7 height 7
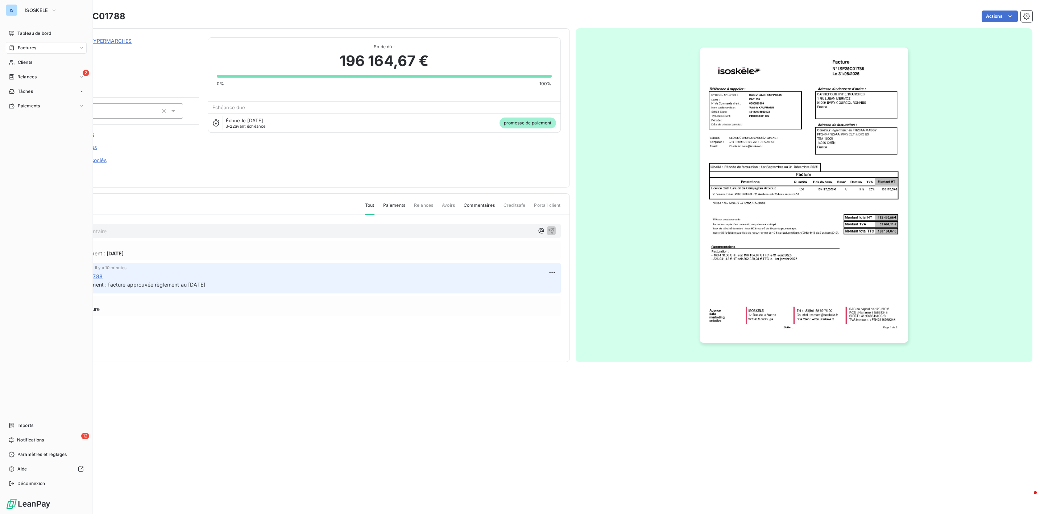
click at [27, 70] on nav "Tableau de bord Factures Clients 2 Relances Tâches Paiements" at bounding box center [46, 70] width 81 height 84
drag, startPoint x: 21, startPoint y: 72, endPoint x: 25, endPoint y: 63, distance: 9.6
click at [23, 71] on div "2 Relances" at bounding box center [46, 77] width 81 height 12
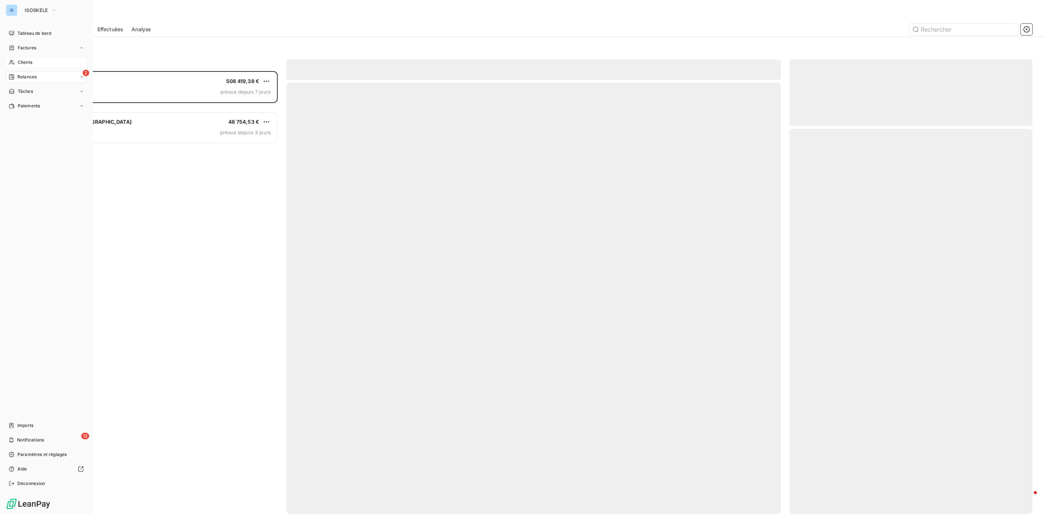
scroll to position [435, 234]
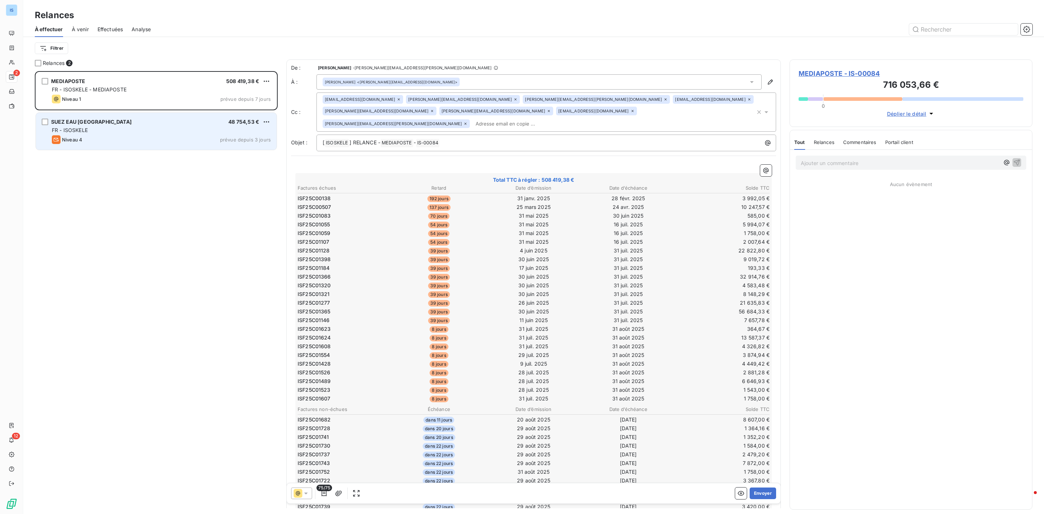
click at [113, 125] on div "SUEZ EAU FRANCE 48 754,53 € FR - ISOSKELE Niveau 4 prévue depuis 3 jours" at bounding box center [156, 131] width 241 height 37
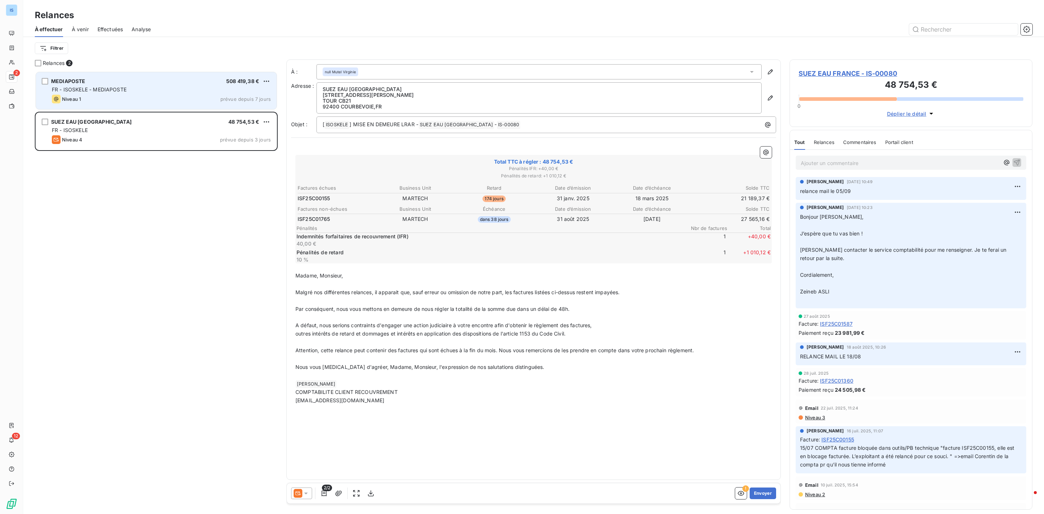
click at [70, 79] on span "MEDIAPOSTE" at bounding box center [68, 81] width 34 height 6
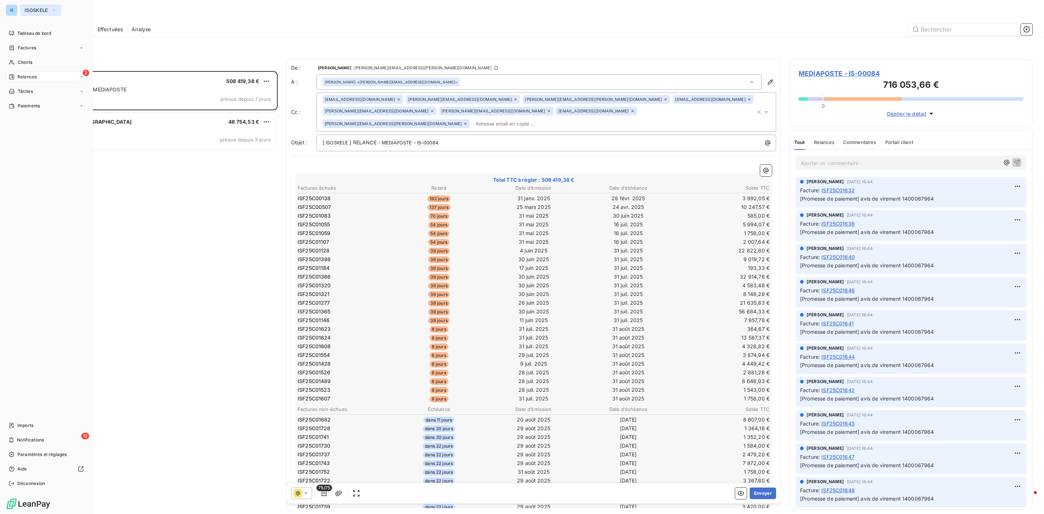
click at [50, 12] on button "ISOSKELE" at bounding box center [40, 10] width 41 height 12
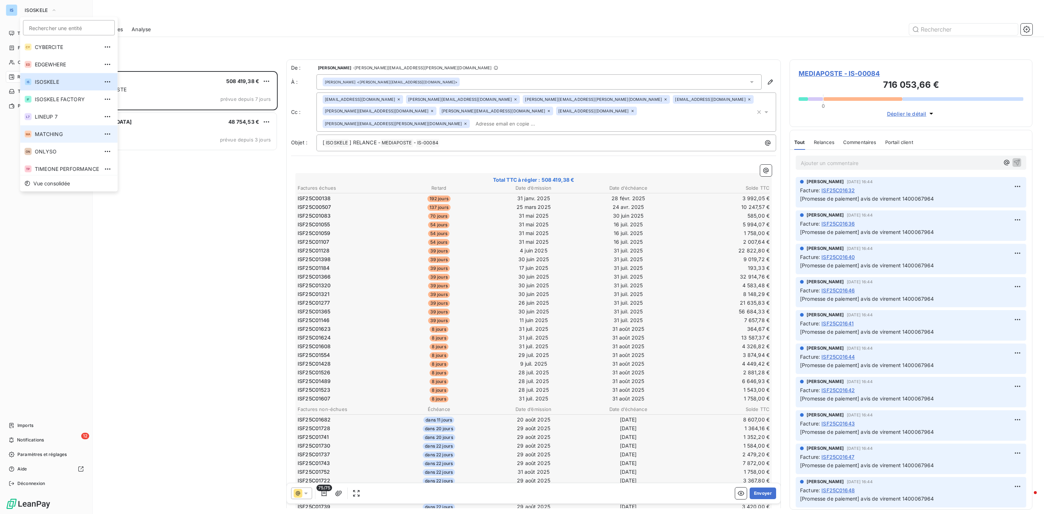
click at [50, 131] on span "MATCHING" at bounding box center [67, 134] width 64 height 7
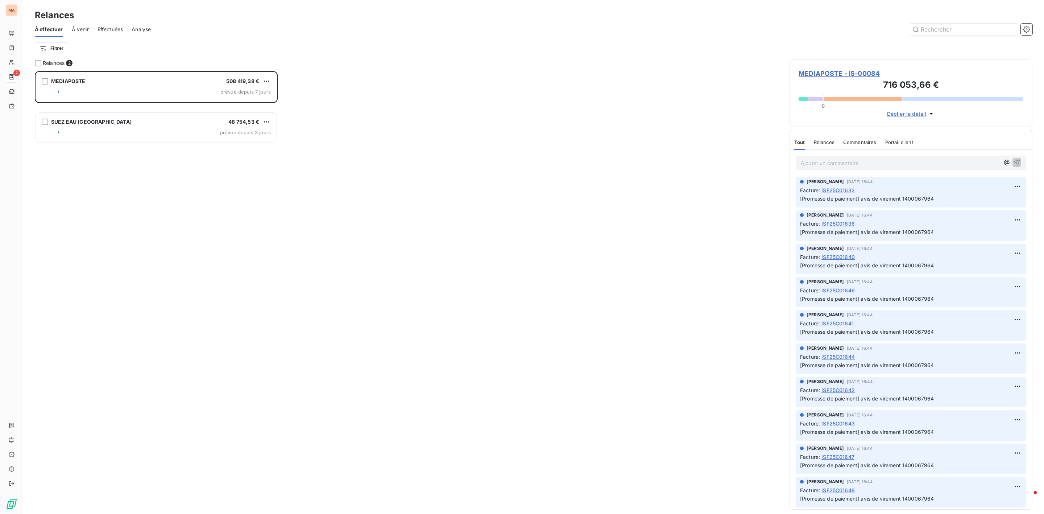
scroll to position [435, 234]
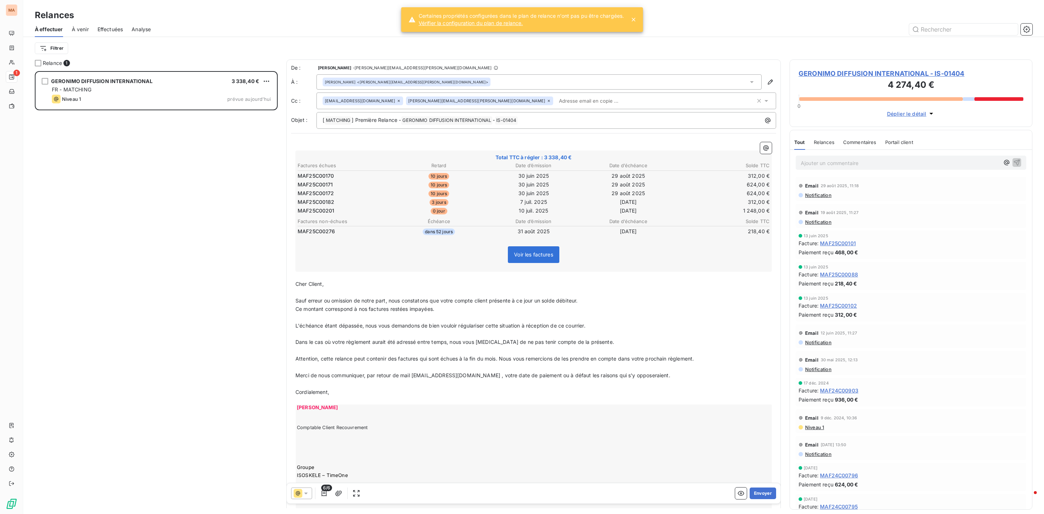
click at [105, 188] on div "GERONIMO DIFFUSION INTERNATIONAL 3 338,40 € FR - MATCHING Niveau 1 prévue aujou…" at bounding box center [156, 292] width 243 height 443
click at [754, 492] on button "Envoyer" at bounding box center [763, 493] width 26 height 12
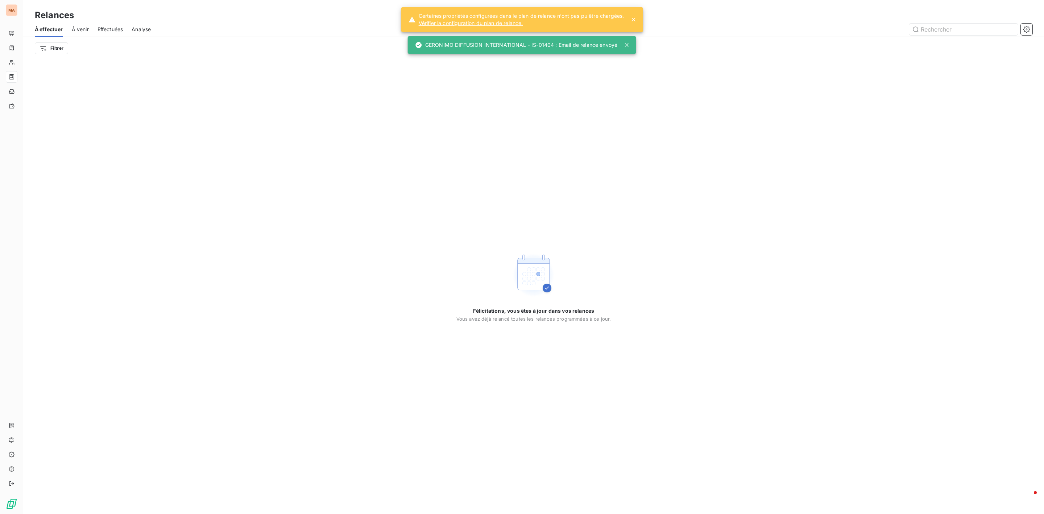
click at [633, 19] on icon at bounding box center [633, 19] width 7 height 7
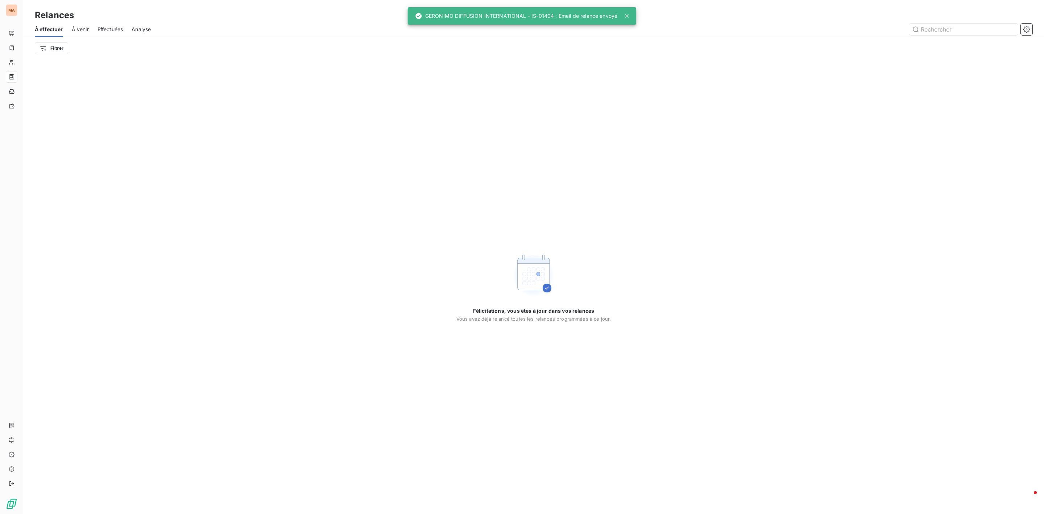
click at [625, 16] on icon at bounding box center [626, 15] width 7 height 7
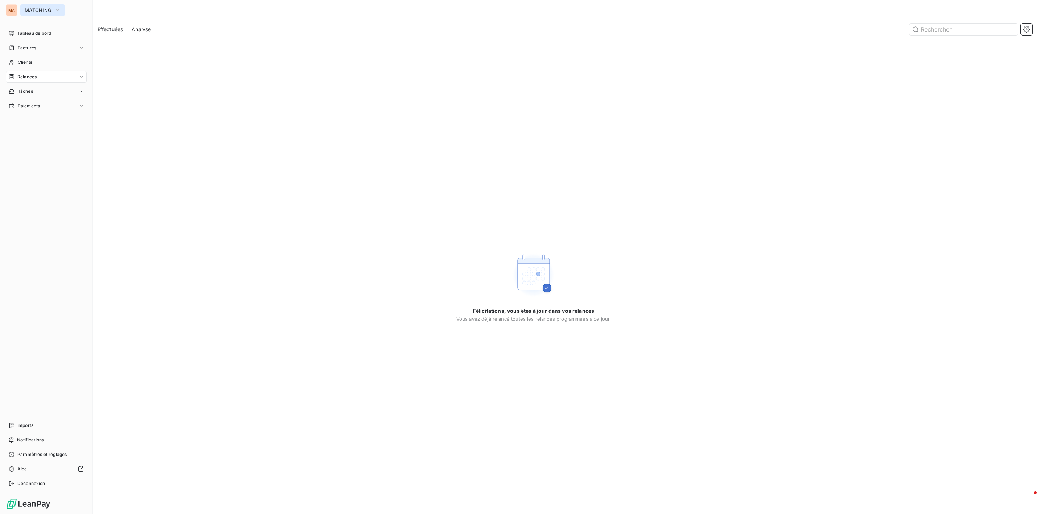
click at [37, 7] on span "MATCHING" at bounding box center [38, 10] width 27 height 6
click at [29, 8] on span "MATCHING" at bounding box center [38, 10] width 27 height 6
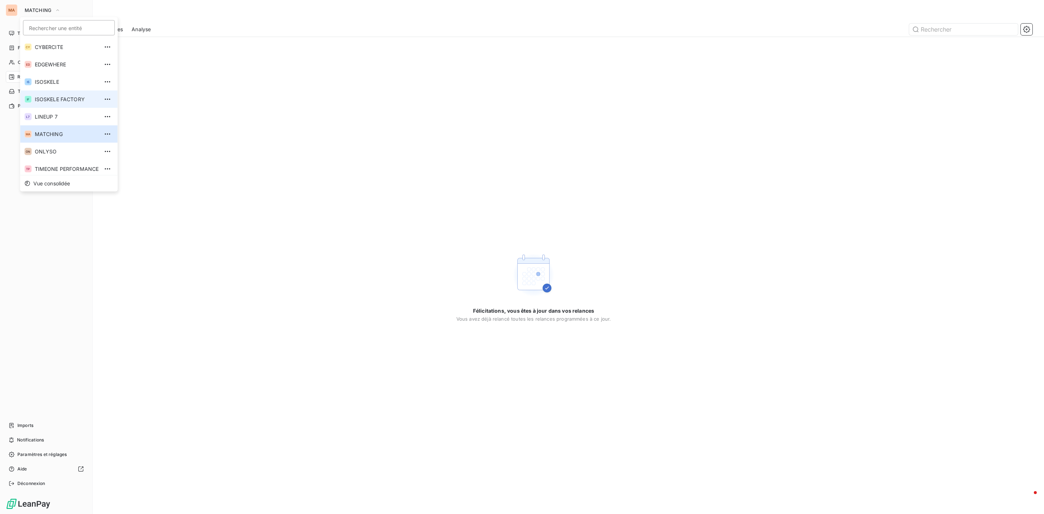
click at [57, 99] on span "ISOSKELE FACTORY" at bounding box center [67, 99] width 64 height 7
